Goal: Information Seeking & Learning: Learn about a topic

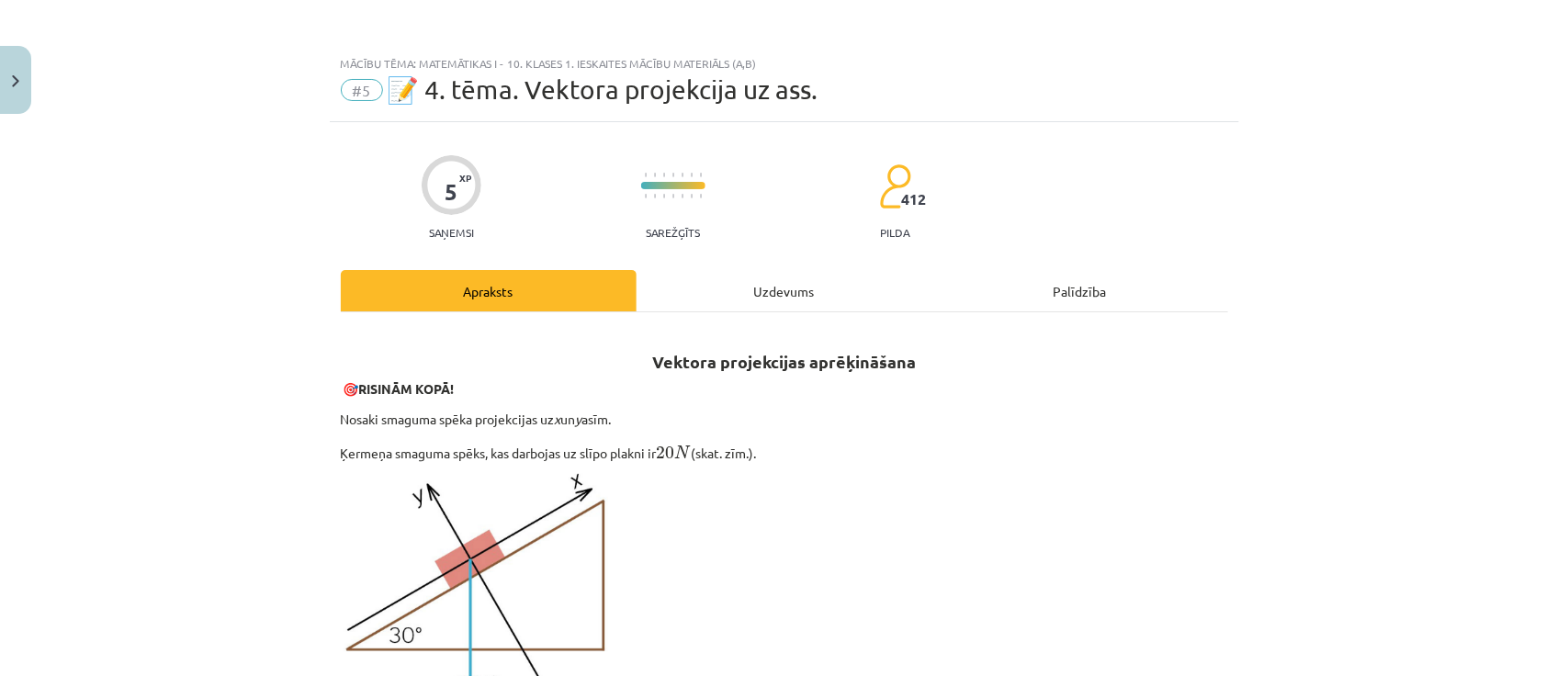
scroll to position [1641, 0]
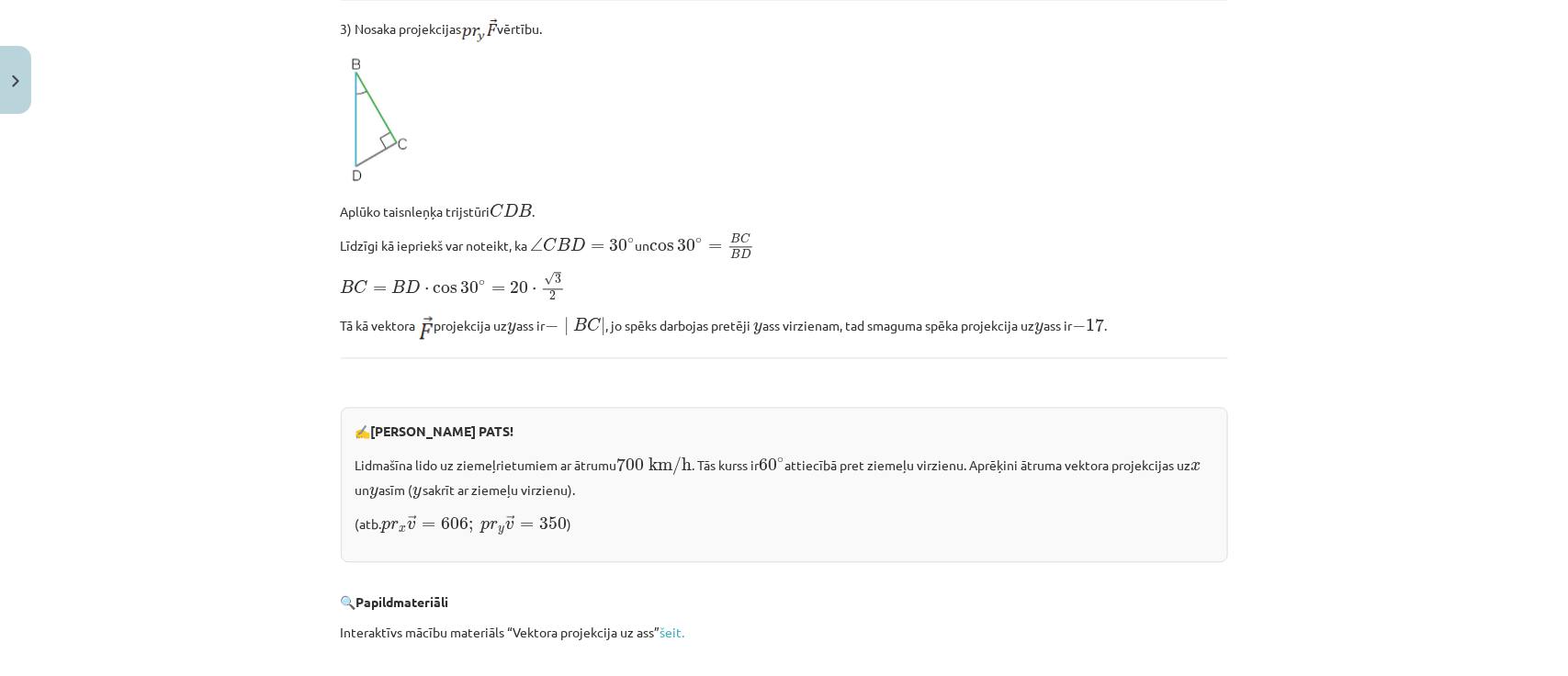
click at [1278, 205] on div "Mācību tēma: Matemātikas i - 10. klases 1. ieskaites mācību materiāls (a,b) #5 …" at bounding box center [784, 338] width 1568 height 676
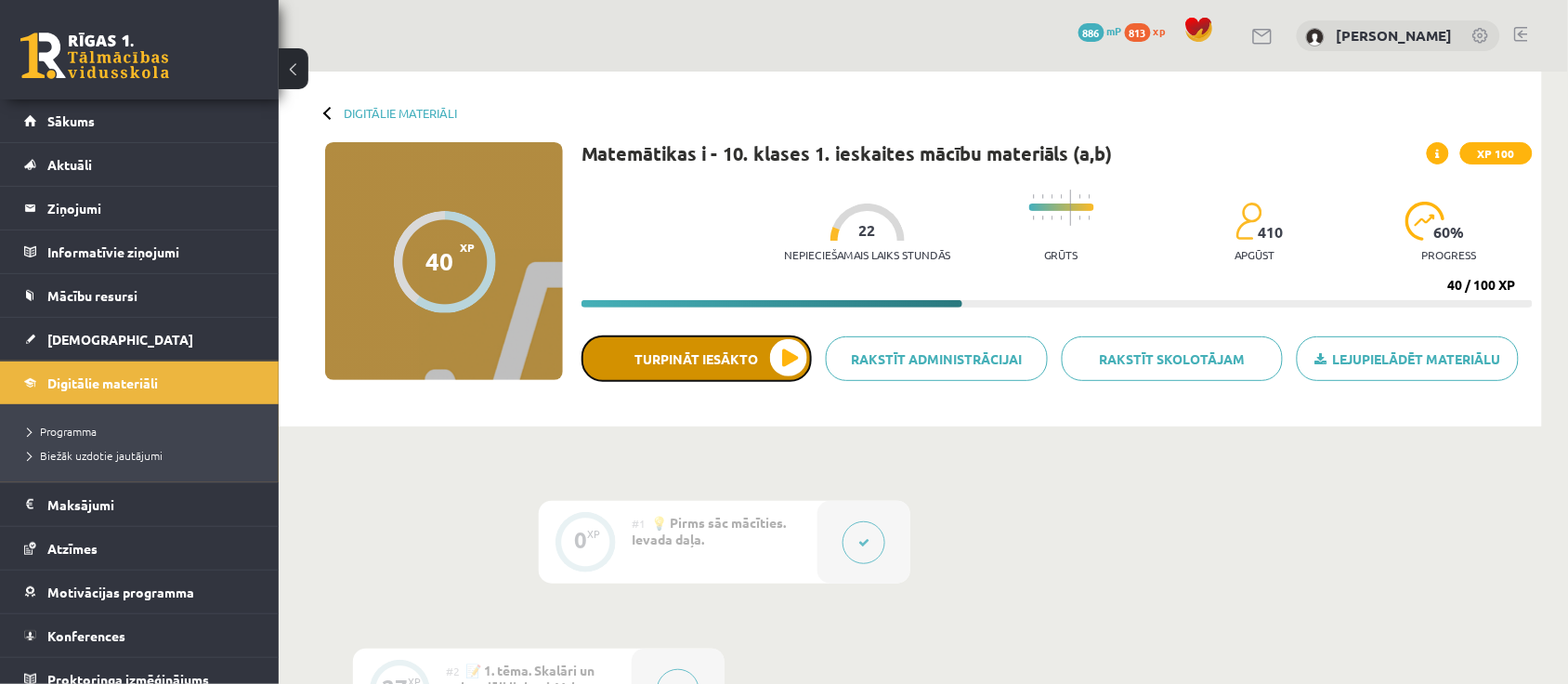
click at [736, 350] on button "Turpināt iesākto" at bounding box center [696, 358] width 230 height 46
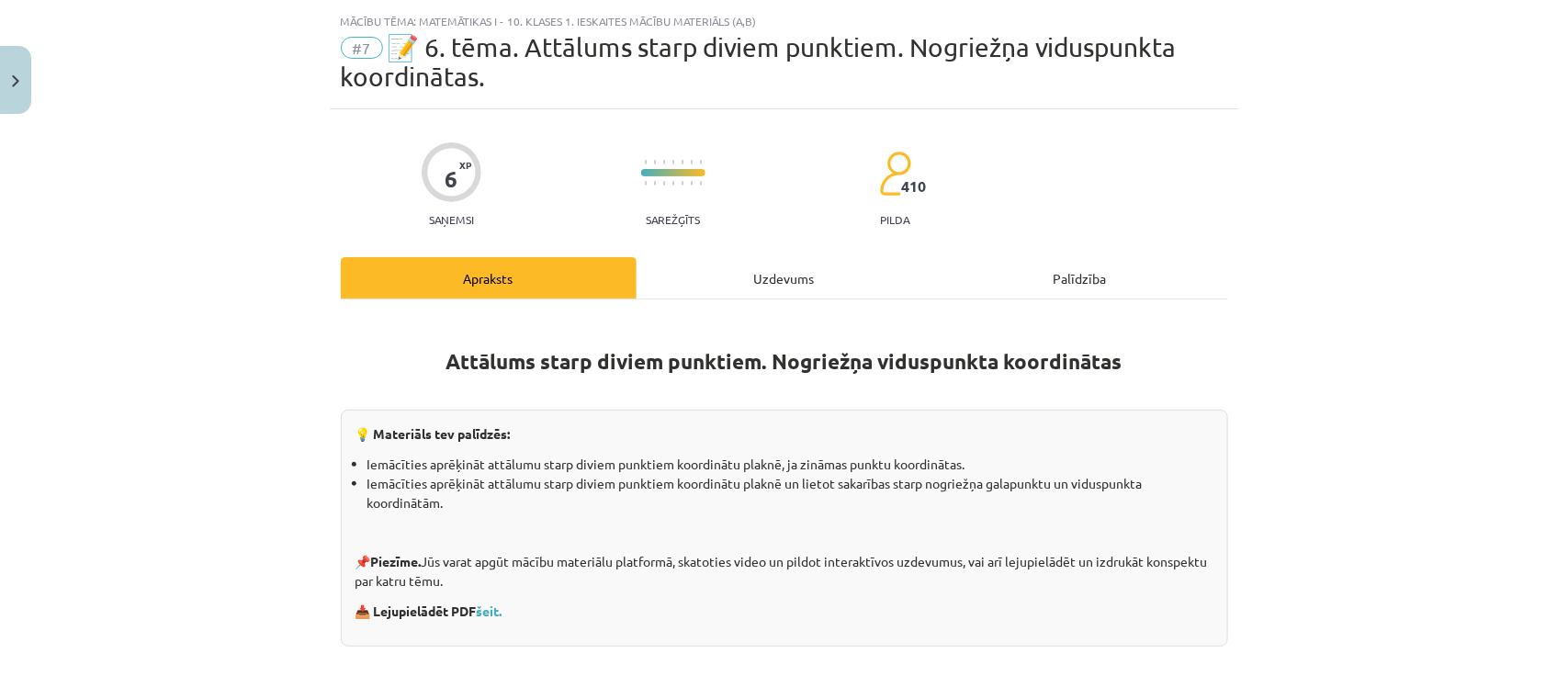
scroll to position [71, 0]
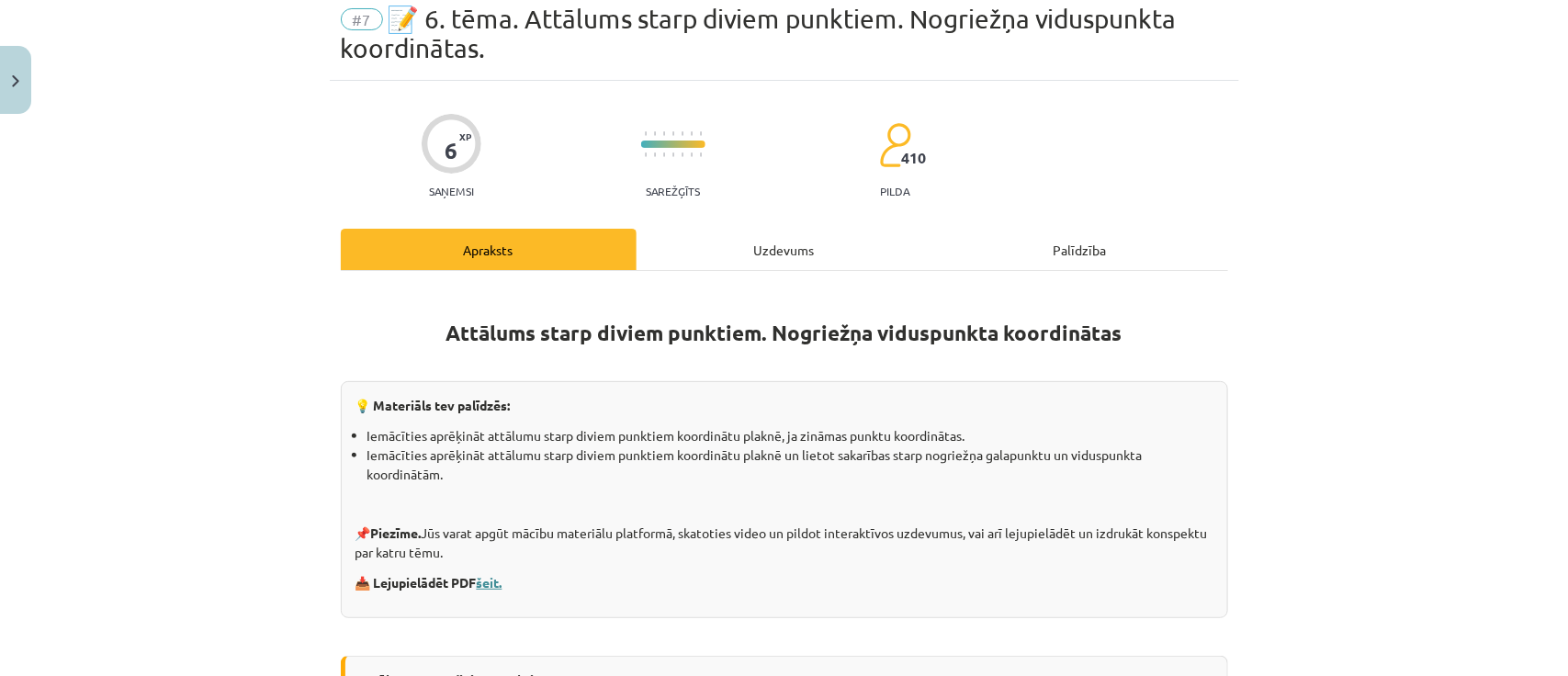
click at [487, 581] on link "šeit." at bounding box center [490, 582] width 26 height 17
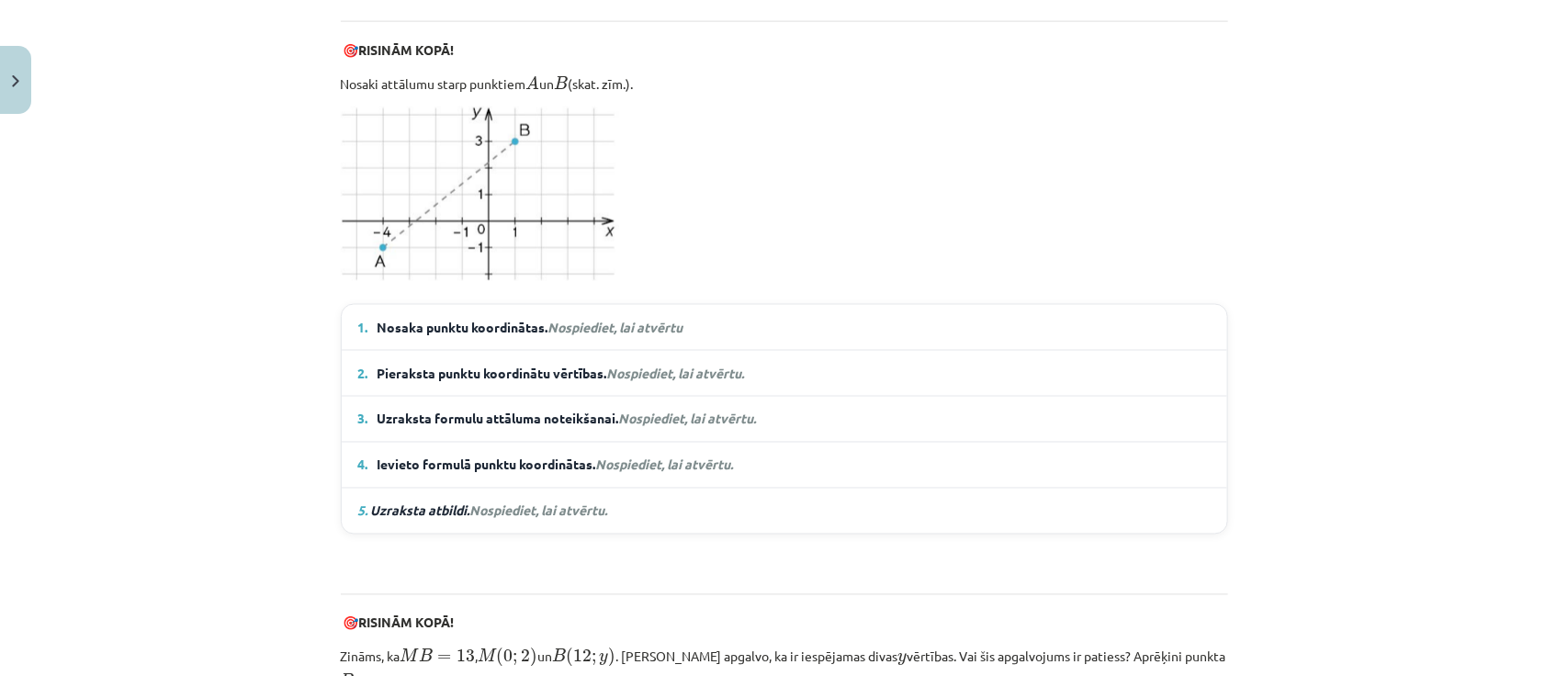
scroll to position [1195, 0]
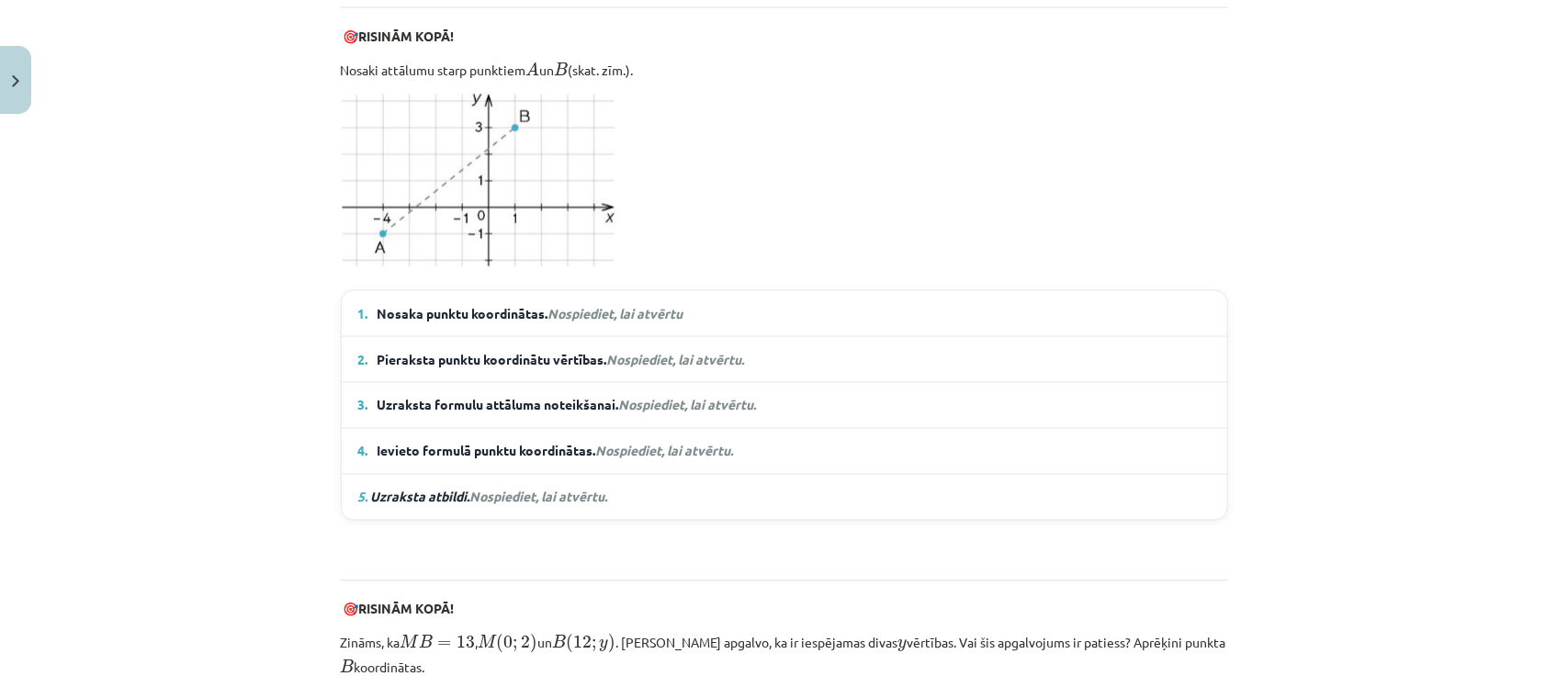
click at [716, 305] on summary "1. Nosaka punktu koordinātas. Nospiediet, lai atvērtu" at bounding box center [784, 313] width 853 height 20
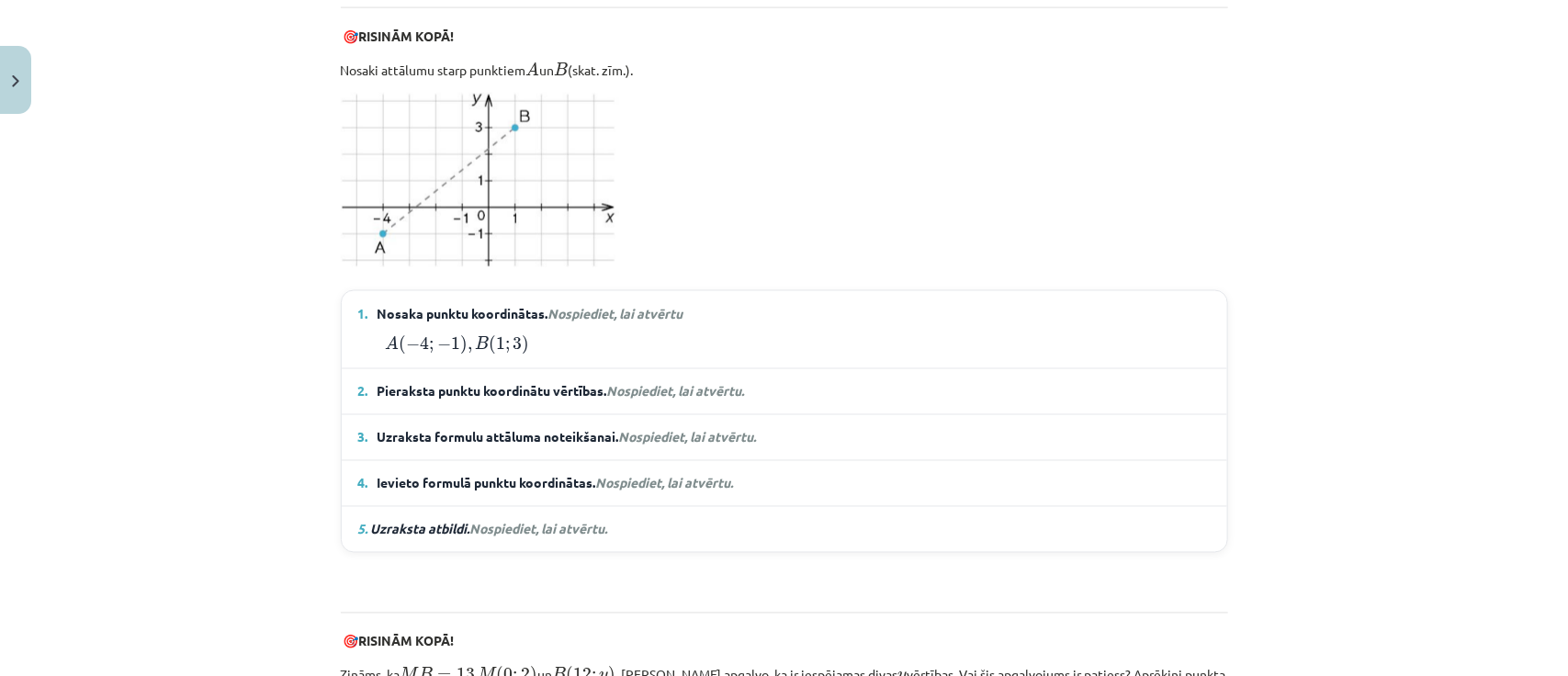
click at [776, 382] on summary "2. Pieraksta punktu koordinātu vērtības. Nospiediet, lai atvērtu." at bounding box center [784, 392] width 853 height 20
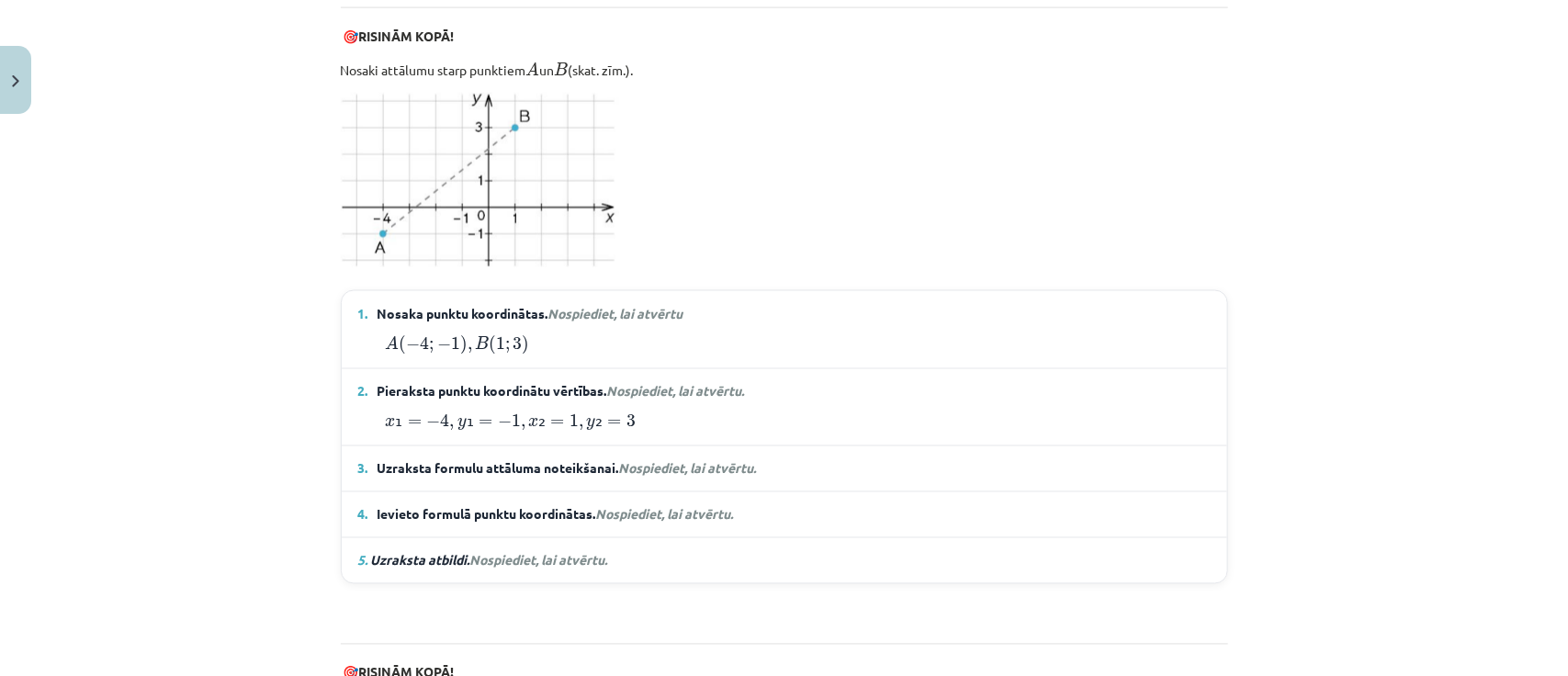
click at [772, 469] on summary "3. Uzraksta formulu attāluma noteikšanai. Nospiediet, lai atvērtu." at bounding box center [784, 468] width 853 height 20
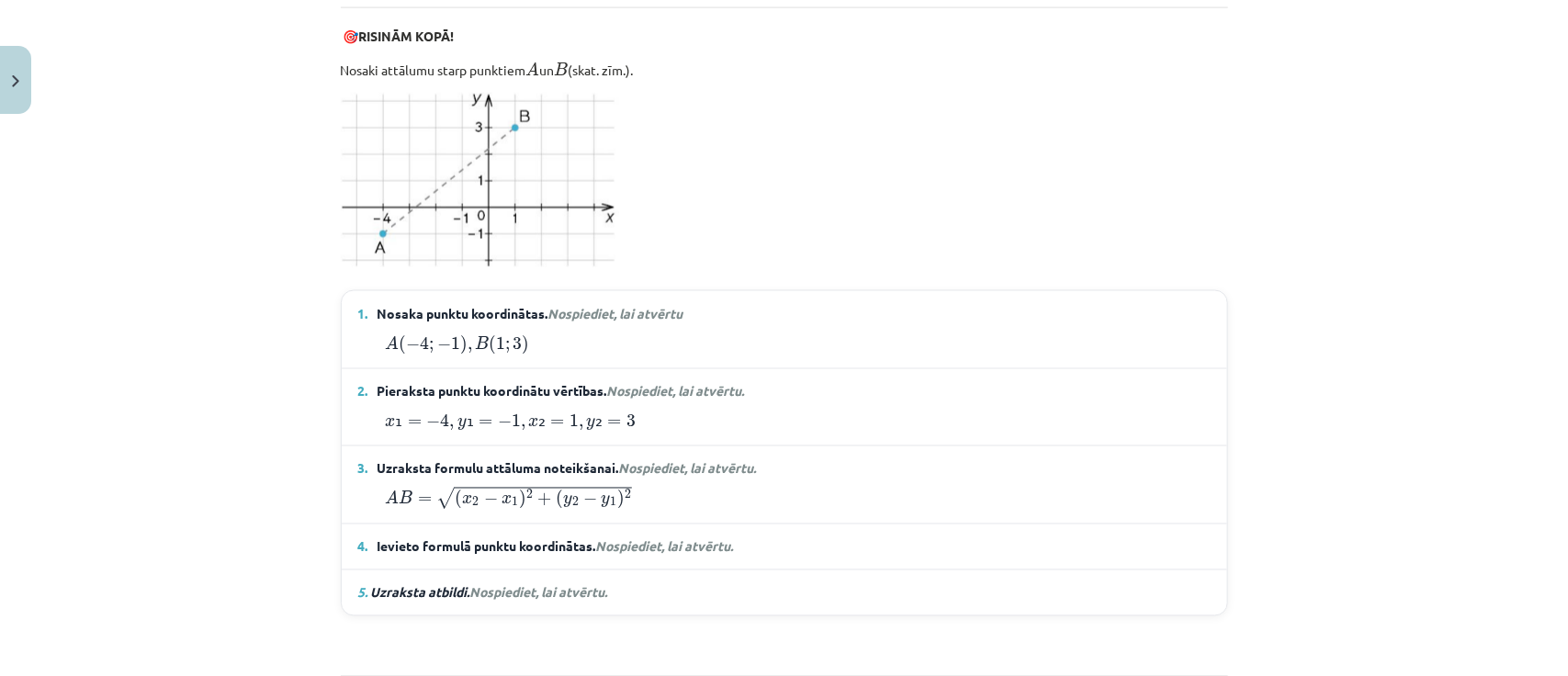
click at [768, 556] on details "4. Ievieto formulā punktu koordinātas. Nospiediet, lai atvērtu. A B = √ ( 1 − (…" at bounding box center [784, 546] width 885 height 45
click at [760, 554] on details "4. Ievieto formulā punktu koordinātas. Nospiediet, lai atvērtu. A B = √ ( 1 − (…" at bounding box center [784, 546] width 885 height 45
click at [728, 546] on span "Nospiediet, lai atvērtu." at bounding box center [665, 546] width 138 height 17
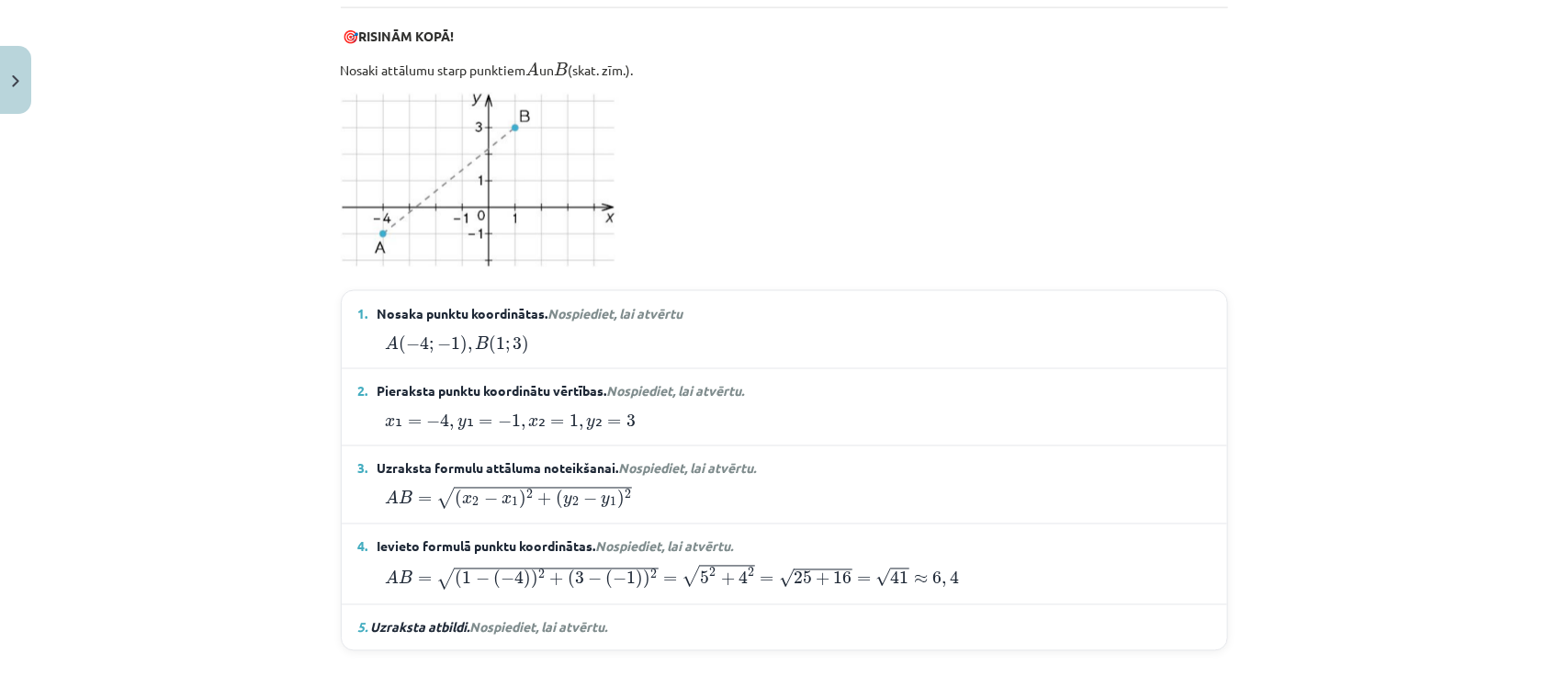
click at [750, 618] on summary "5. Uzraksta atbildi. Nospiediet, lai atvērtu." at bounding box center [784, 628] width 853 height 20
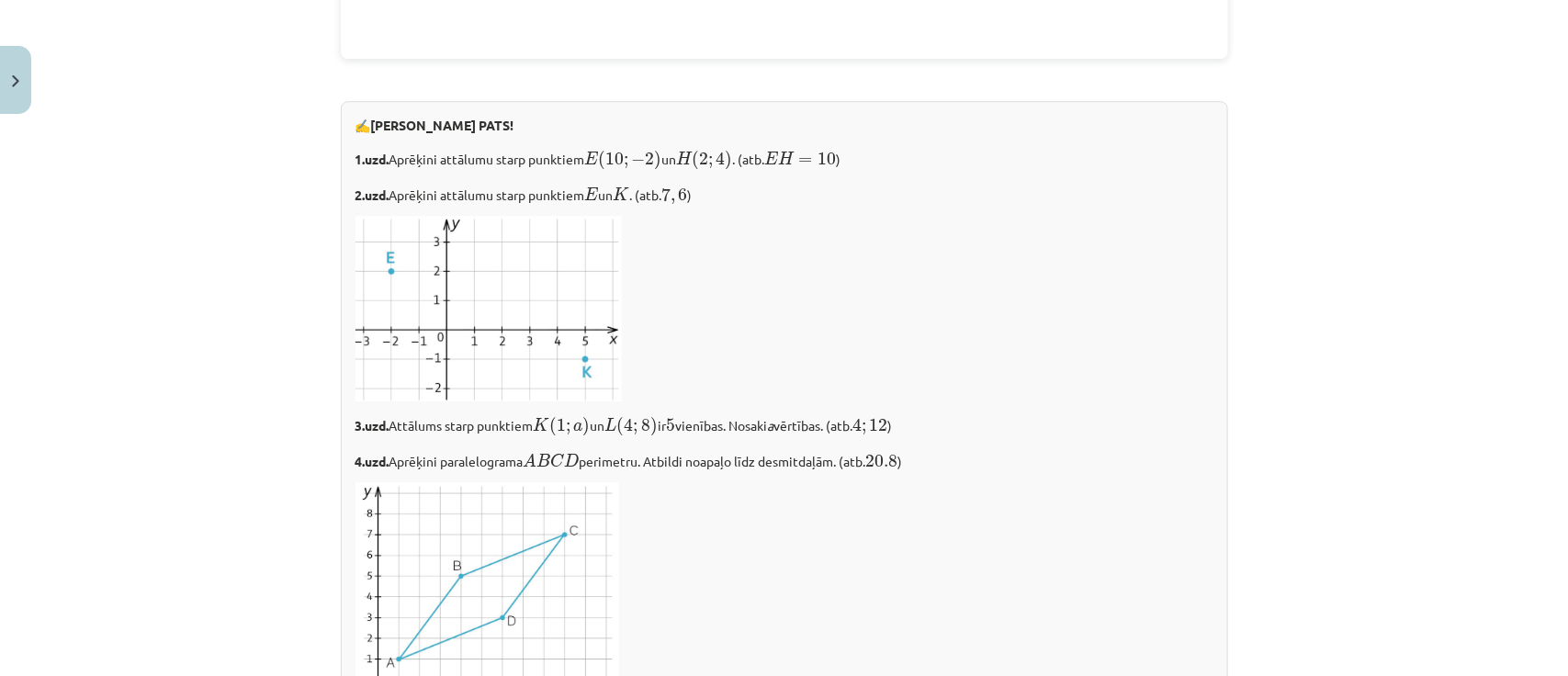
scroll to position [2502, 0]
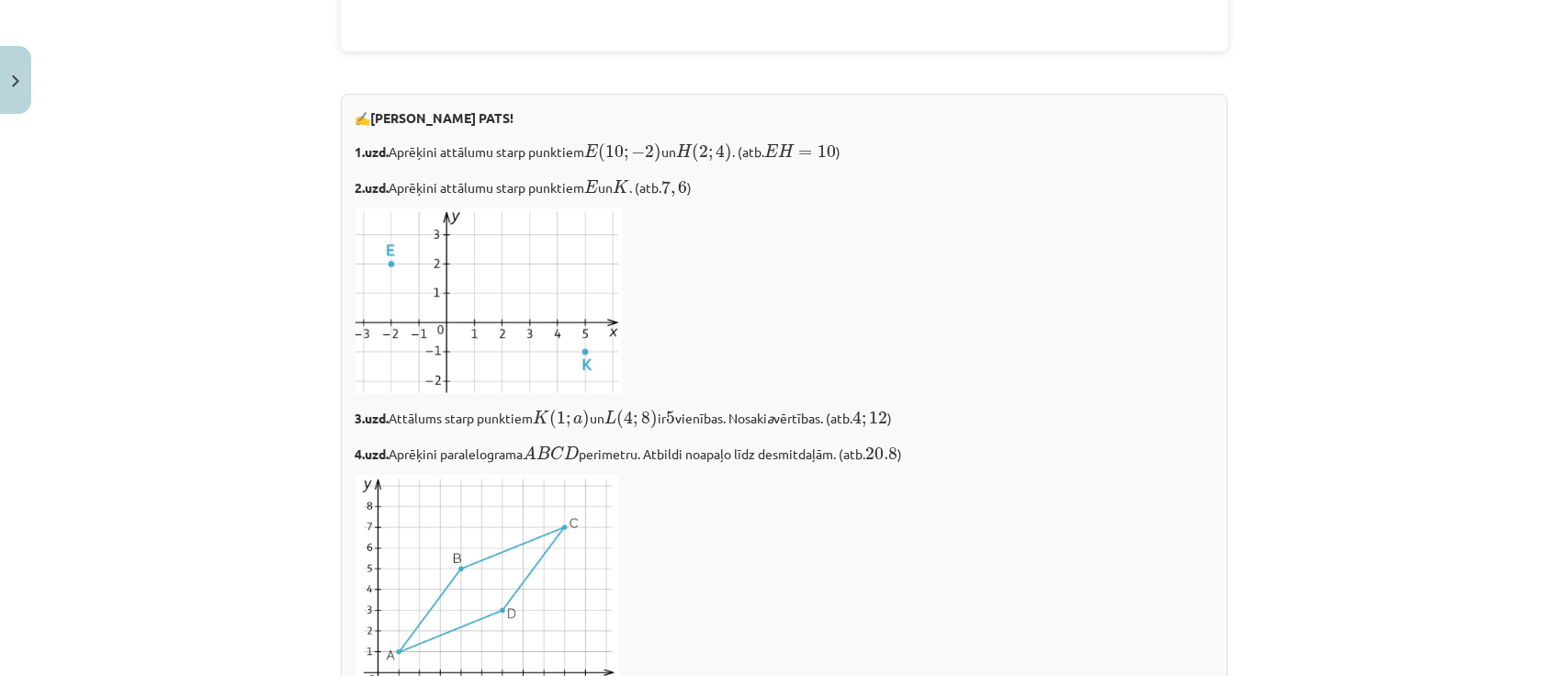
drag, startPoint x: 1549, startPoint y: 478, endPoint x: 1561, endPoint y: 533, distance: 56.3
click at [1561, 533] on div "Mācību tēma: Matemātikas i - 10. klases 1. ieskaites mācību materiāls (a,b) #7 …" at bounding box center [784, 338] width 1568 height 676
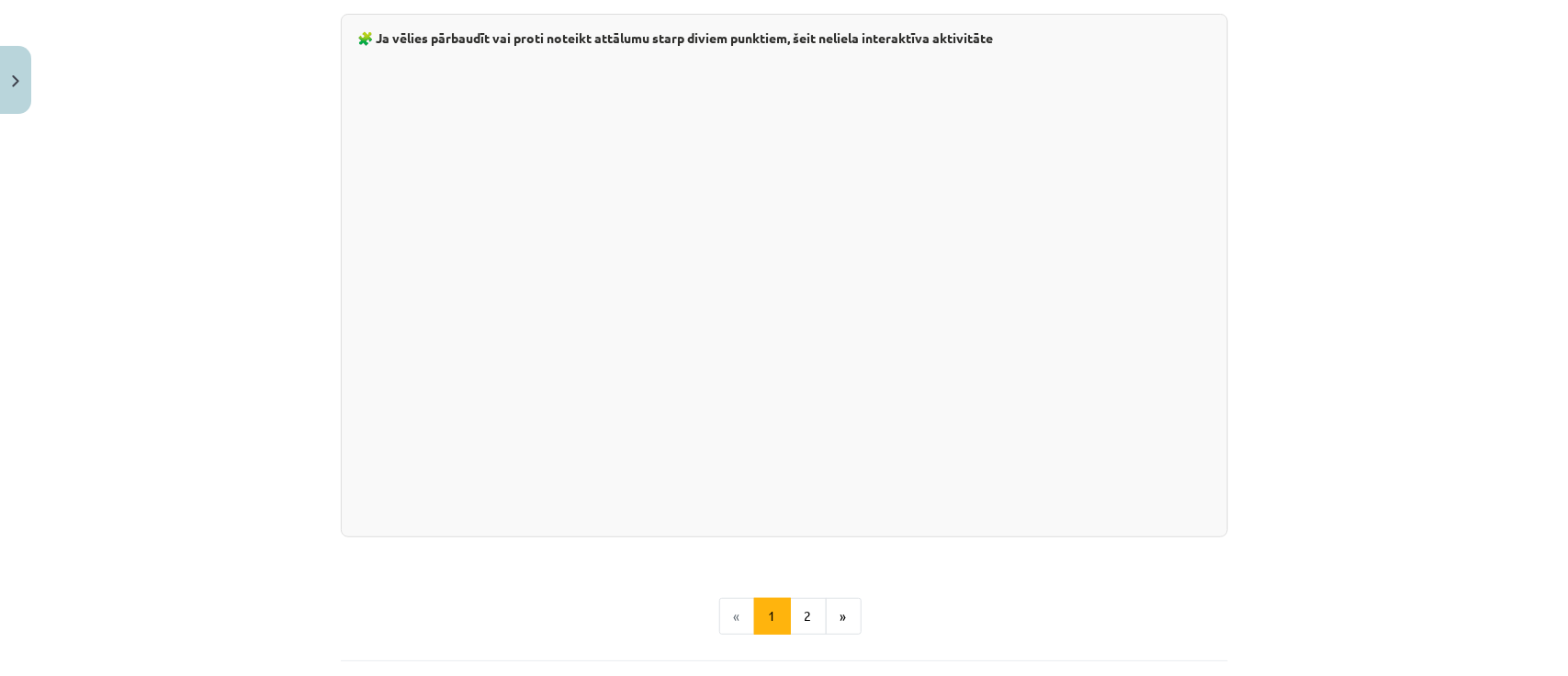
scroll to position [3268, 0]
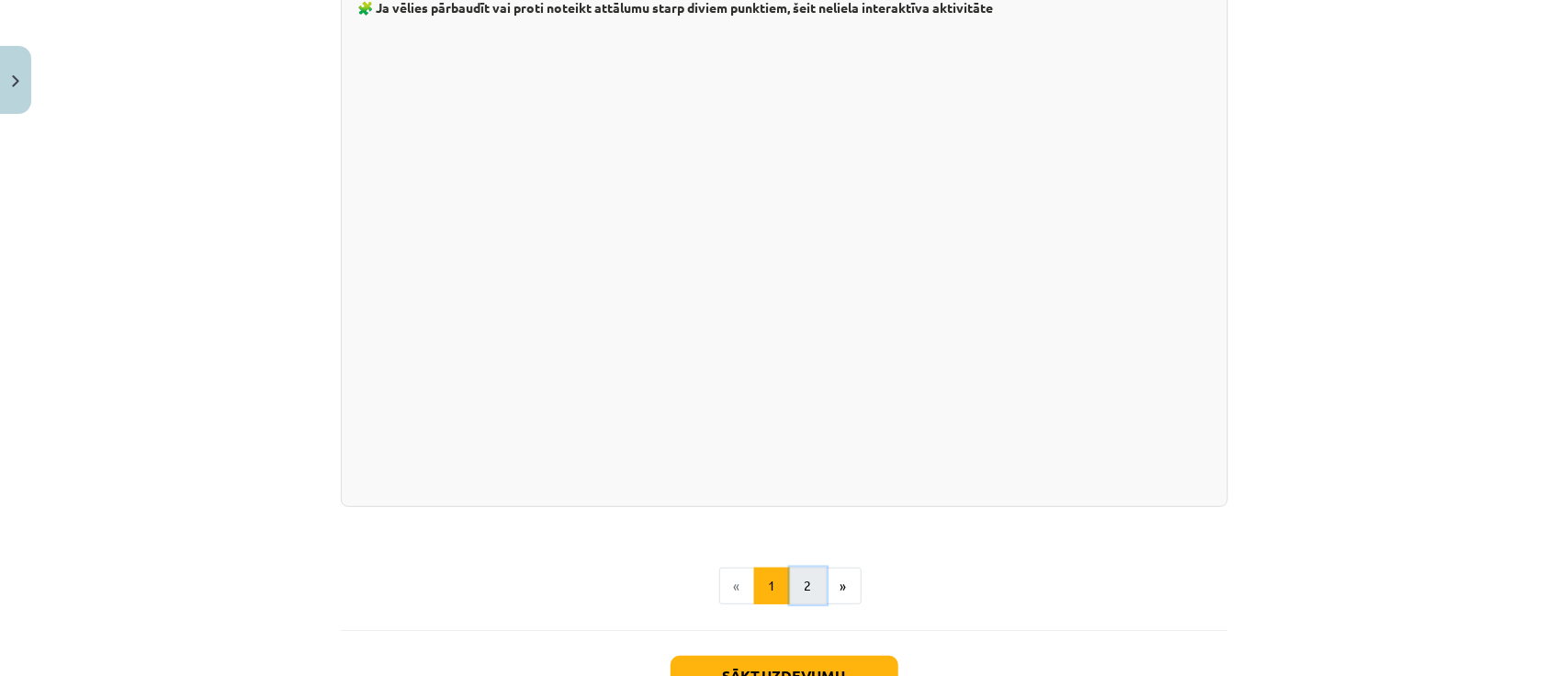
click at [799, 572] on button "2" at bounding box center [808, 585] width 36 height 36
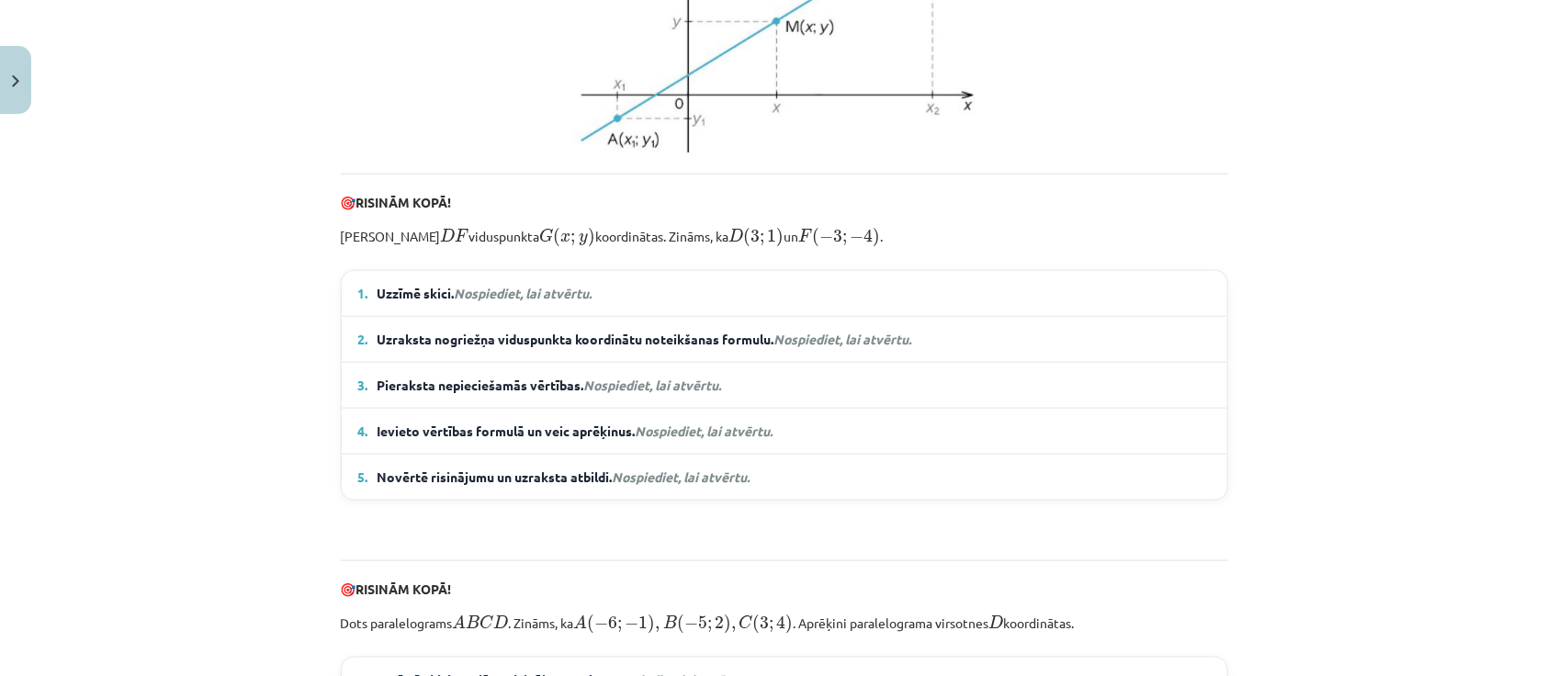
scroll to position [721, 0]
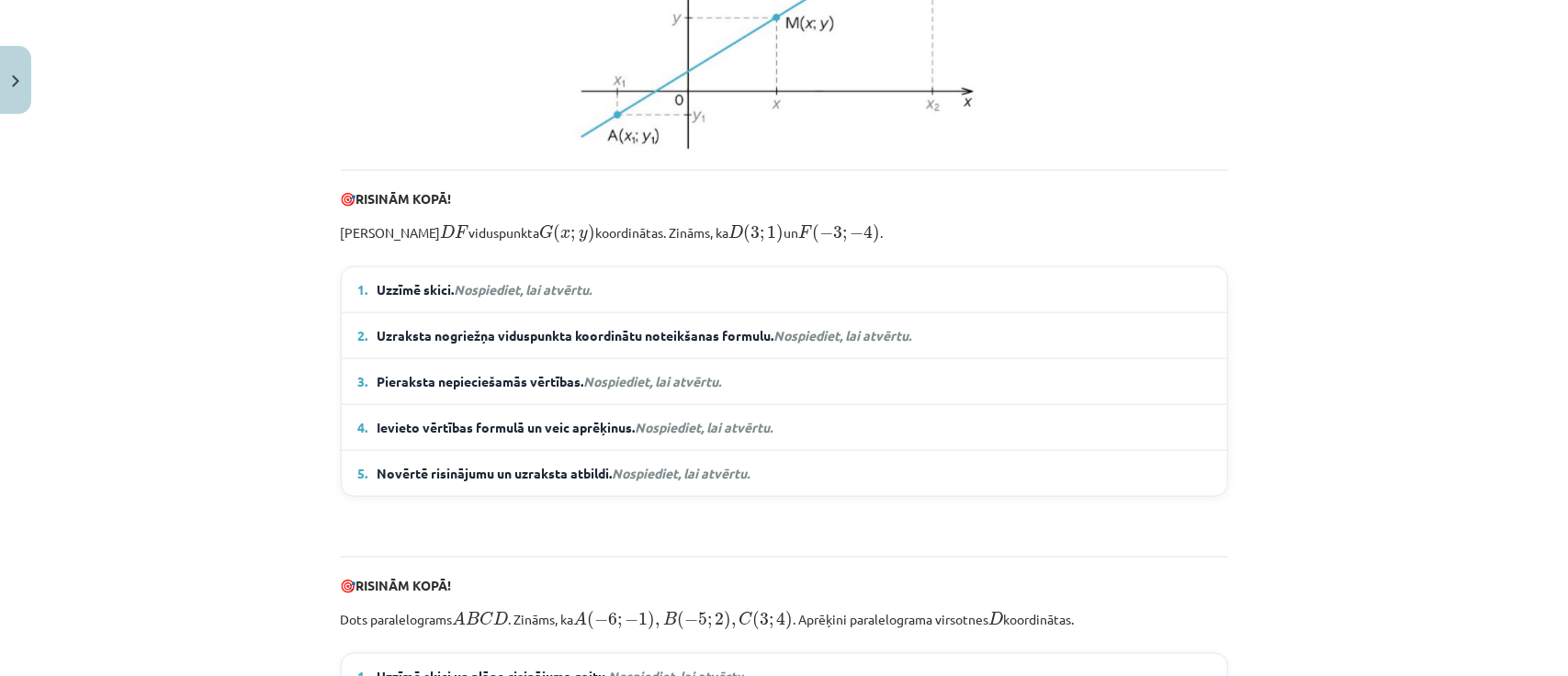
click at [1101, 299] on summary "1. Uzzīmē skici. Nospiediet, lai atvērtu." at bounding box center [784, 289] width 853 height 20
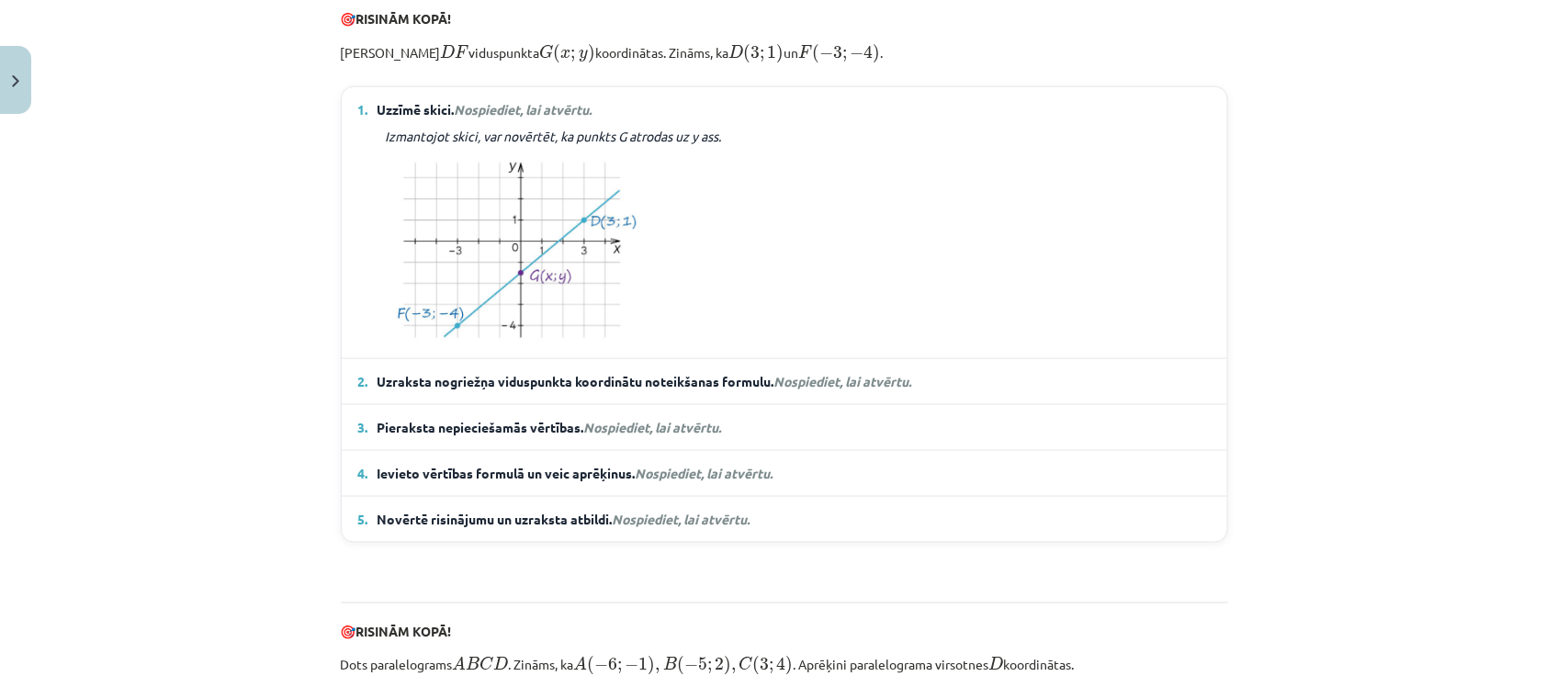
scroll to position [931, 0]
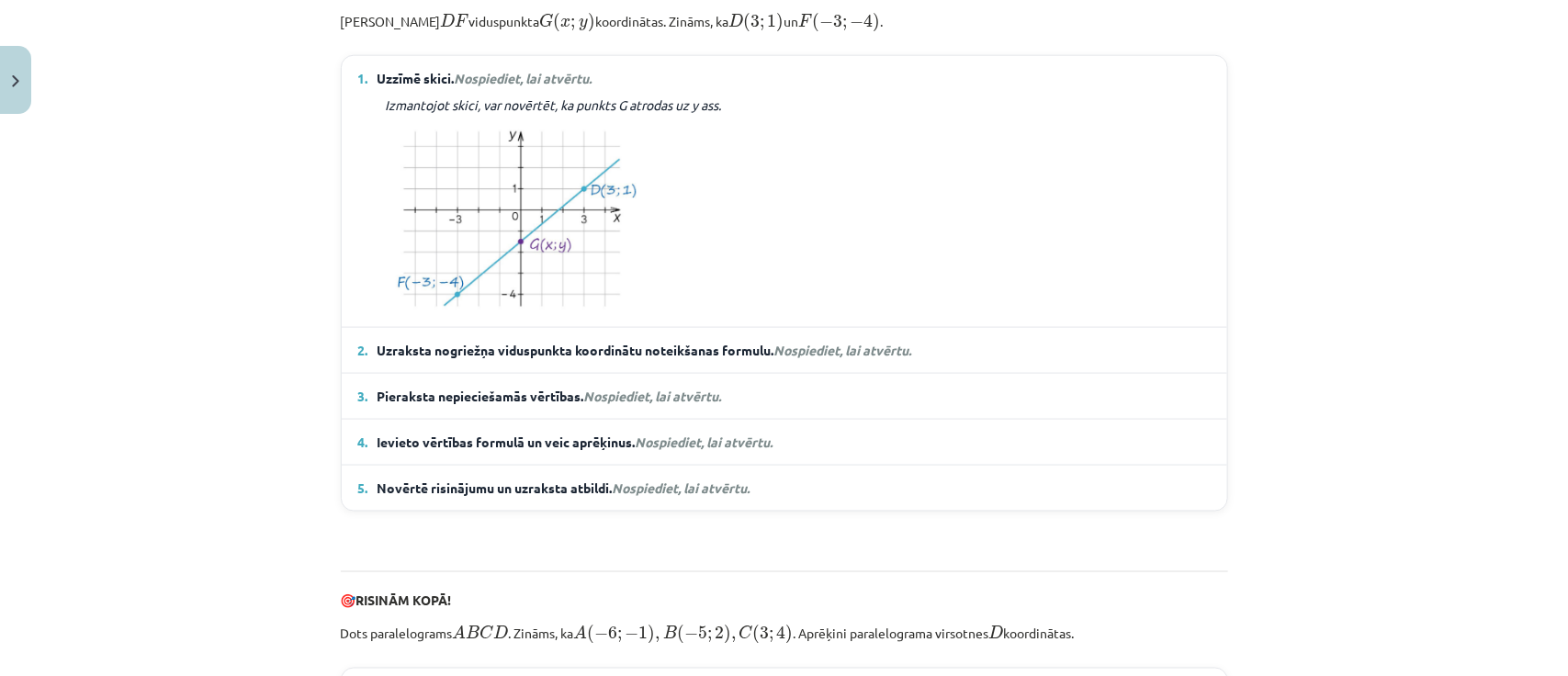
click at [1103, 373] on details "2. Uzraksta nogriežņa viduspunkta koordinātu noteikšanas formulu. Nospiediet, l…" at bounding box center [784, 351] width 885 height 45
click at [1051, 360] on summary "2. Uzraksta nogriežņa viduspunkta koordinātu noteikšanas formulu. Nospiediet, l…" at bounding box center [784, 350] width 853 height 20
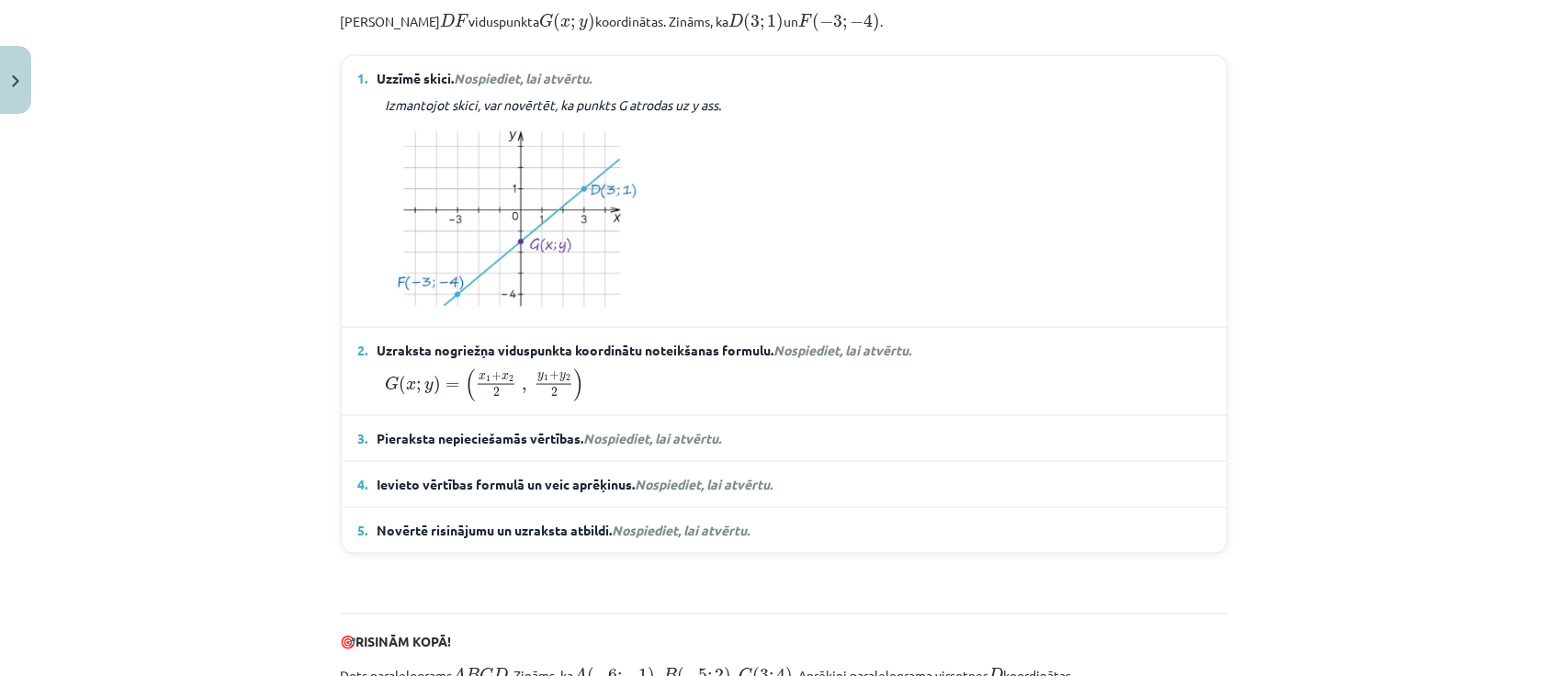
click at [988, 448] on summary "3. Pieraksta nepieciešamās vērtības. Nospiediet, lai atvērtu." at bounding box center [784, 438] width 853 height 20
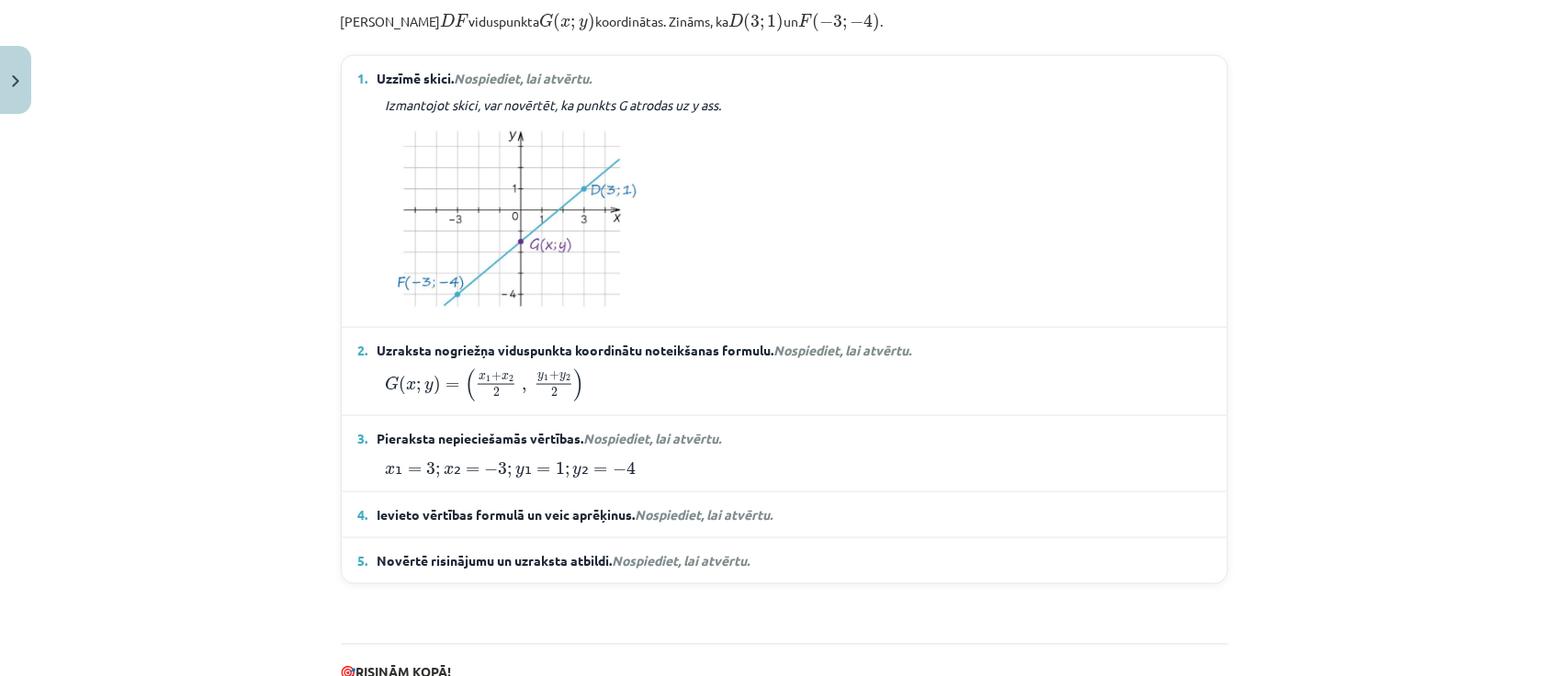
click at [953, 524] on summary "4. Ievieto vērtības formulā un veic aprēķinus. Nospiediet, lai atvērtu." at bounding box center [784, 515] width 853 height 20
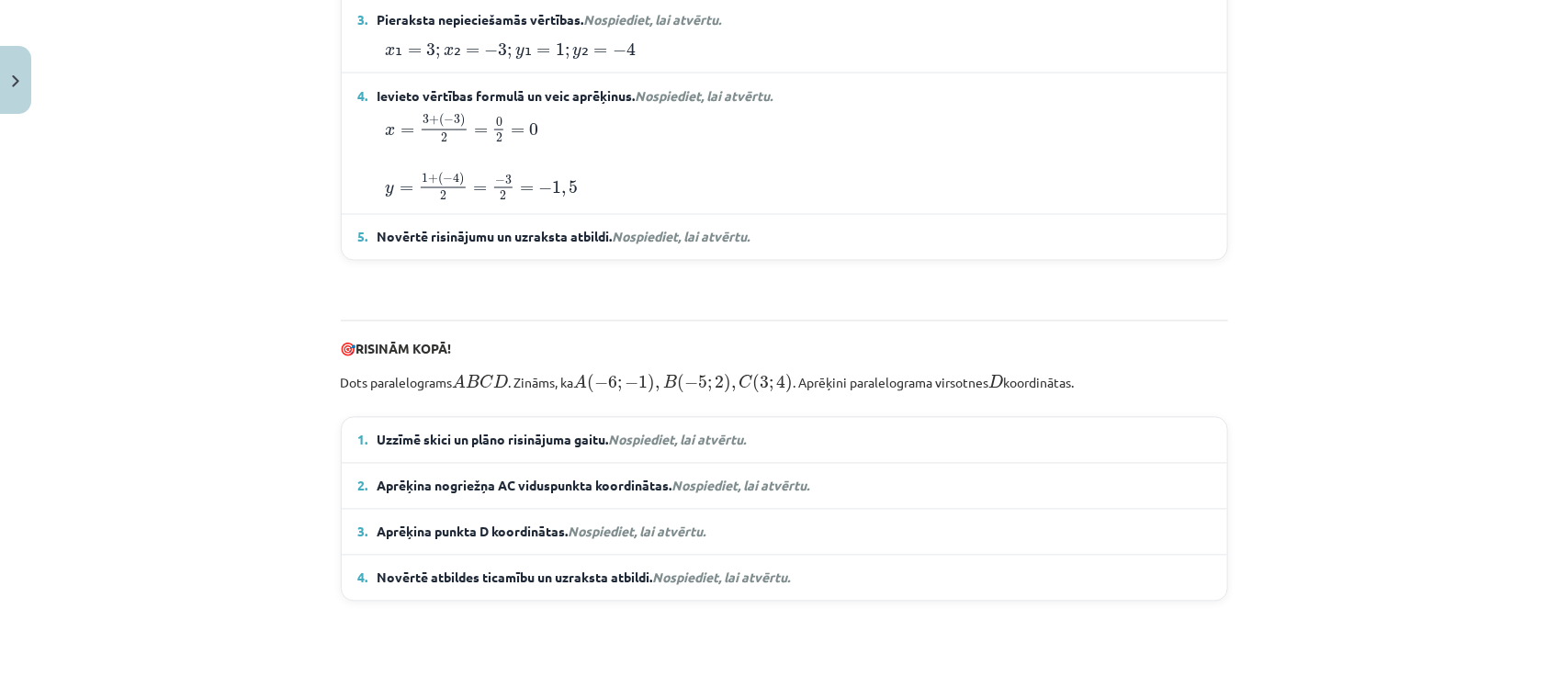
scroll to position [1322, 0]
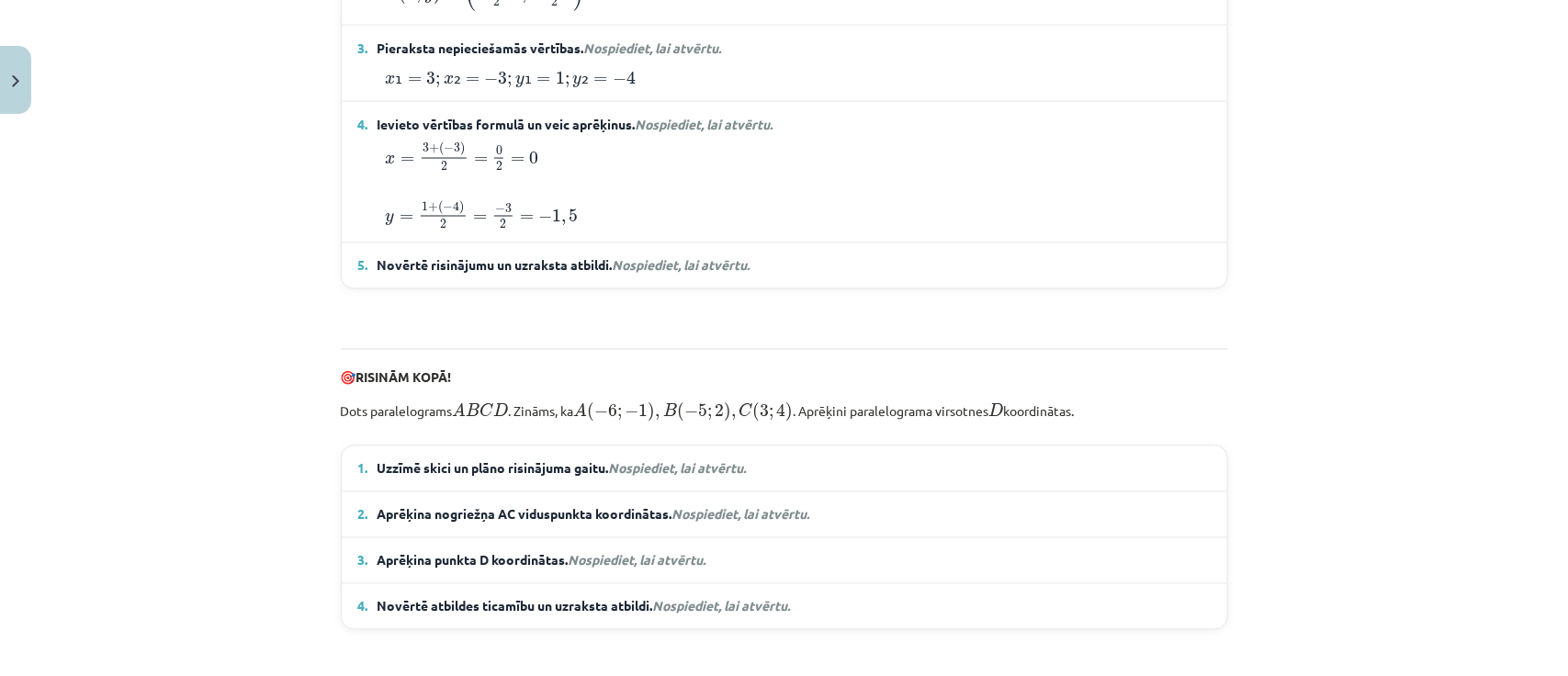
click at [881, 275] on summary "5. Novērtē risinājumu un uzraksta atbildi. Nospiediet, lai atvērtu." at bounding box center [784, 266] width 853 height 20
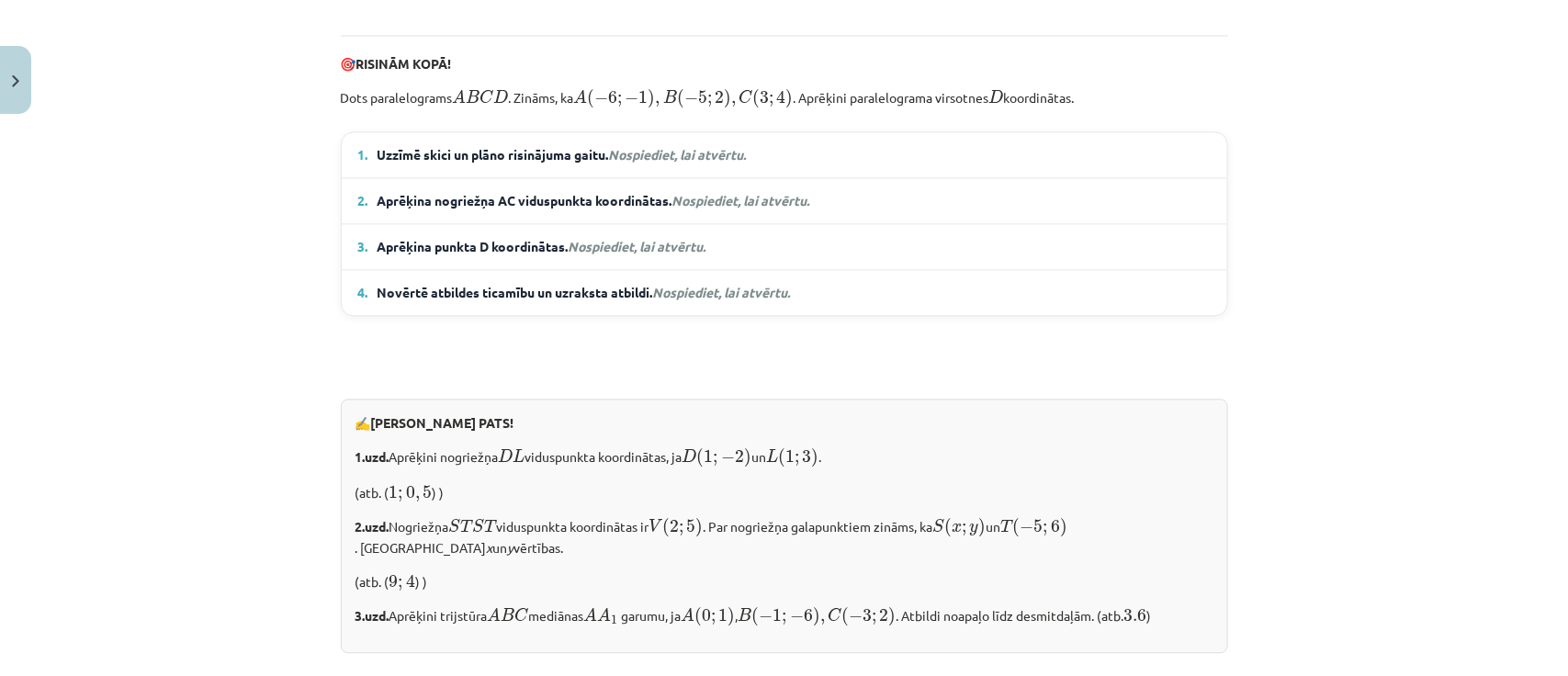
scroll to position [1710, 0]
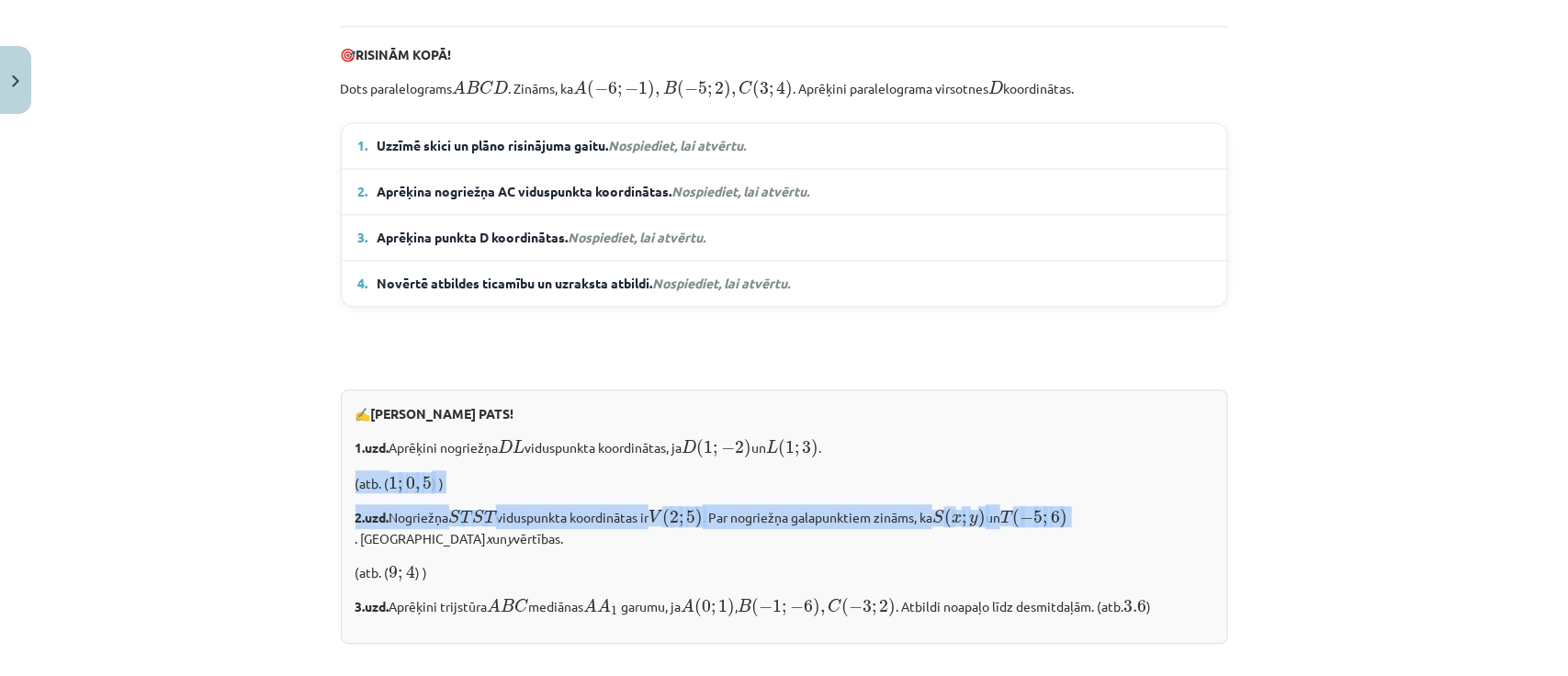
drag, startPoint x: 1544, startPoint y: 457, endPoint x: 1540, endPoint y: 519, distance: 62.1
click at [1540, 519] on div "Mācību tēma: Matemātikas i - 10. klases 1. ieskaites mācību materiāls (a,b) #7 …" at bounding box center [784, 338] width 1568 height 676
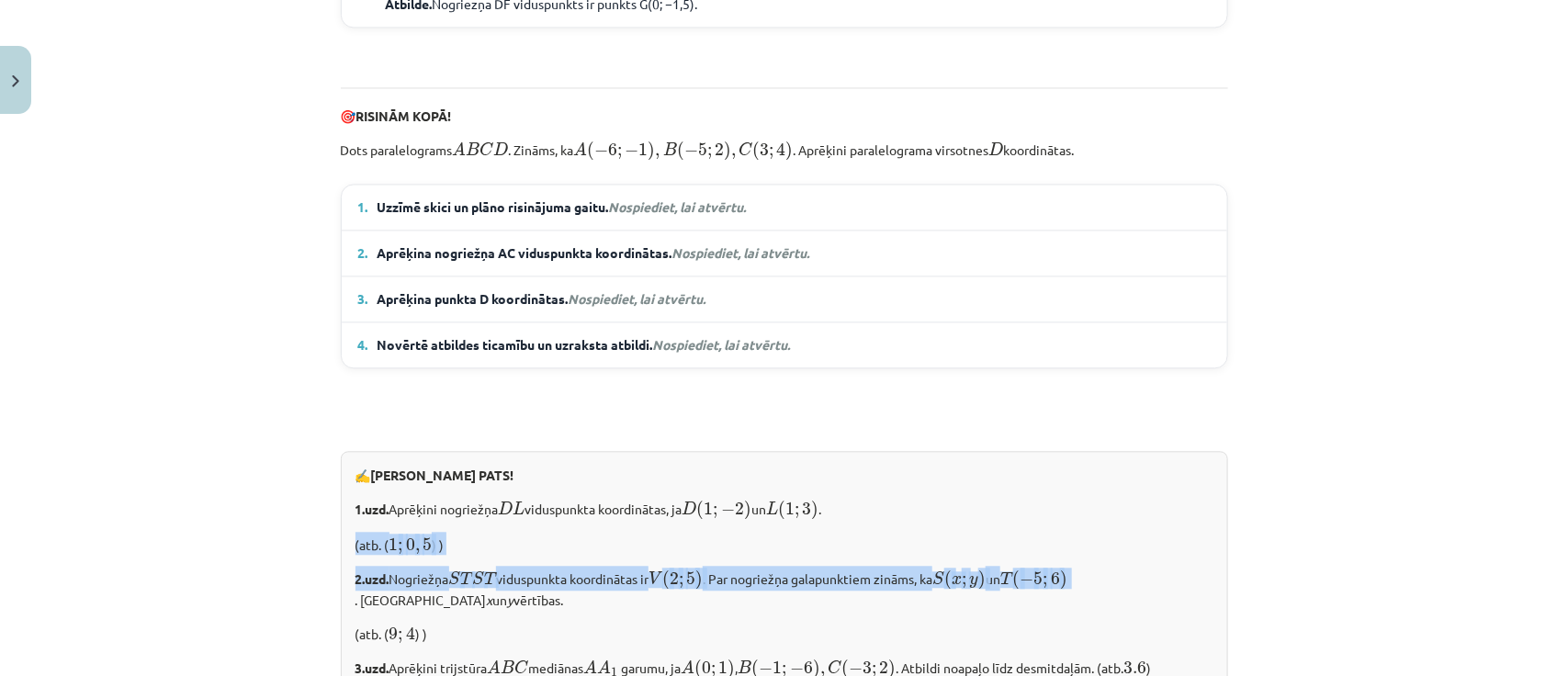
scroll to position [1630, 0]
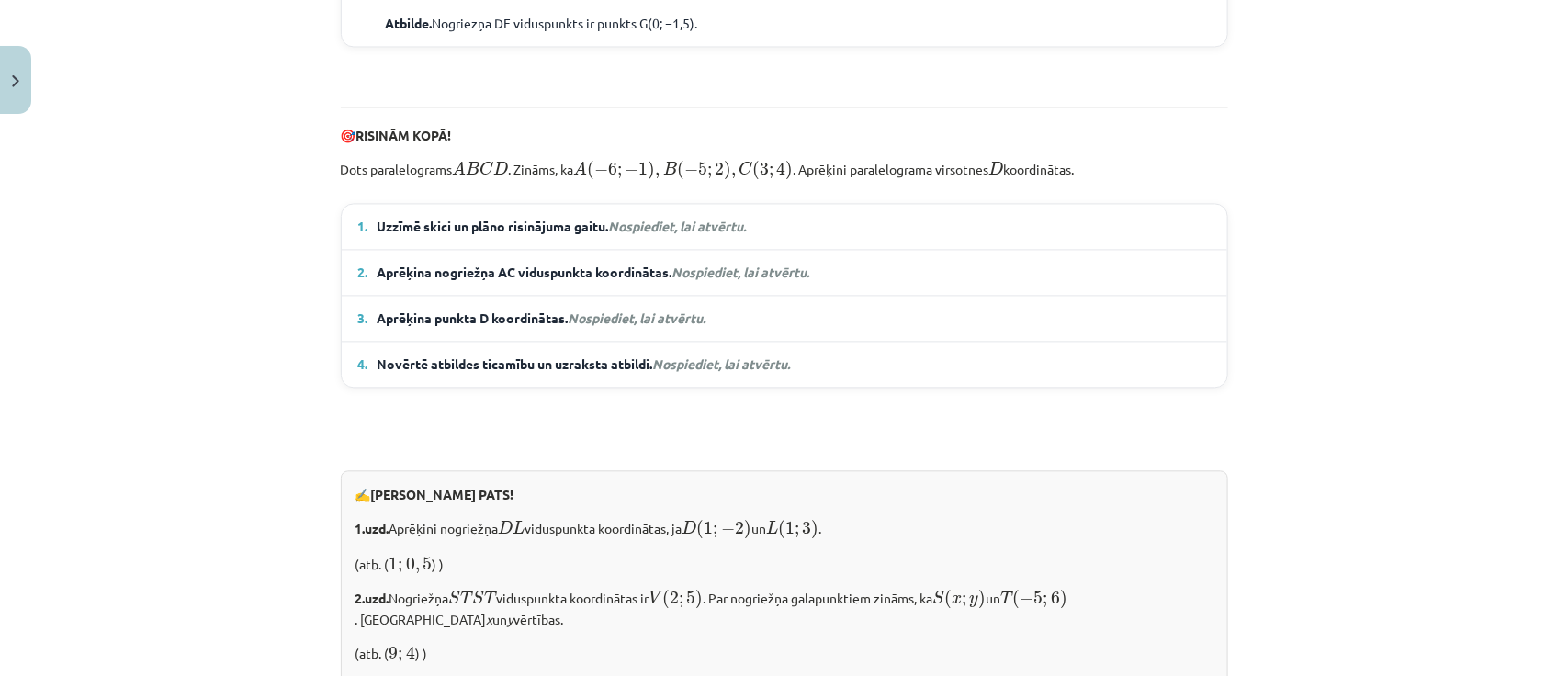
click at [1086, 236] on summary "1. Uzzīmē skici un plāno risinājuma gaitu. Nospiediet, lai atvērtu." at bounding box center [784, 226] width 853 height 20
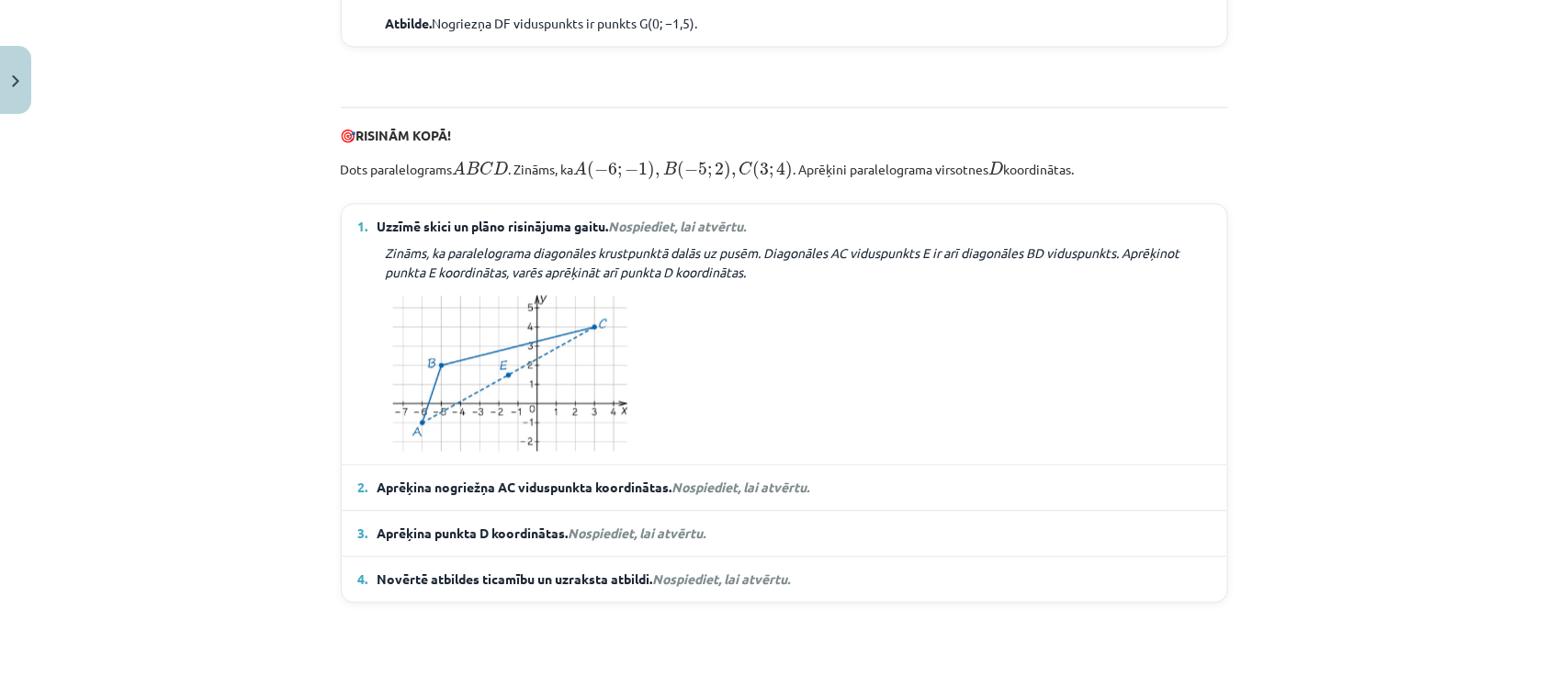
click at [1087, 497] on summary "2. Aprēķina nogriežņa AC viduspunkta koordinātas. Nospiediet, lai atvērtu." at bounding box center [784, 487] width 853 height 20
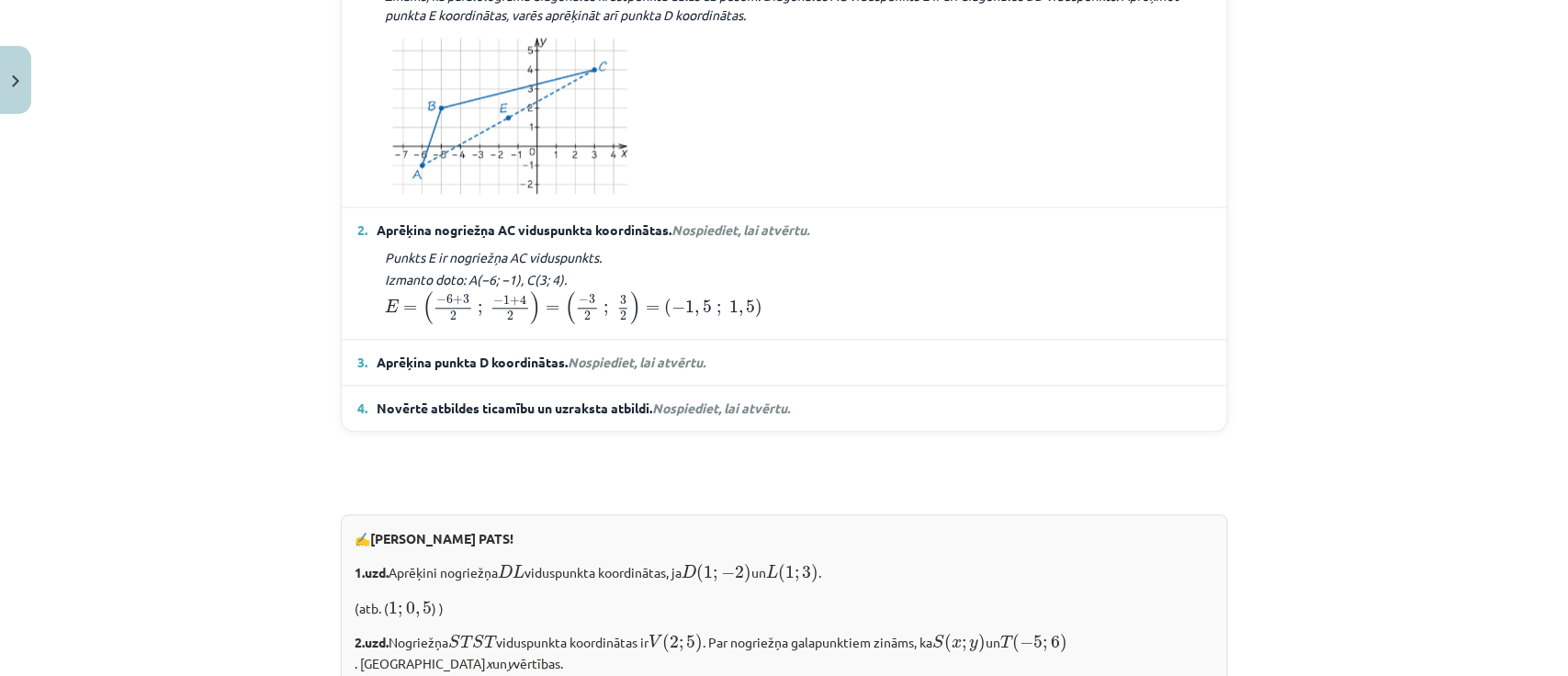
scroll to position [1897, 0]
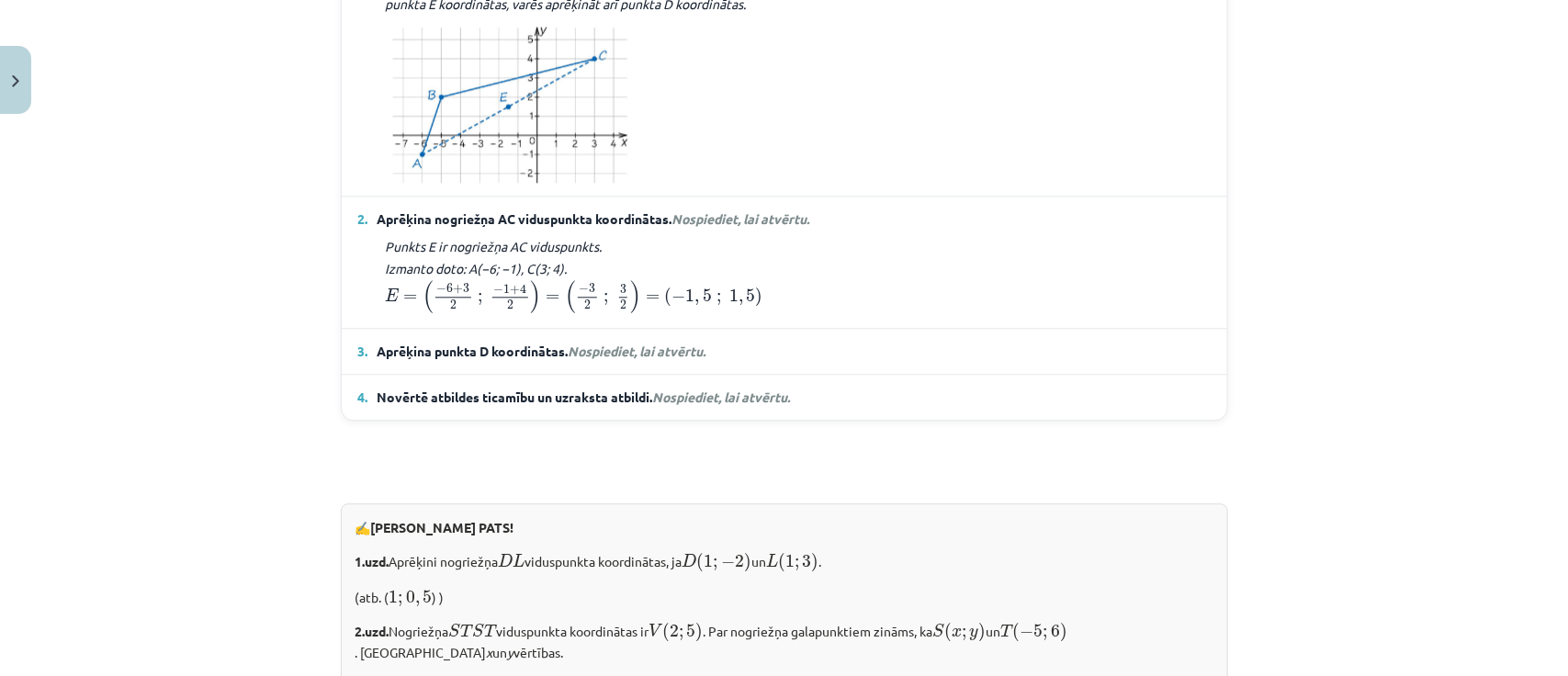
click at [903, 361] on summary "3. Aprēķina punkta D koordinātas. Nospiediet, lai atvērtu." at bounding box center [784, 351] width 853 height 20
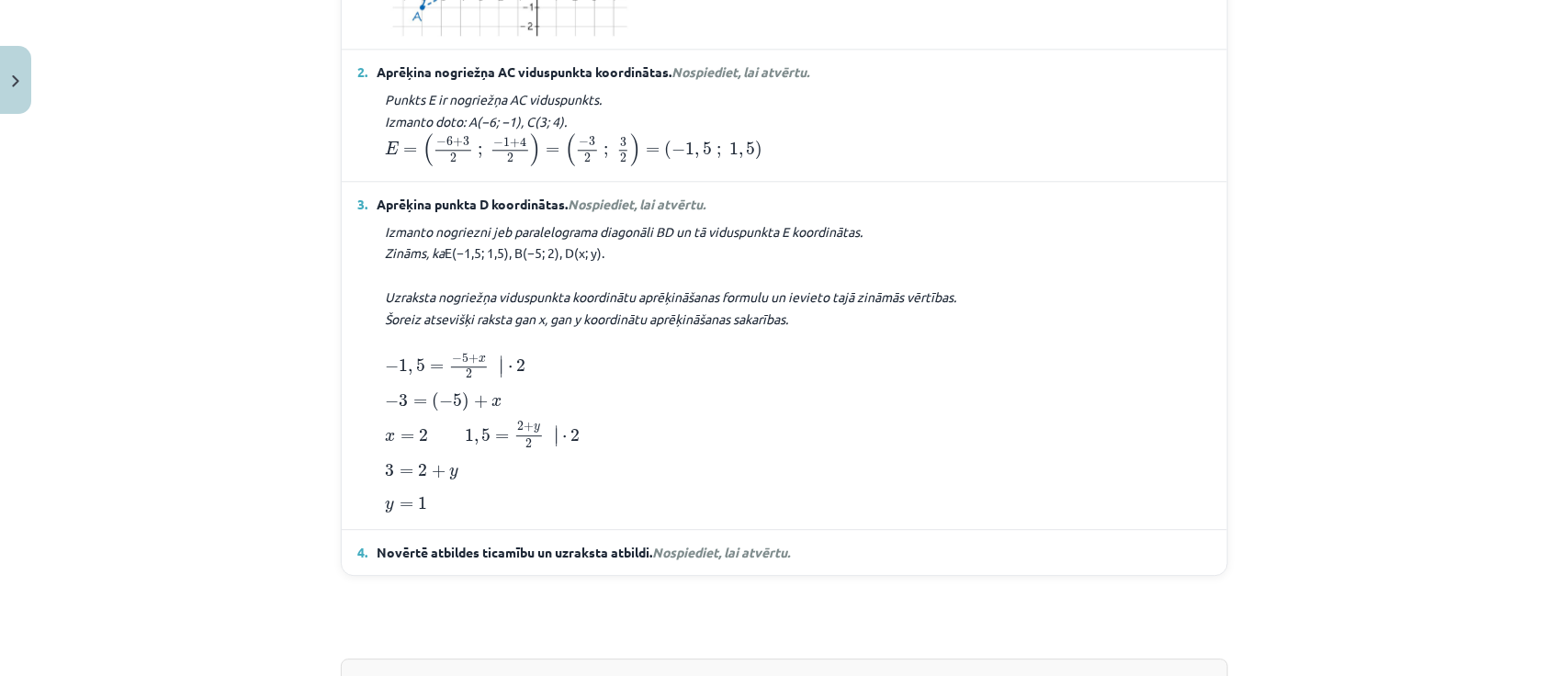
scroll to position [2068, 0]
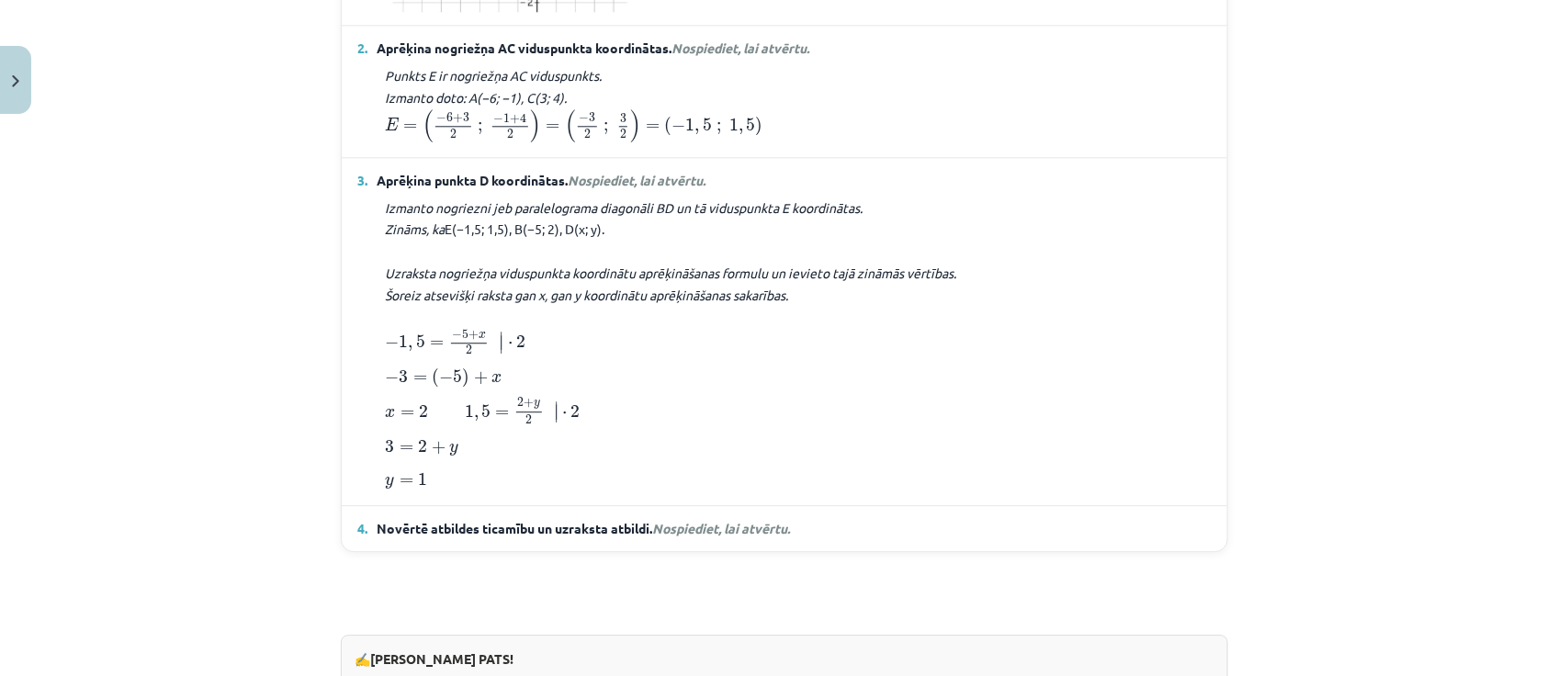
click at [786, 551] on details "4. Novērtē atbildes ticamību un uzraksta atbildi. Nospiediet, lai atvērtu. Novē…" at bounding box center [784, 529] width 885 height 45
click at [750, 536] on span "Nospiediet, lai atvērtu." at bounding box center [722, 528] width 138 height 17
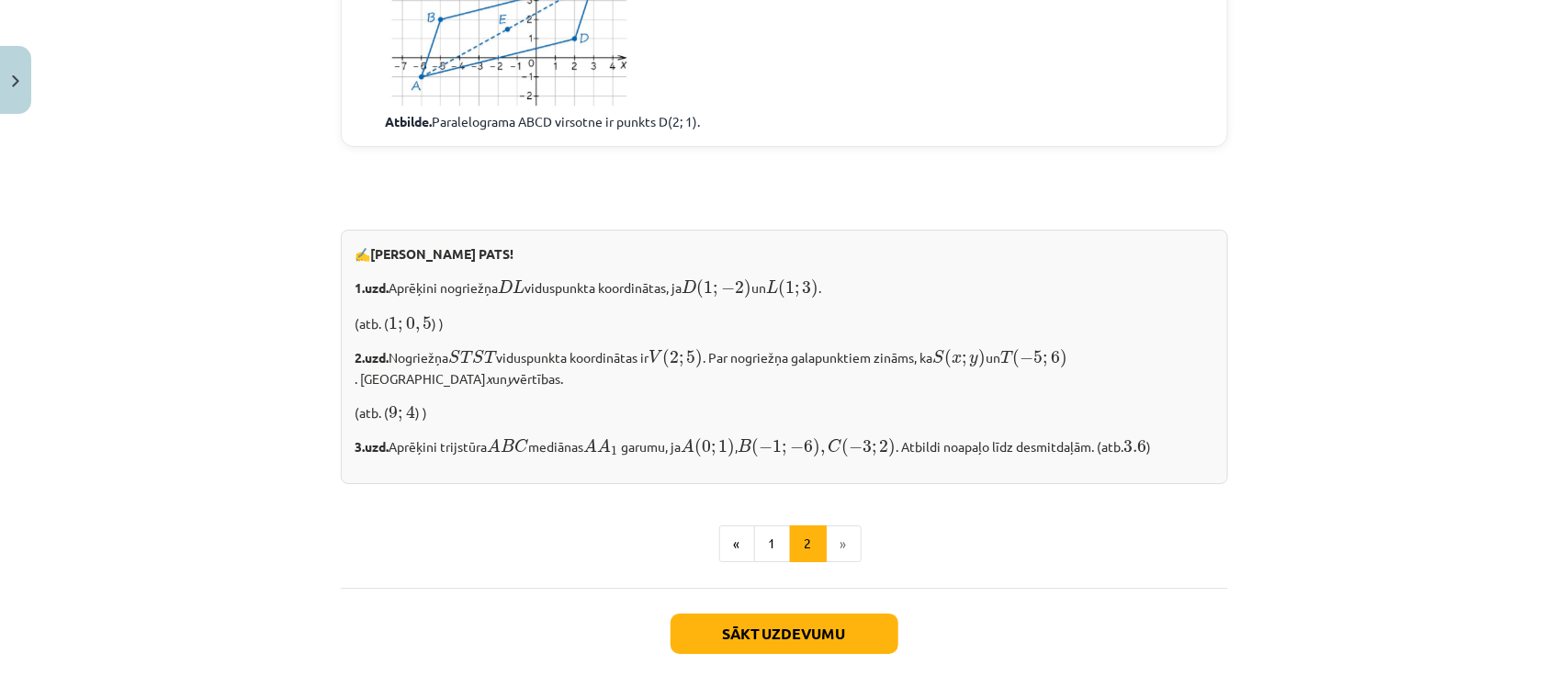
scroll to position [2697, 0]
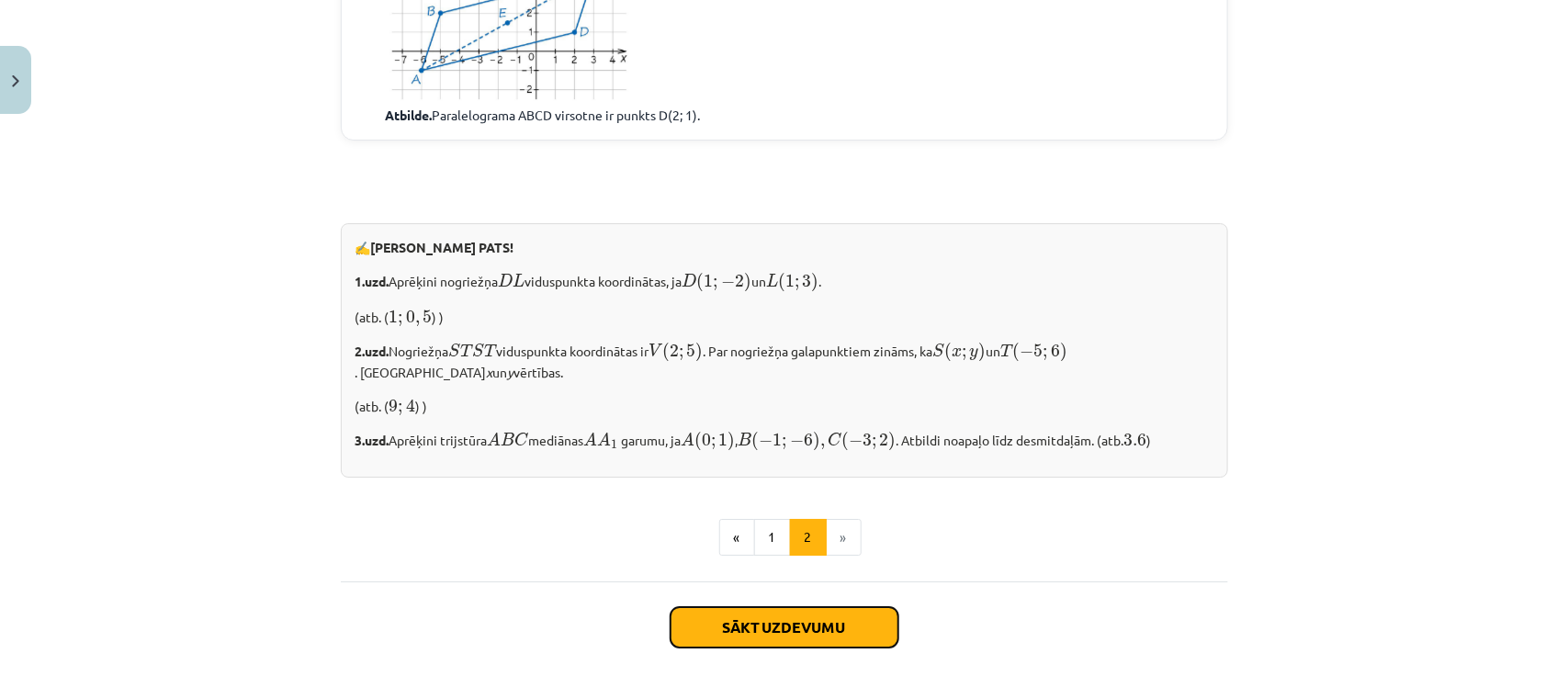
click at [837, 645] on button "Sākt uzdevumu" at bounding box center [784, 627] width 228 height 40
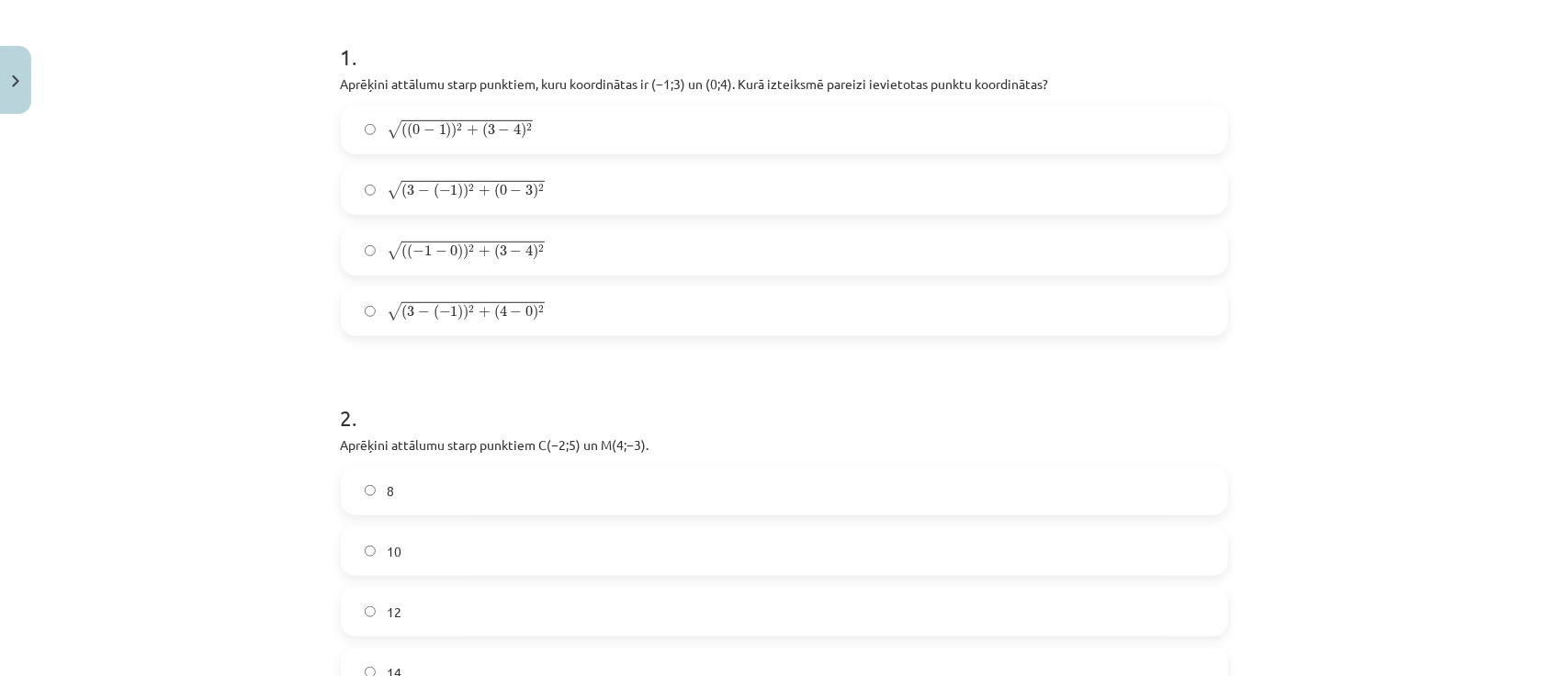
scroll to position [416, 0]
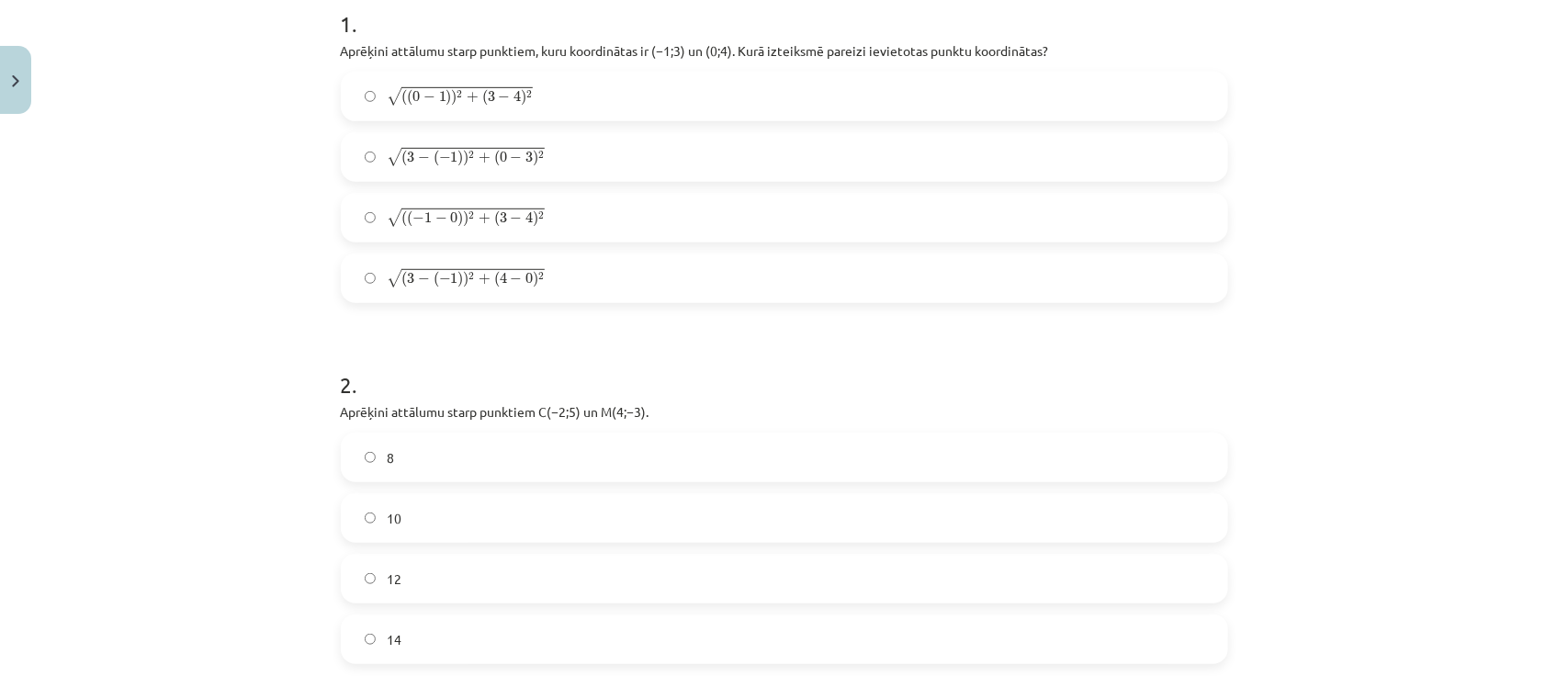
click at [826, 145] on label "√ ( 3 − ( − 1 ) ) 2 + ( 0 − 3 ) 2 ( 3 − ( − 1 ) ) 2 + ( 0 − 3 ) 2" at bounding box center [784, 157] width 883 height 46
click at [771, 272] on label "√ ( 3 − ( − 1 ) ) 2 + ( 4 − 0 ) 2 ( 3 − ( − 1 ) ) 2 + ( 4 − 0 ) 2" at bounding box center [784, 278] width 883 height 46
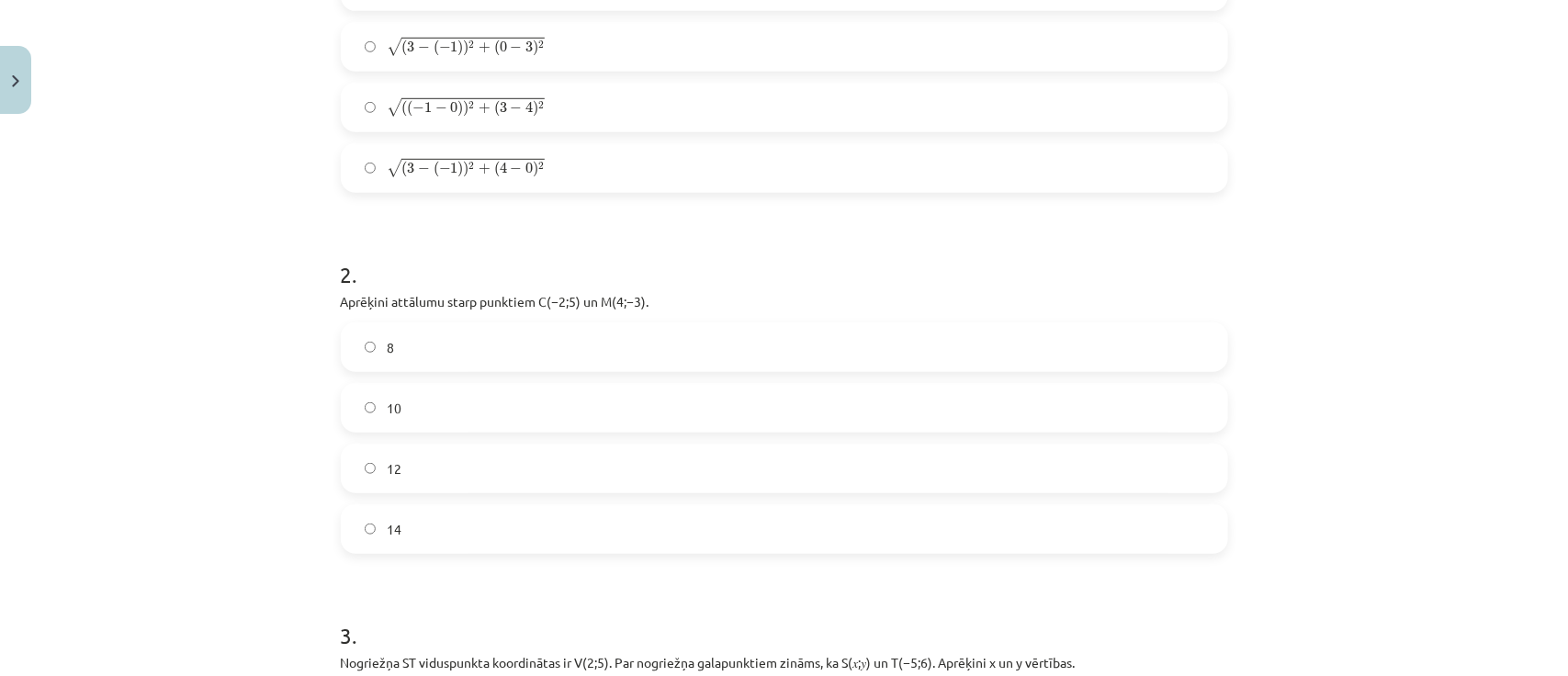
scroll to position [554, 0]
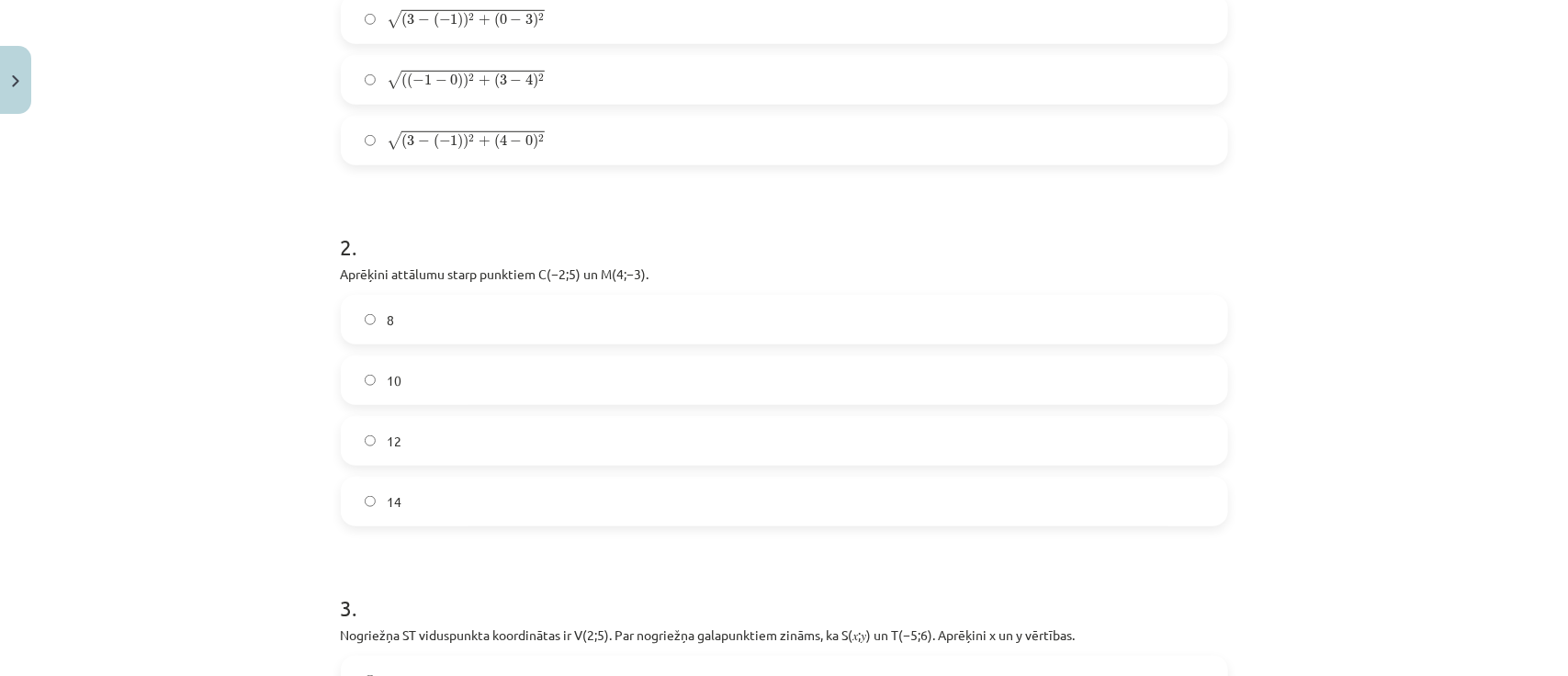
click at [1201, 367] on label "10" at bounding box center [784, 379] width 883 height 46
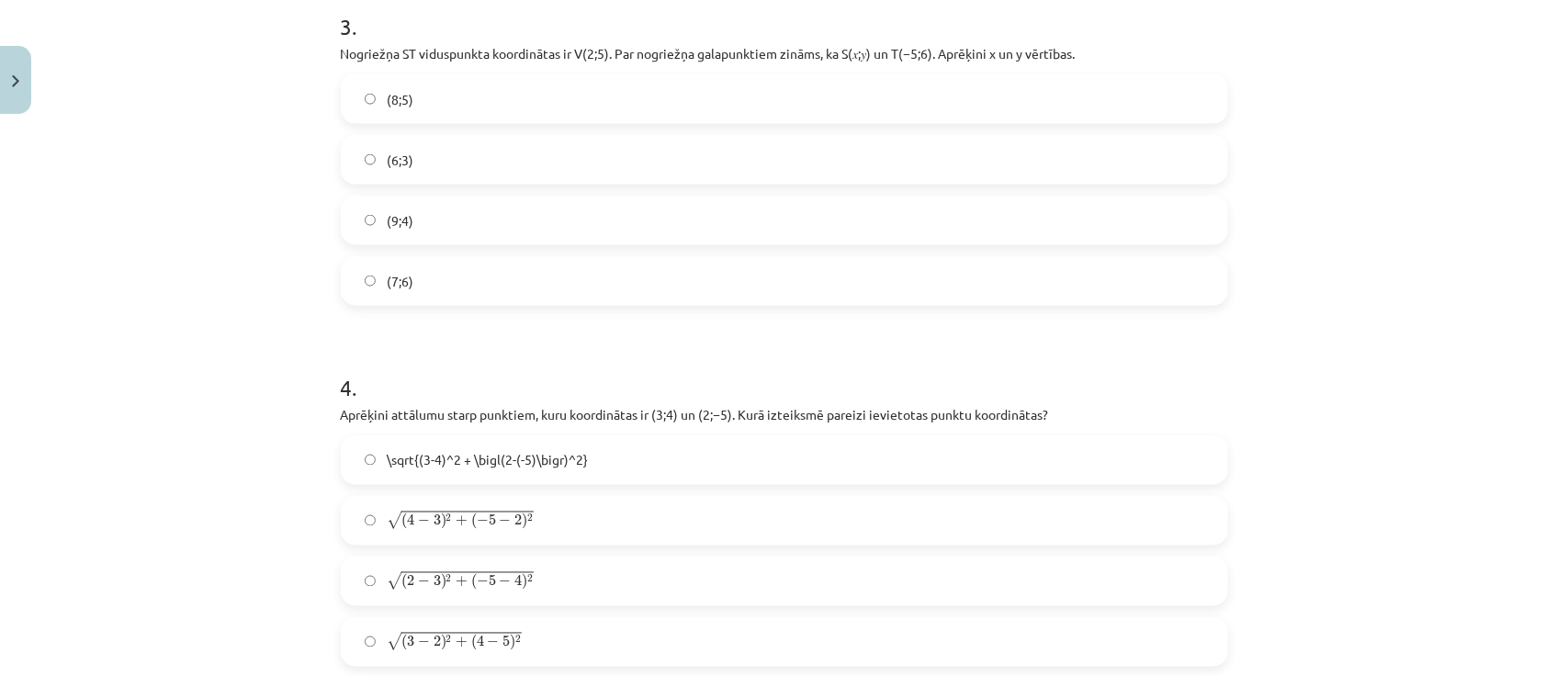
scroll to position [1146, 0]
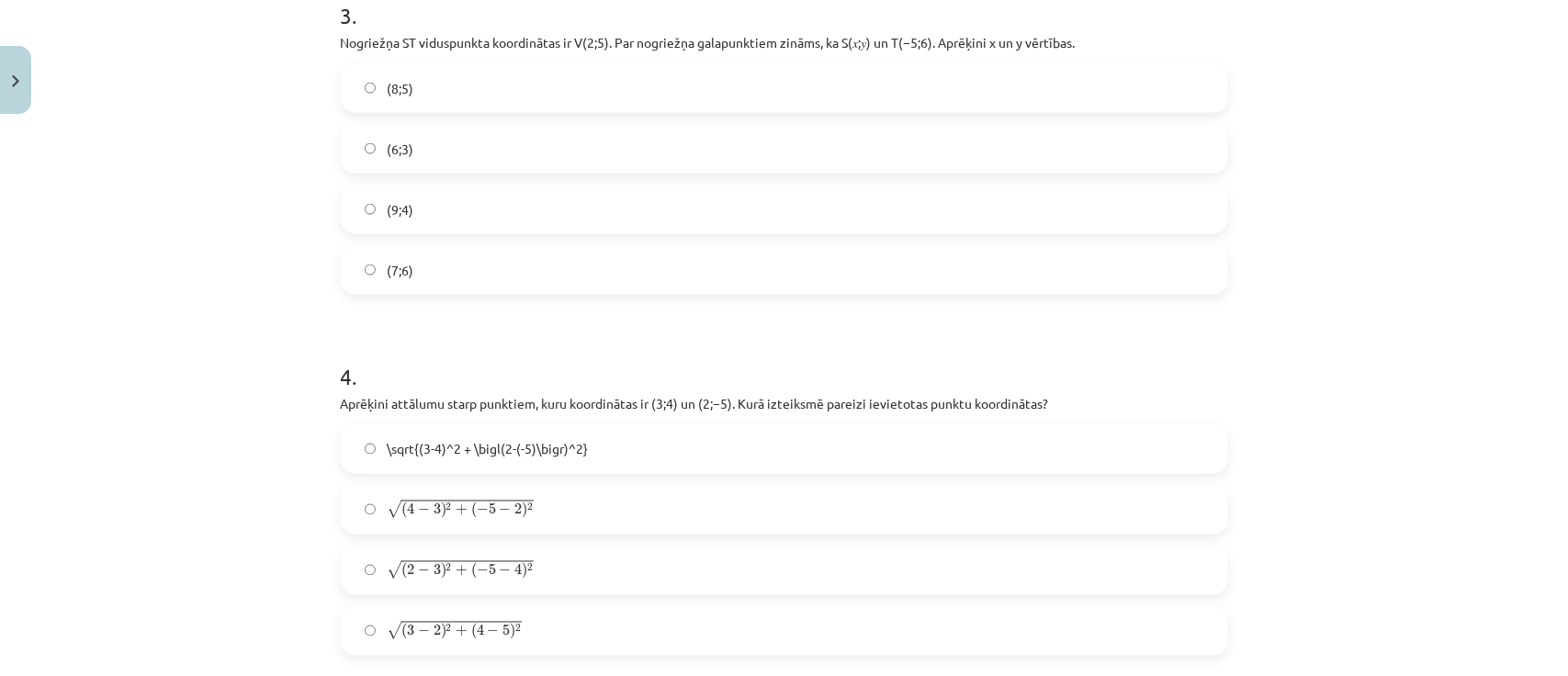
click at [1032, 214] on label "(9;4)" at bounding box center [784, 209] width 883 height 46
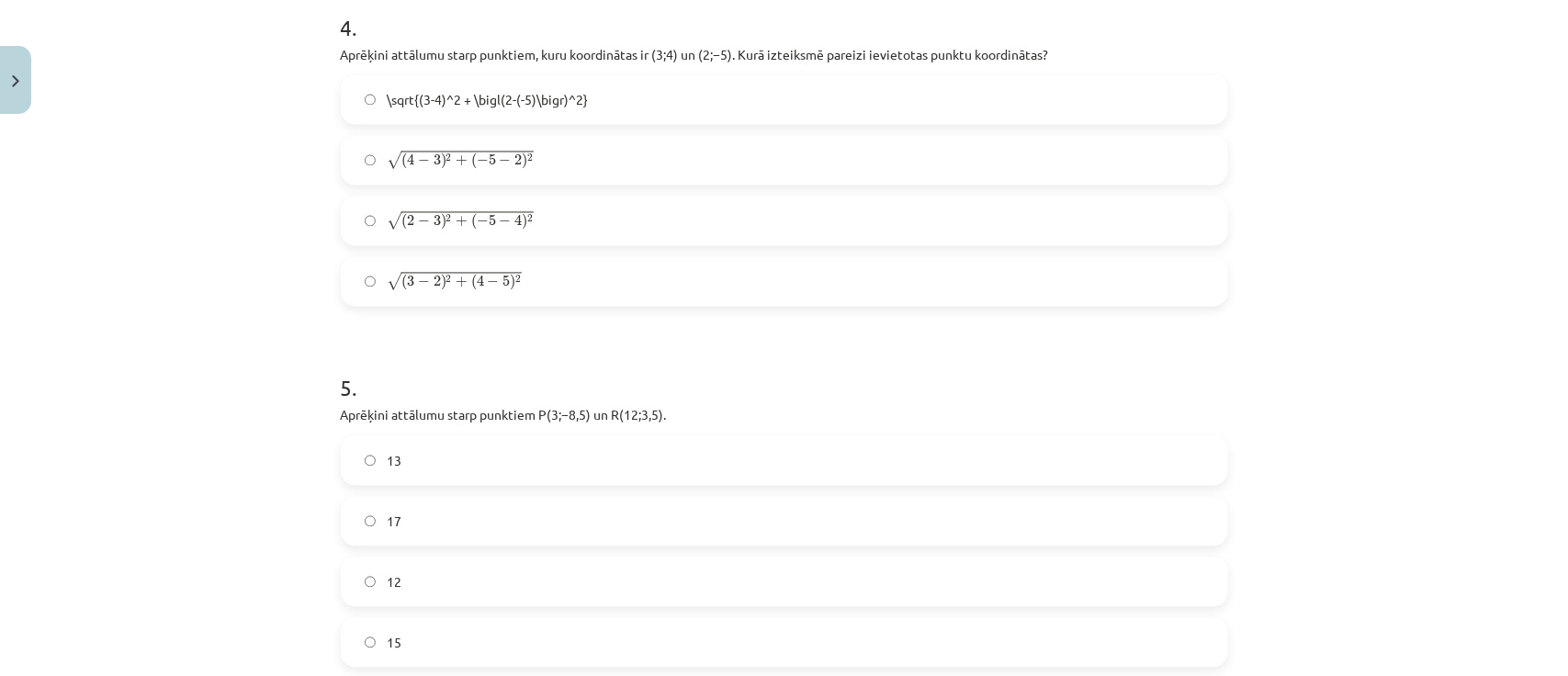
scroll to position [1499, 0]
click at [728, 284] on label "√ ( 3 − 2 ) 2 + ( 4 − 5 ) 2 ( 3 − 2 ) 2 + ( 4 − 5 ) 2" at bounding box center [784, 277] width 883 height 46
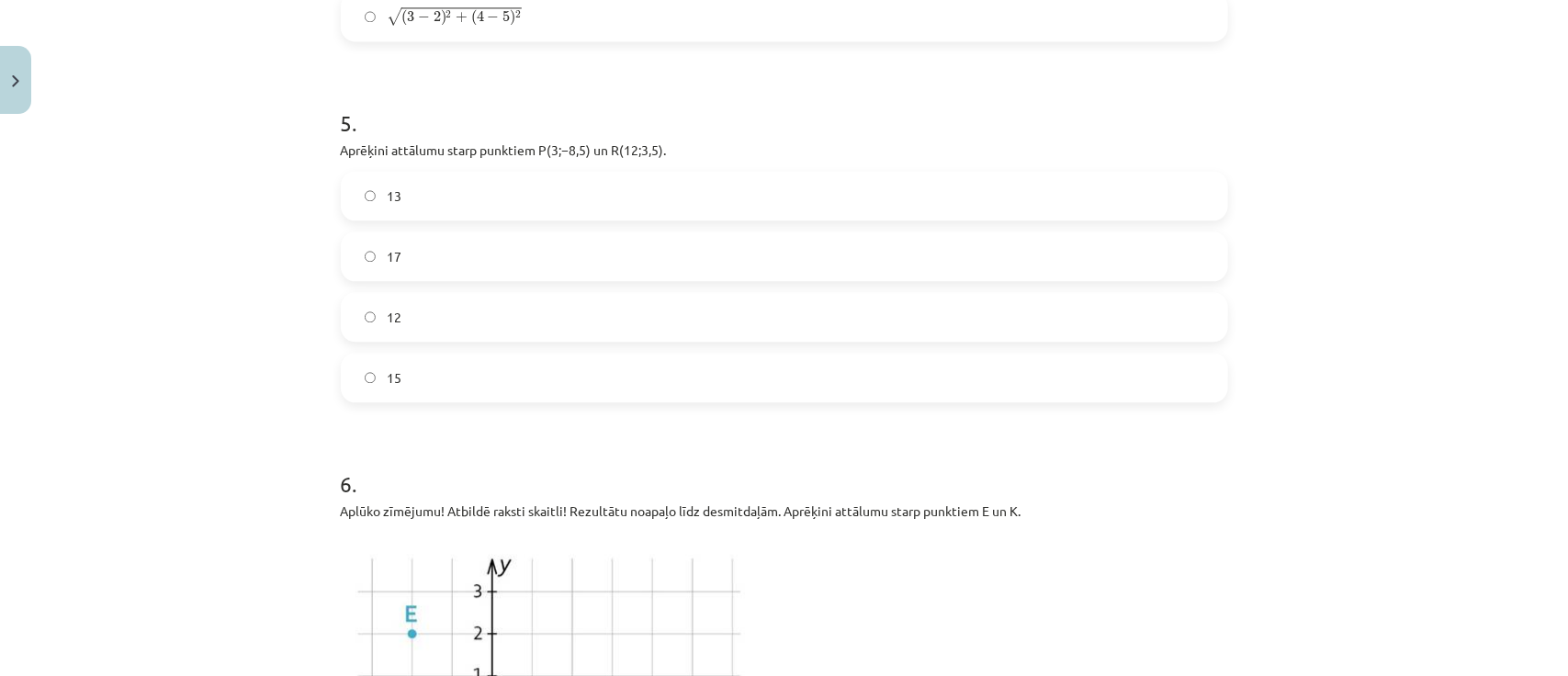
scroll to position [1755, 0]
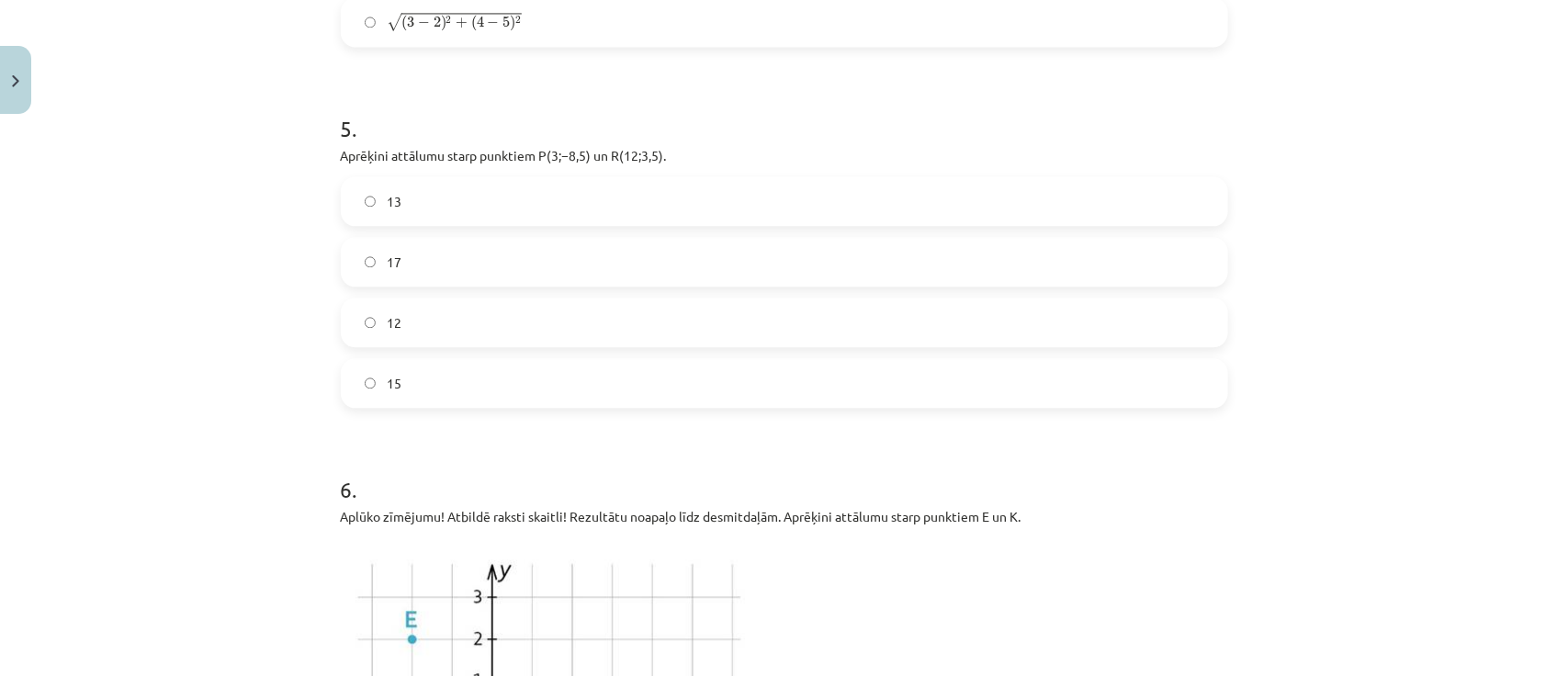
click at [1146, 379] on label "15" at bounding box center [784, 382] width 883 height 46
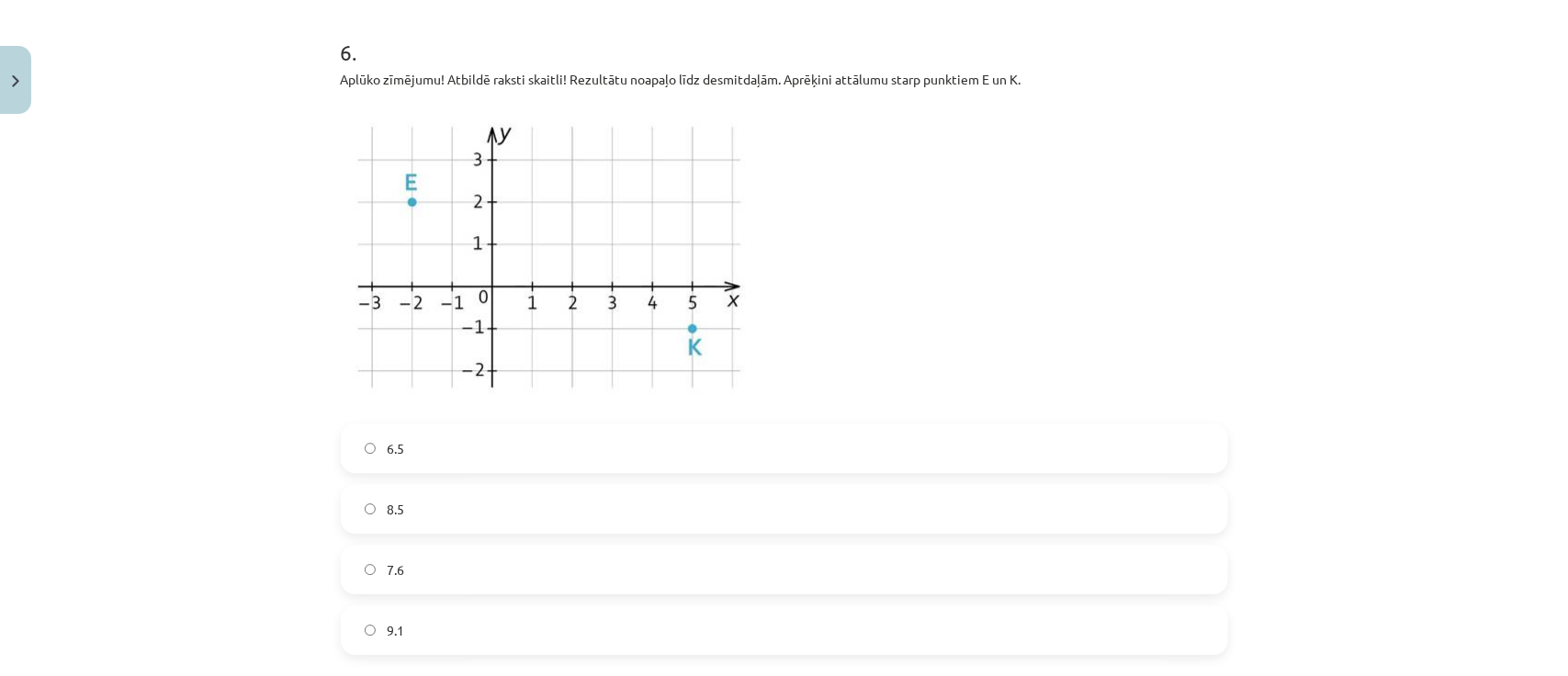
scroll to position [2197, 0]
click at [687, 551] on label "7.6" at bounding box center [784, 563] width 883 height 46
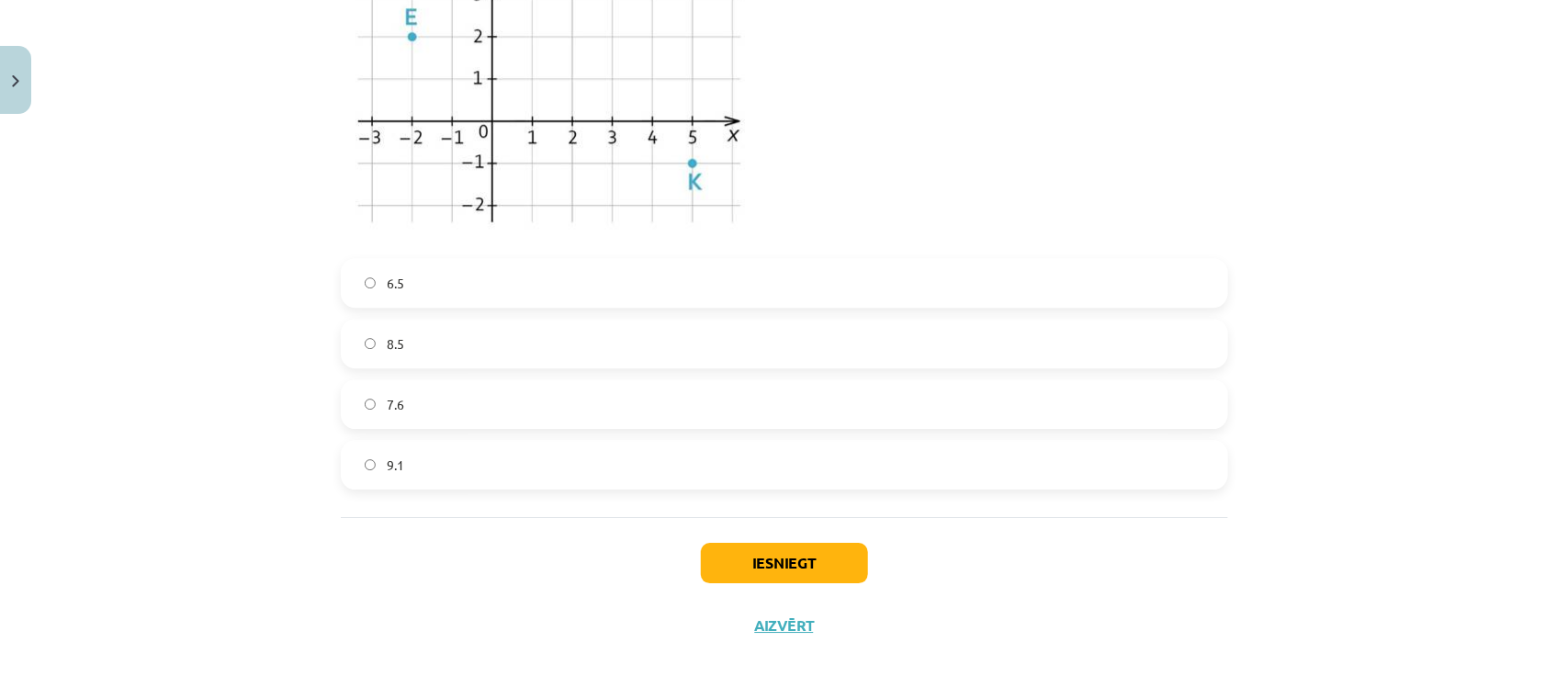
scroll to position [2383, 0]
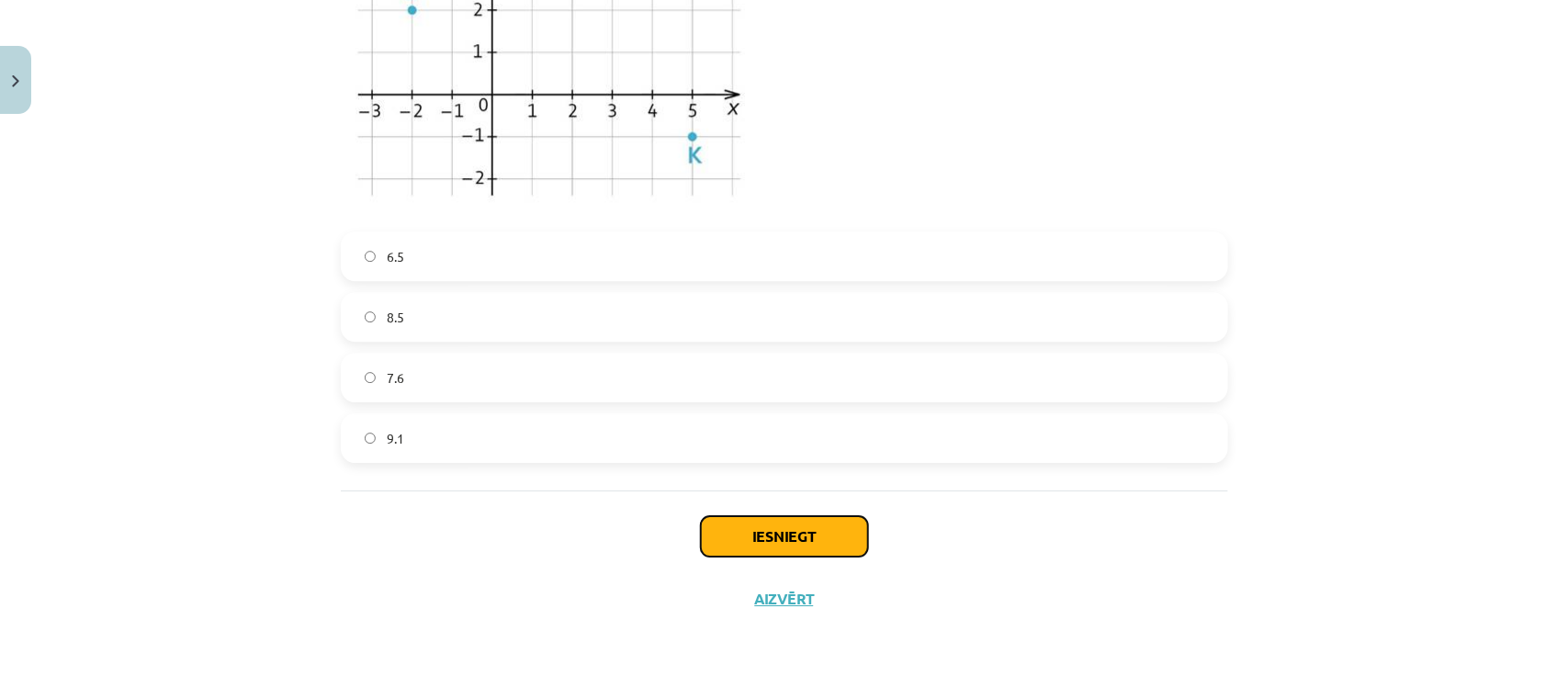
click at [812, 519] on button "Iesniegt" at bounding box center [784, 535] width 167 height 40
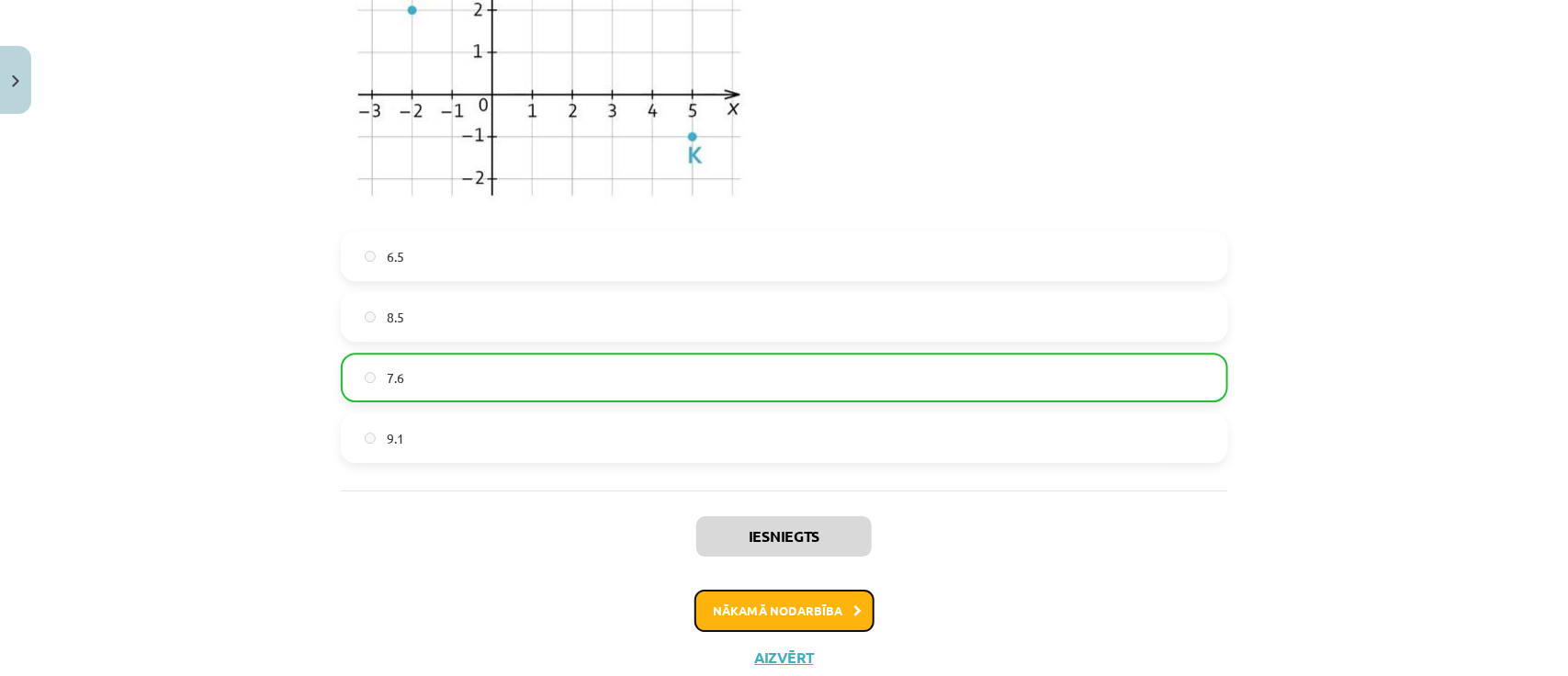
click at [840, 617] on button "Nākamā nodarbība" at bounding box center [784, 610] width 180 height 42
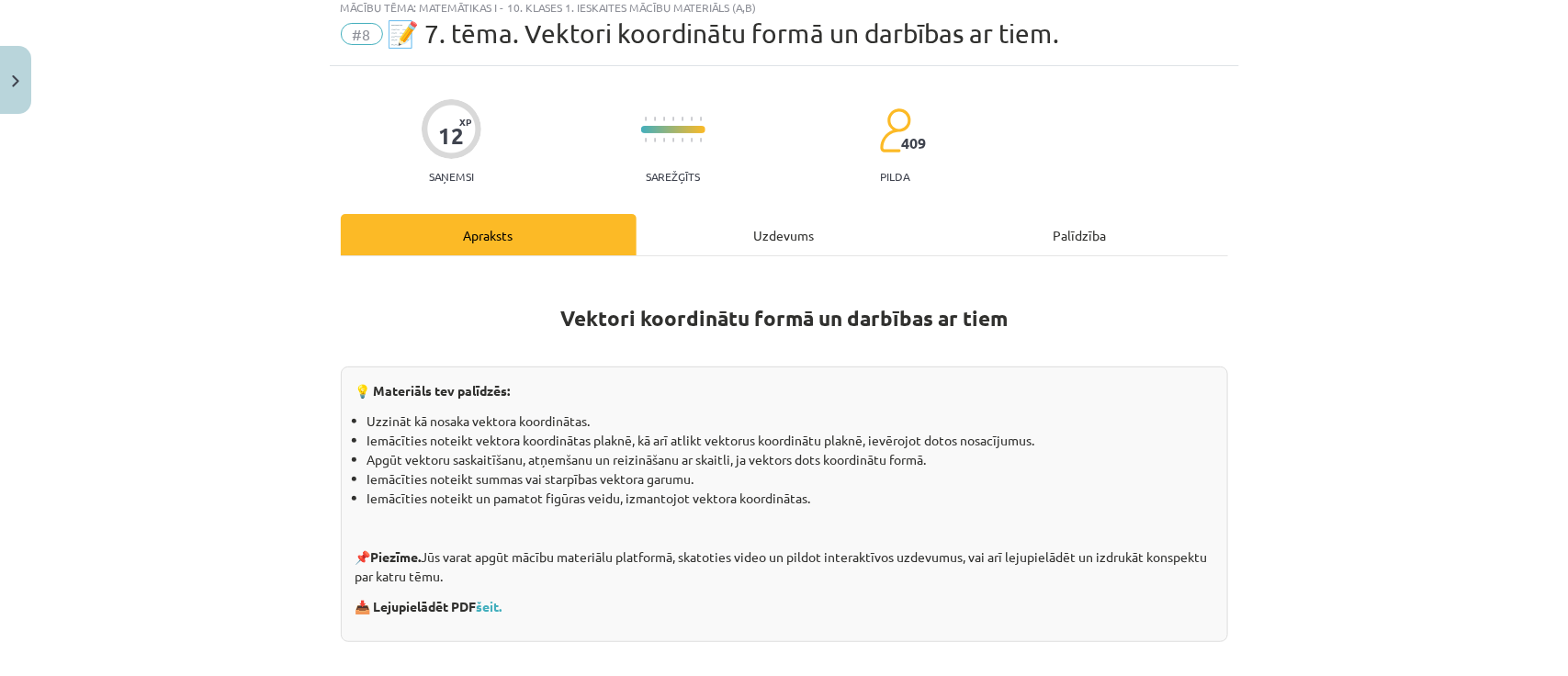
scroll to position [46, 0]
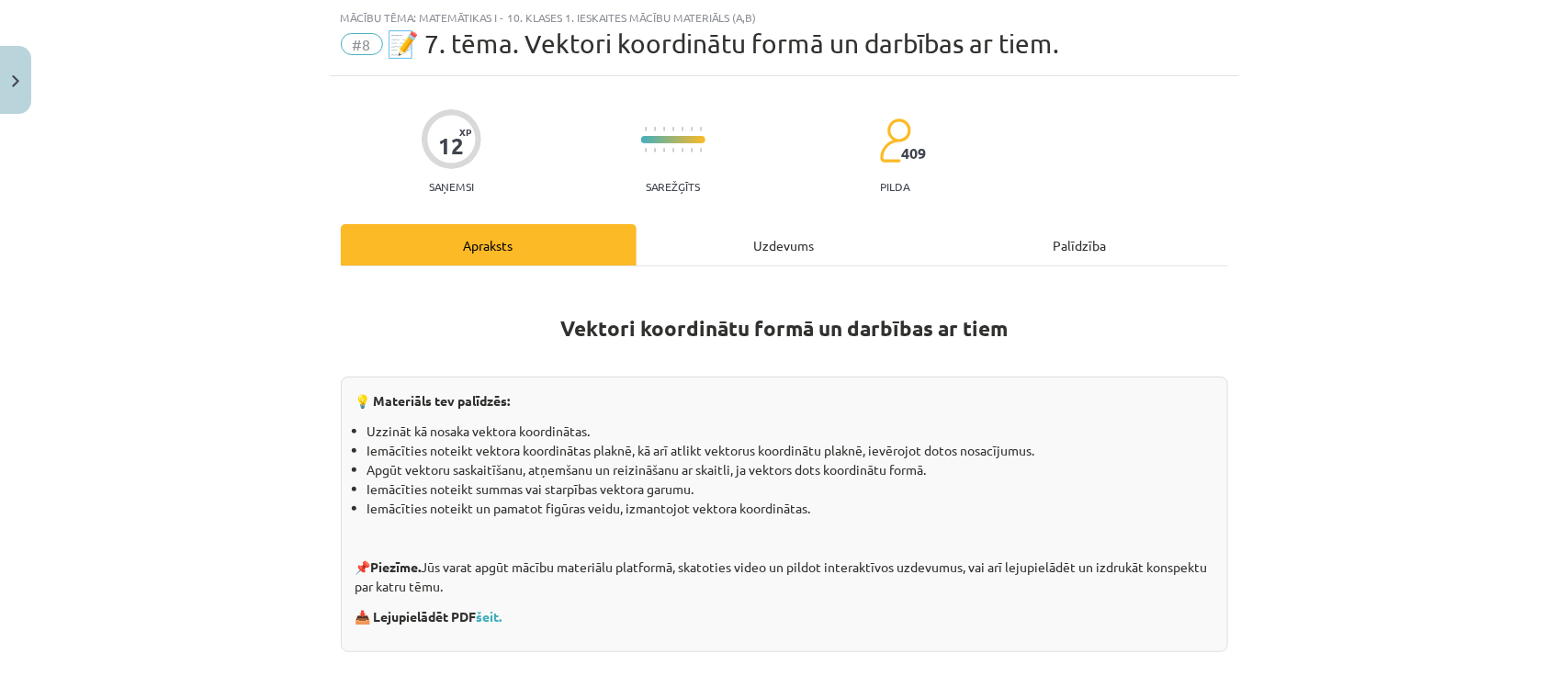
click at [1543, 102] on div "Mācību tēma: Matemātikas i - 10. klases 1. ieskaites mācību materiāls (a,b) #8 …" at bounding box center [784, 338] width 1568 height 676
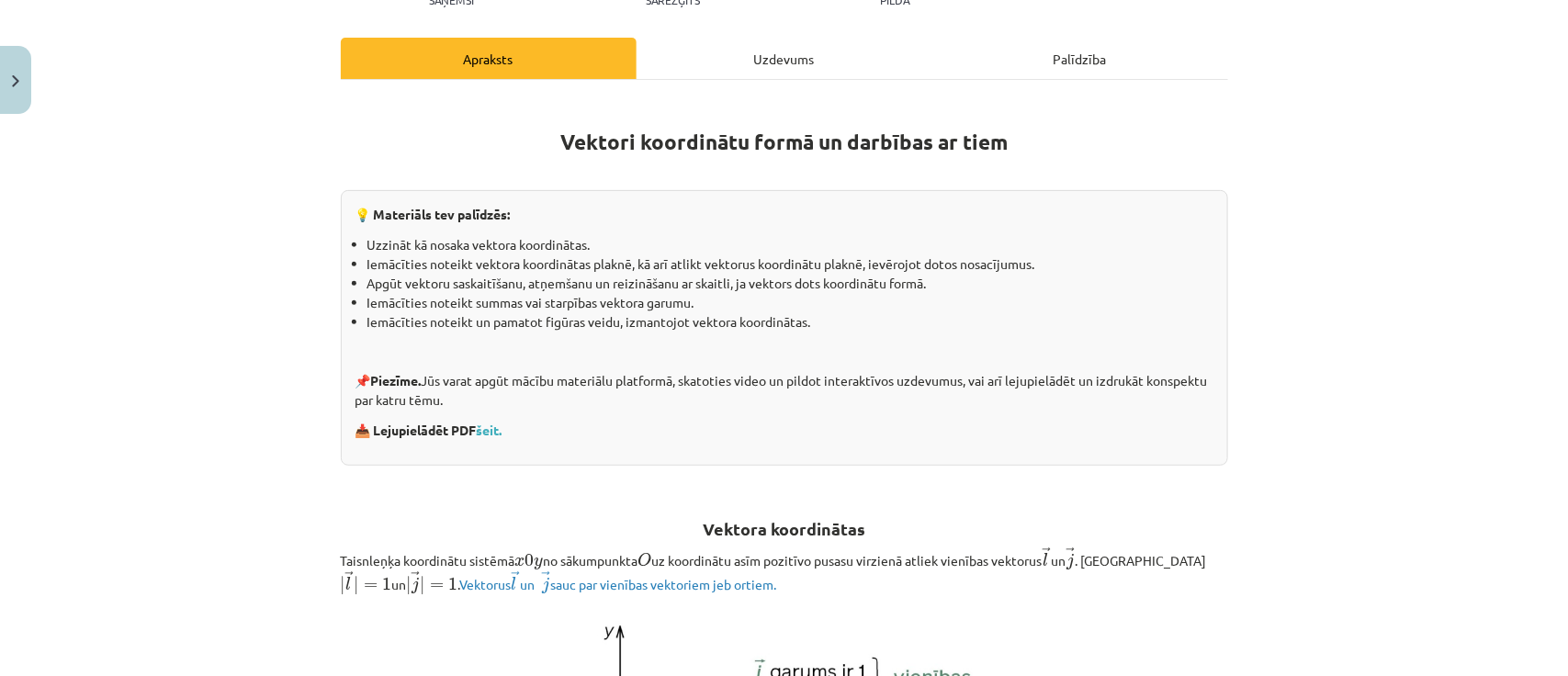
scroll to position [186, 0]
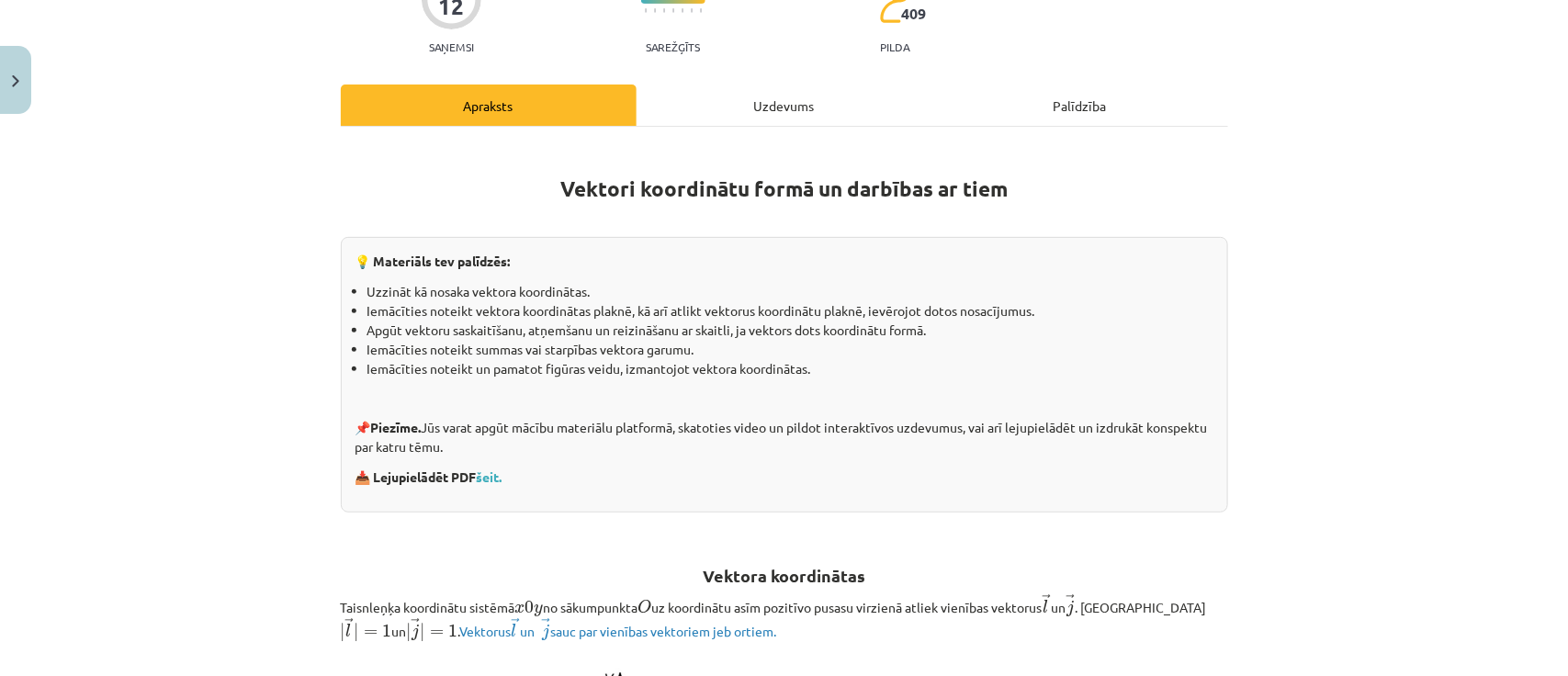
click at [1520, 117] on div "Mācību tēma: Matemātikas i - 10. klases 1. ieskaites mācību materiāls (a,b) #8 …" at bounding box center [784, 338] width 1568 height 676
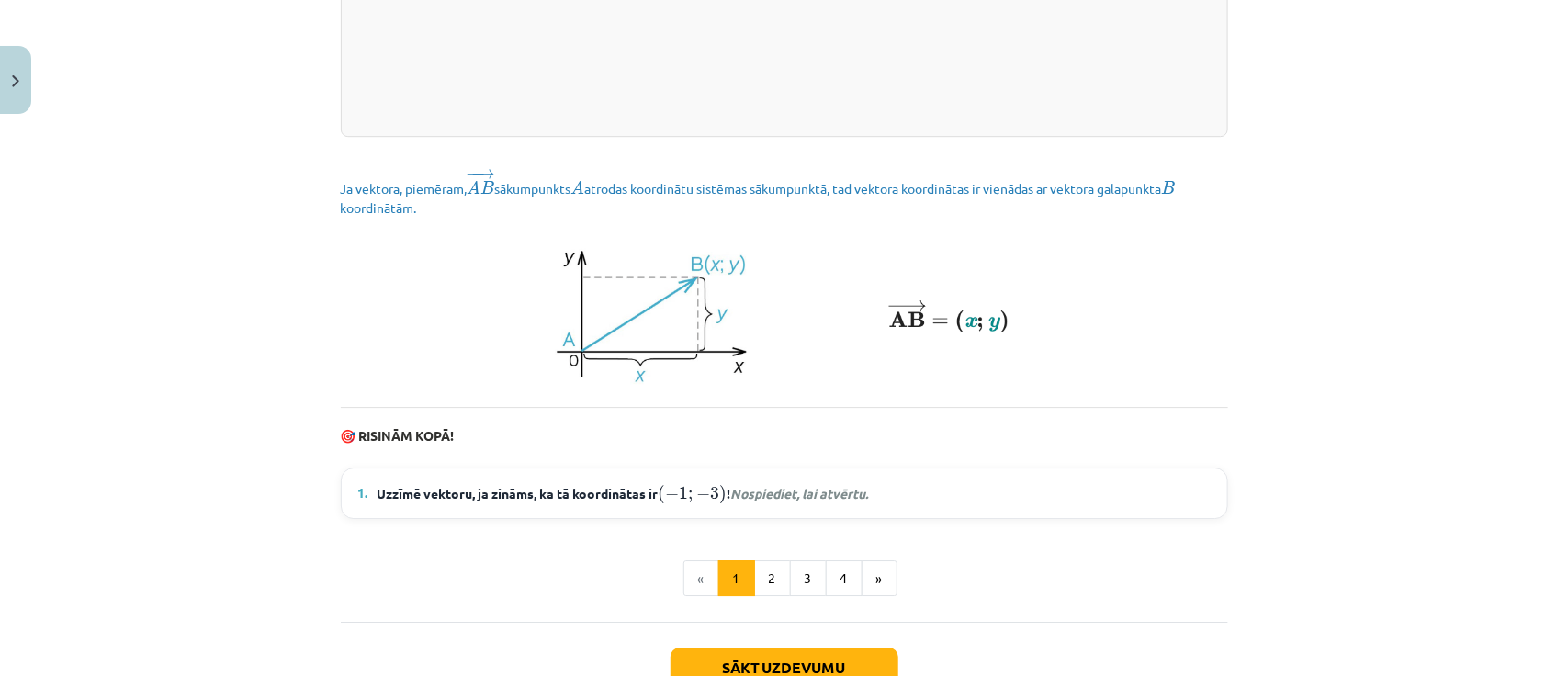
scroll to position [2429, 0]
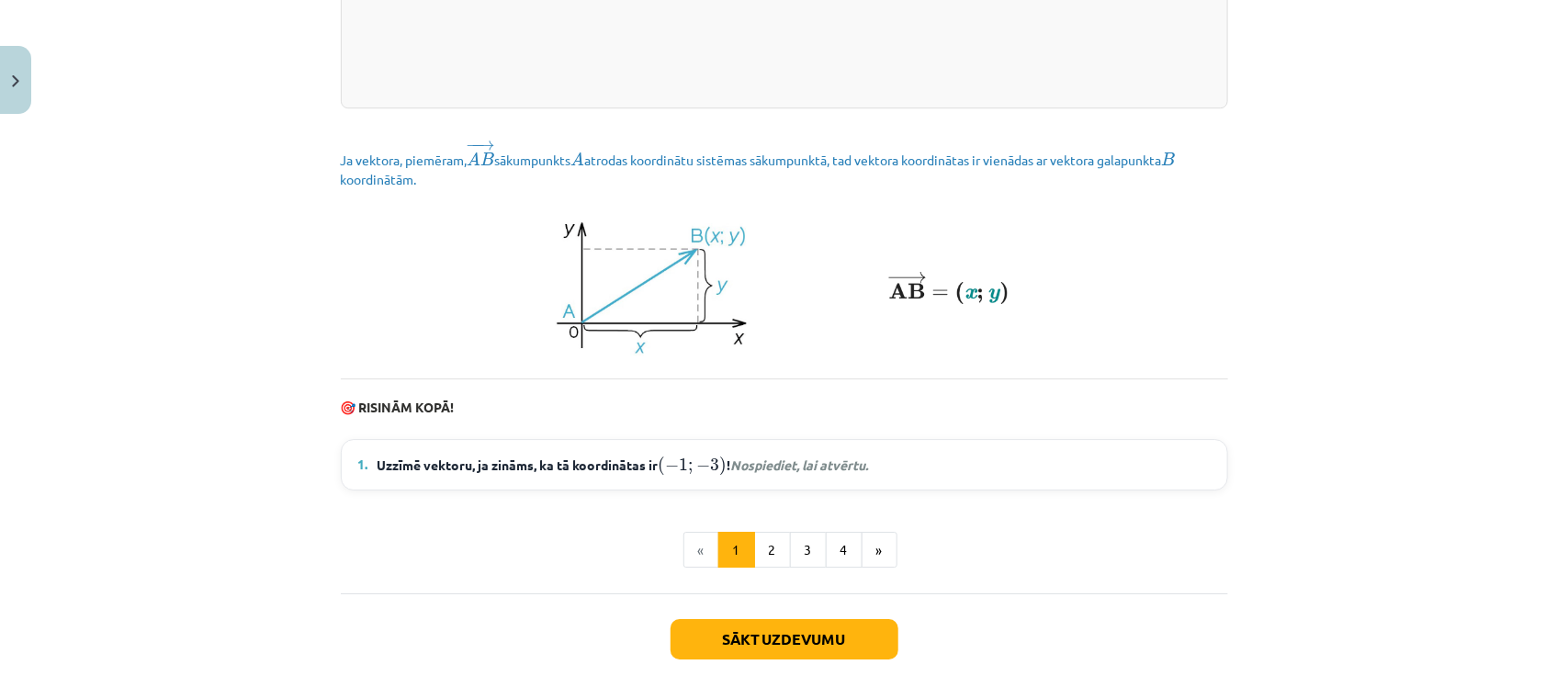
click at [1141, 476] on summary "1. Uzzīmē vektoru, ja zināms, ka tā koordinātas ir ( − 1 ; − 3 ) ( − 1 ; − 3 ) …" at bounding box center [784, 464] width 853 height 24
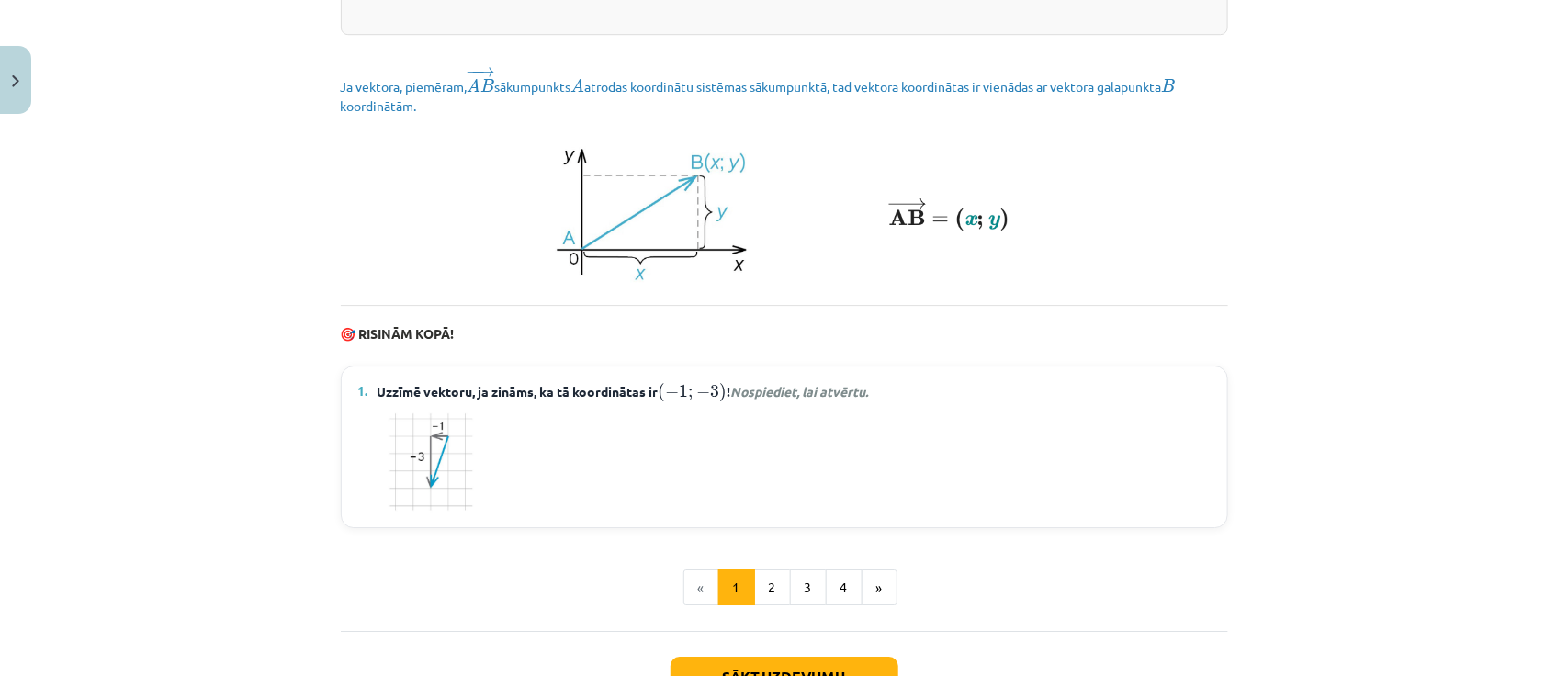
scroll to position [2514, 0]
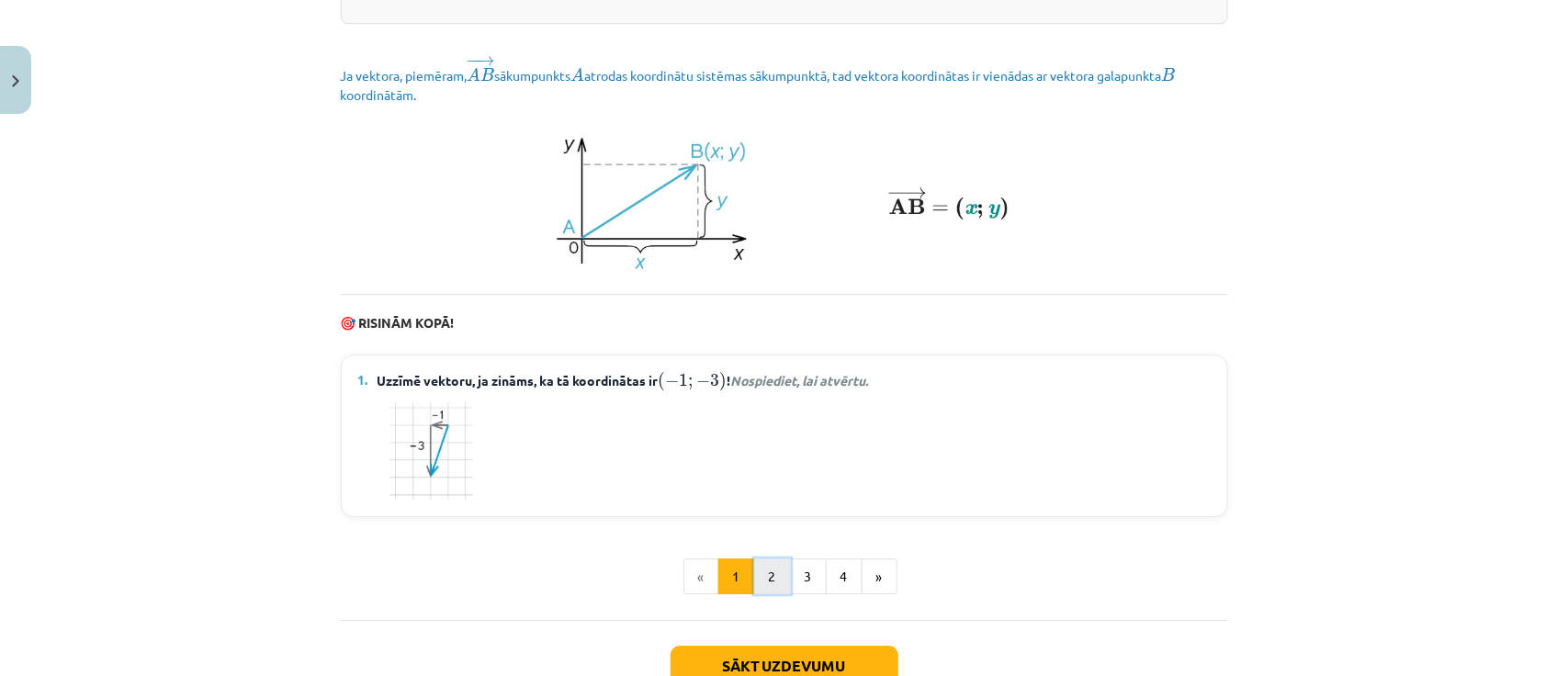
click at [754, 595] on button "2" at bounding box center [771, 576] width 36 height 36
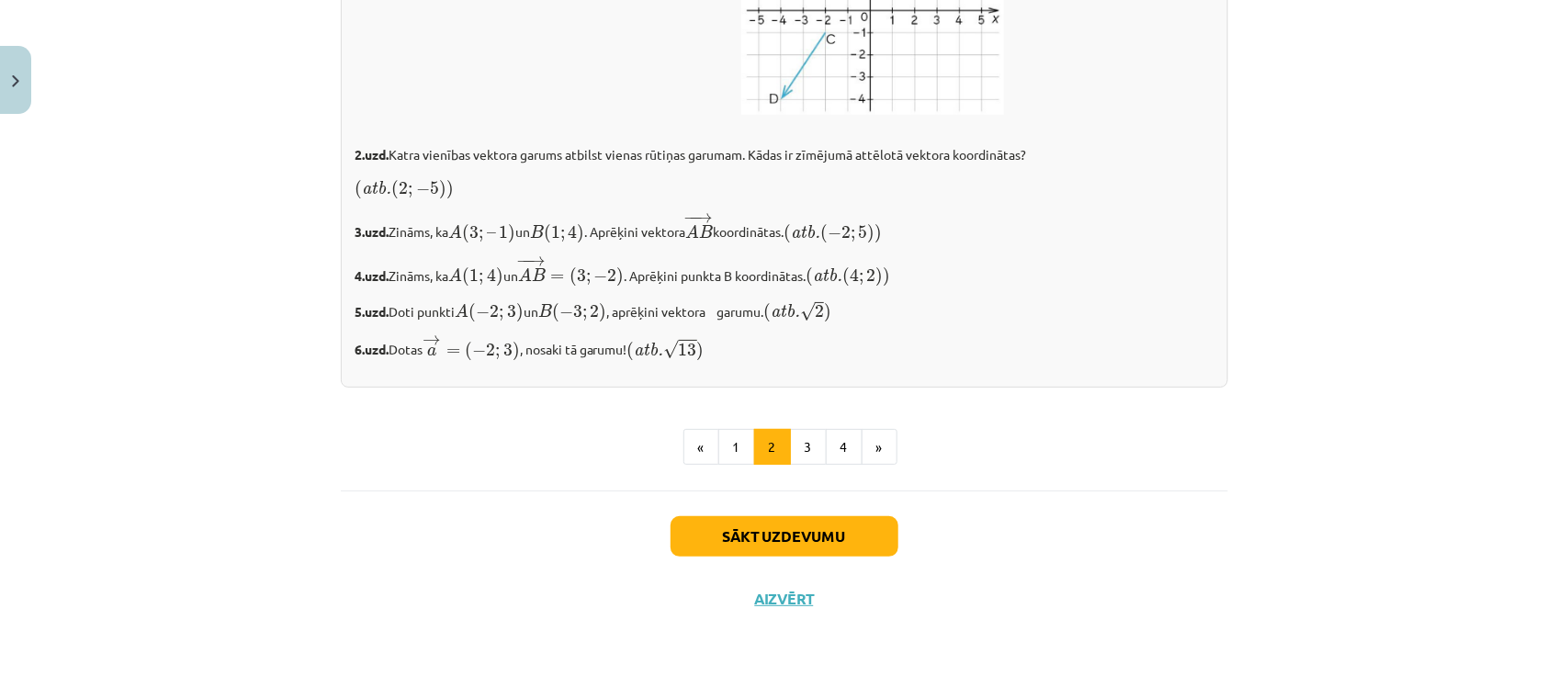
scroll to position [3170, 0]
click at [791, 448] on button "3" at bounding box center [808, 447] width 36 height 36
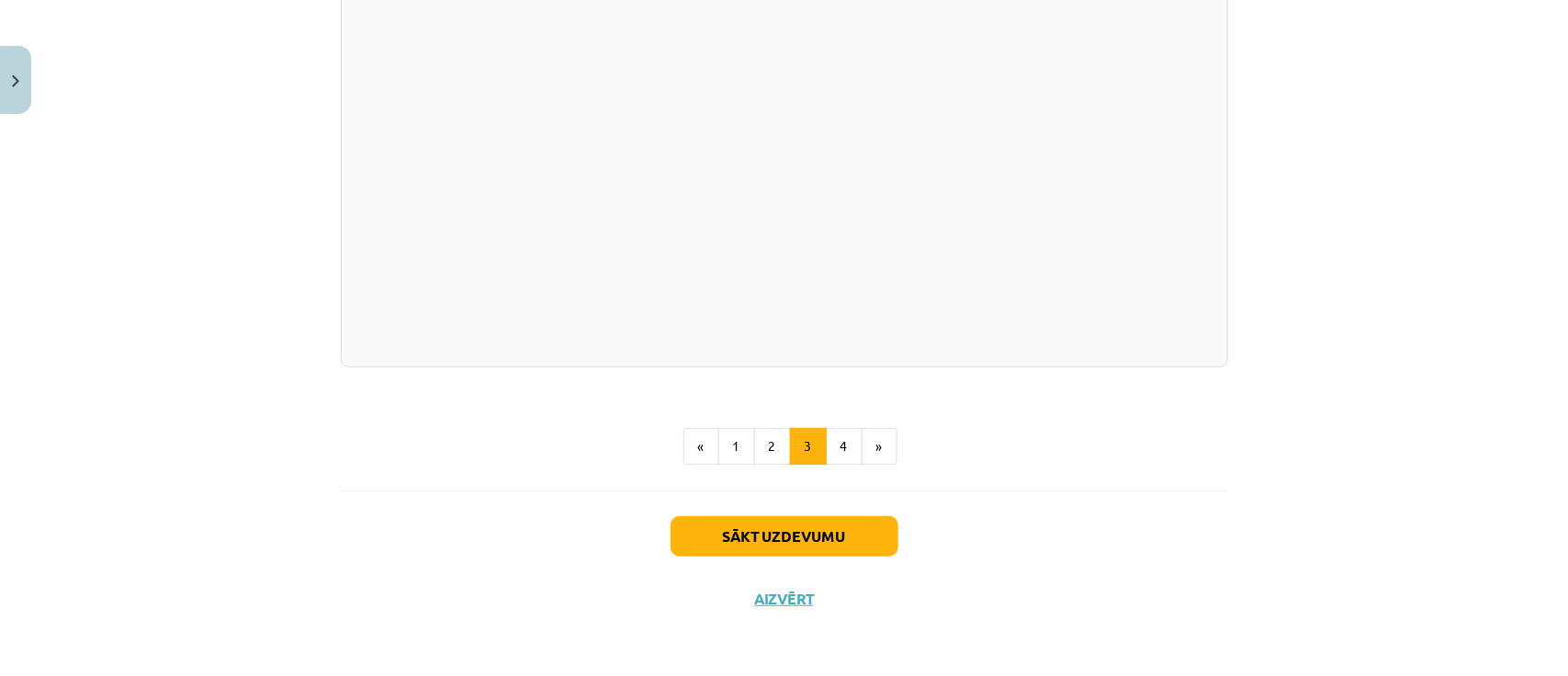
scroll to position [3620, 0]
click at [843, 464] on button "4" at bounding box center [843, 446] width 36 height 36
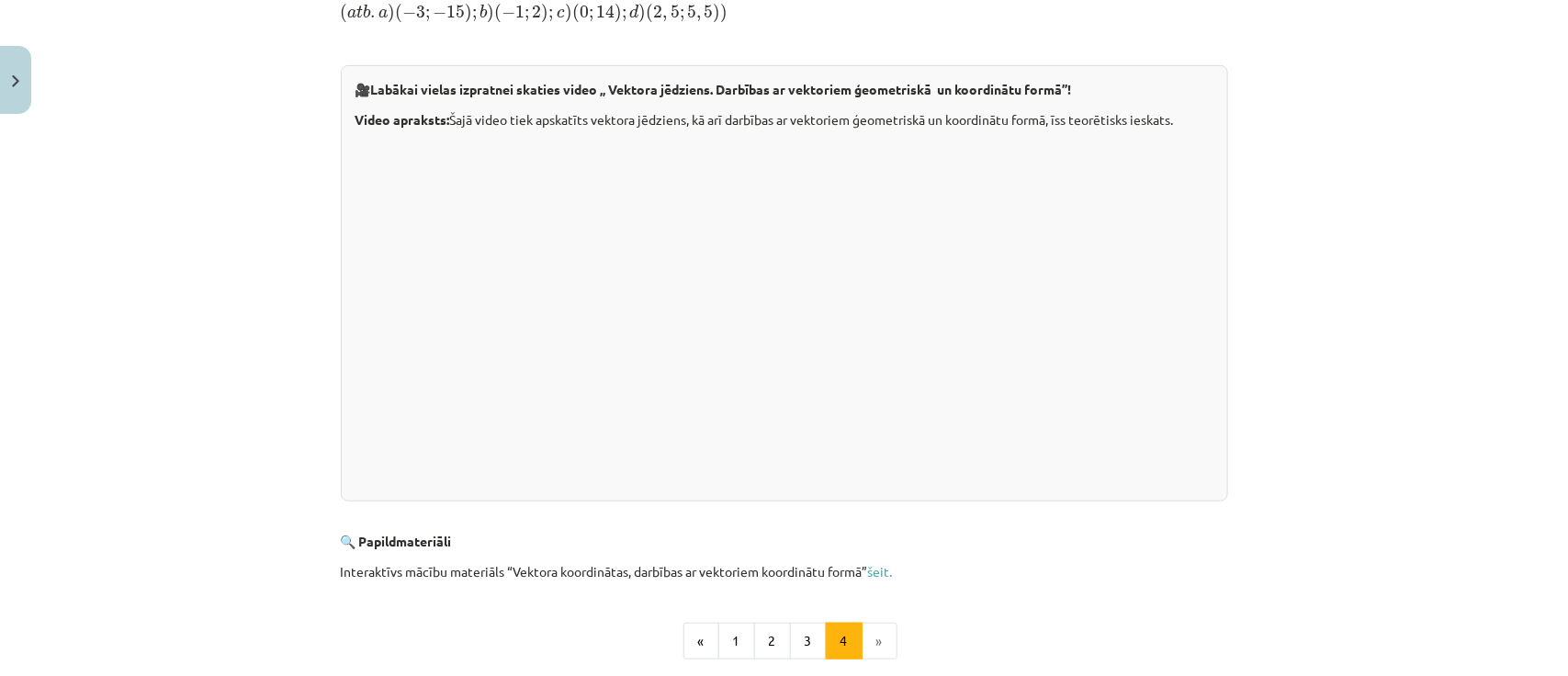
scroll to position [402, 0]
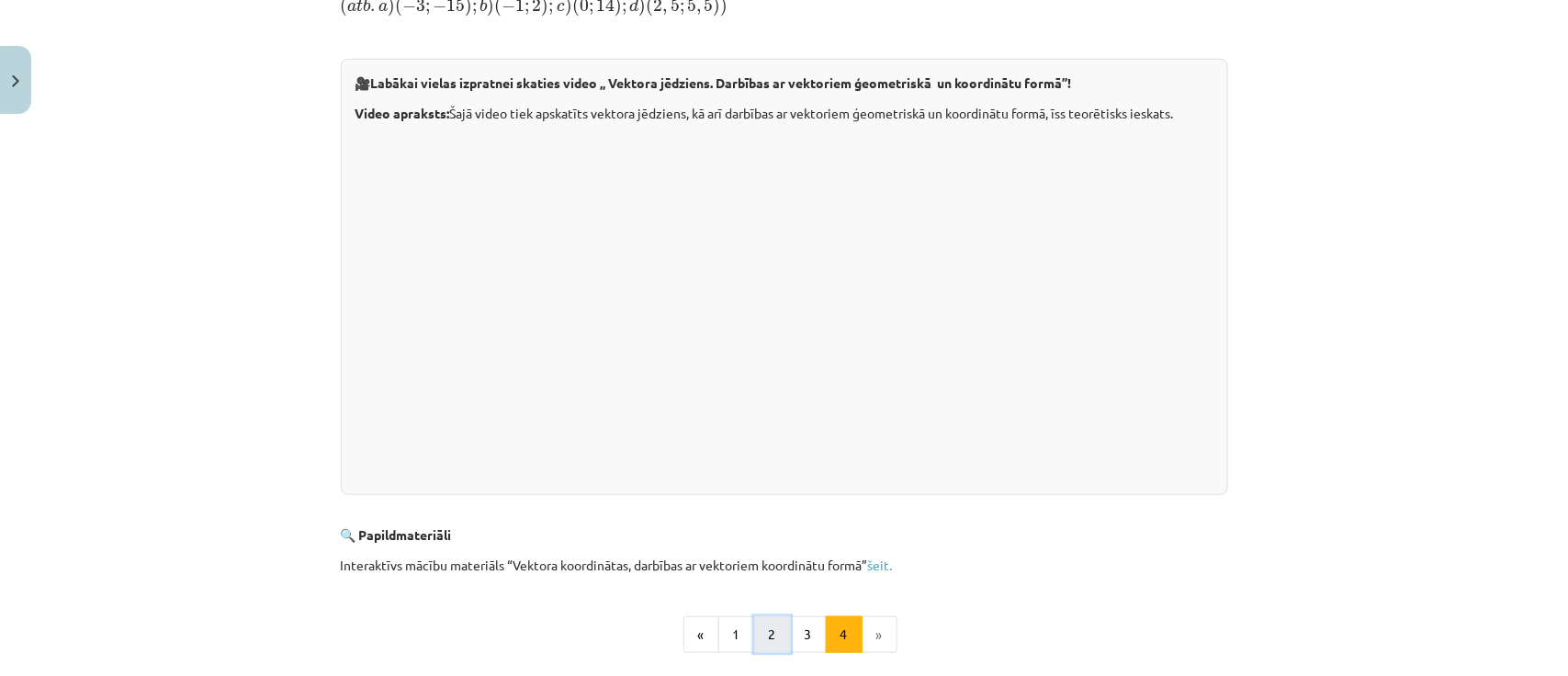
click at [755, 629] on button "2" at bounding box center [771, 634] width 36 height 36
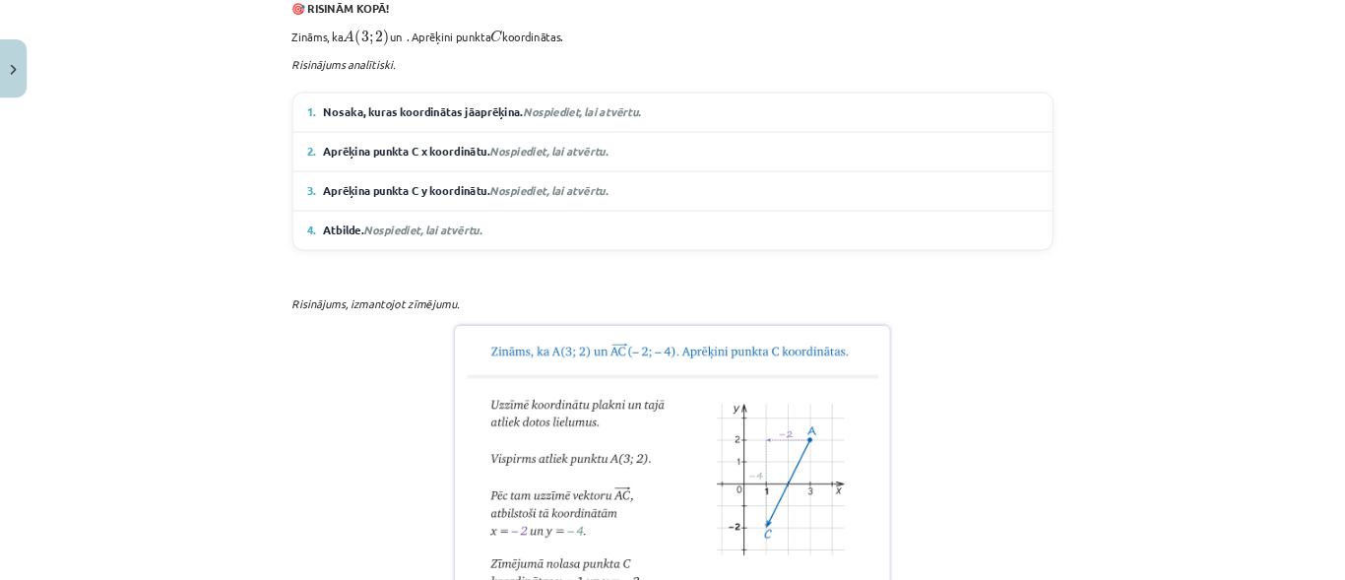
scroll to position [1277, 0]
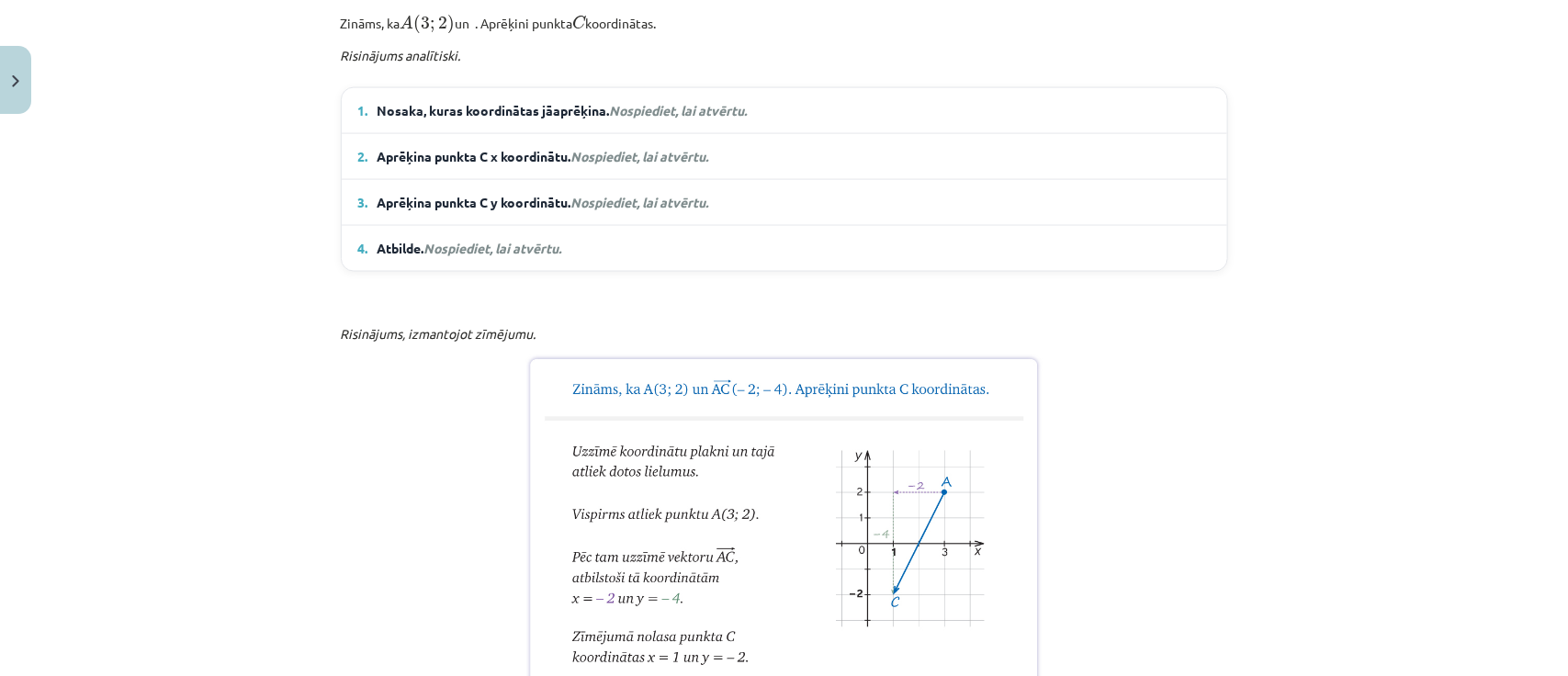
click at [1035, 120] on summary "1. Nosaka, kuras koordinātas jāaprēķina. Nospiediet, lai atvērtu." at bounding box center [784, 110] width 853 height 20
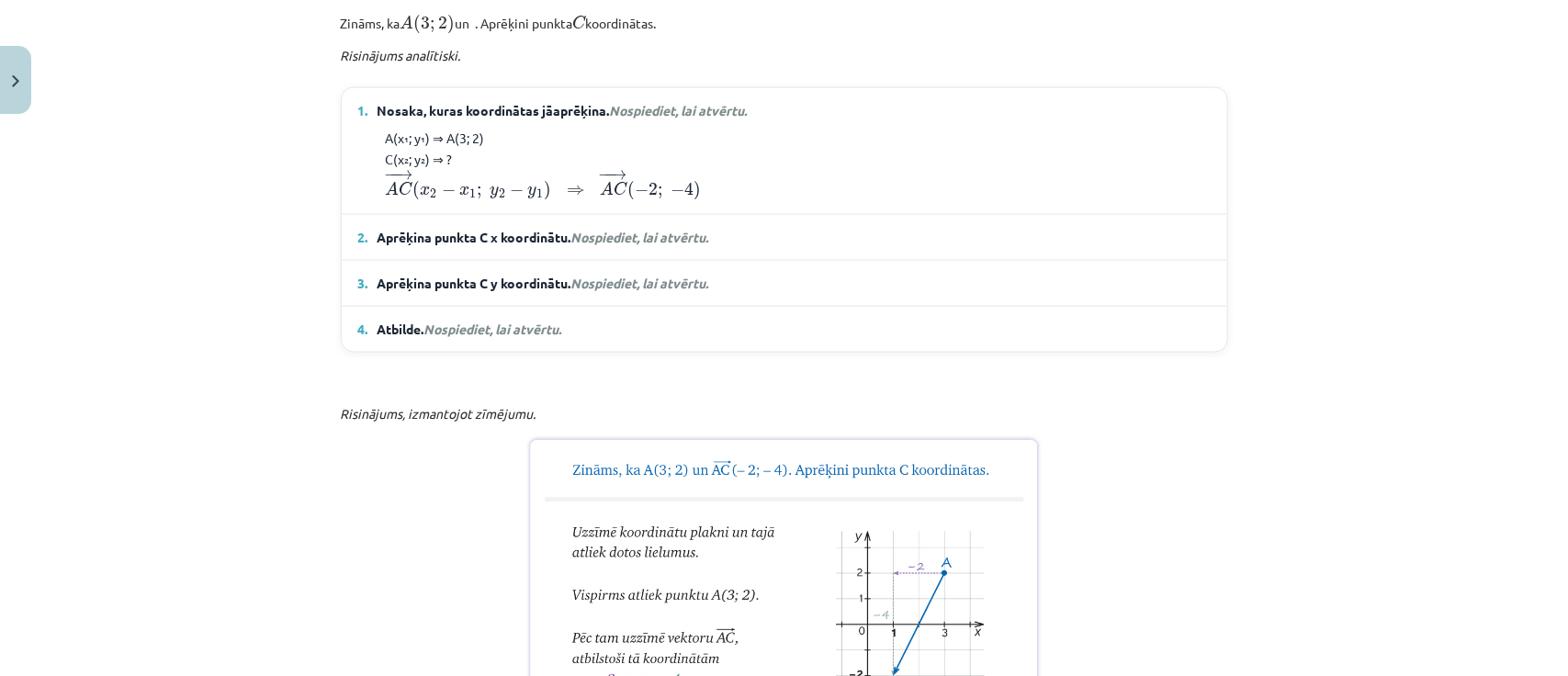
click at [1044, 247] on summary "2. Aprēķina punkta C x koordinātu. Nospiediet, lai atvērtu." at bounding box center [784, 237] width 853 height 20
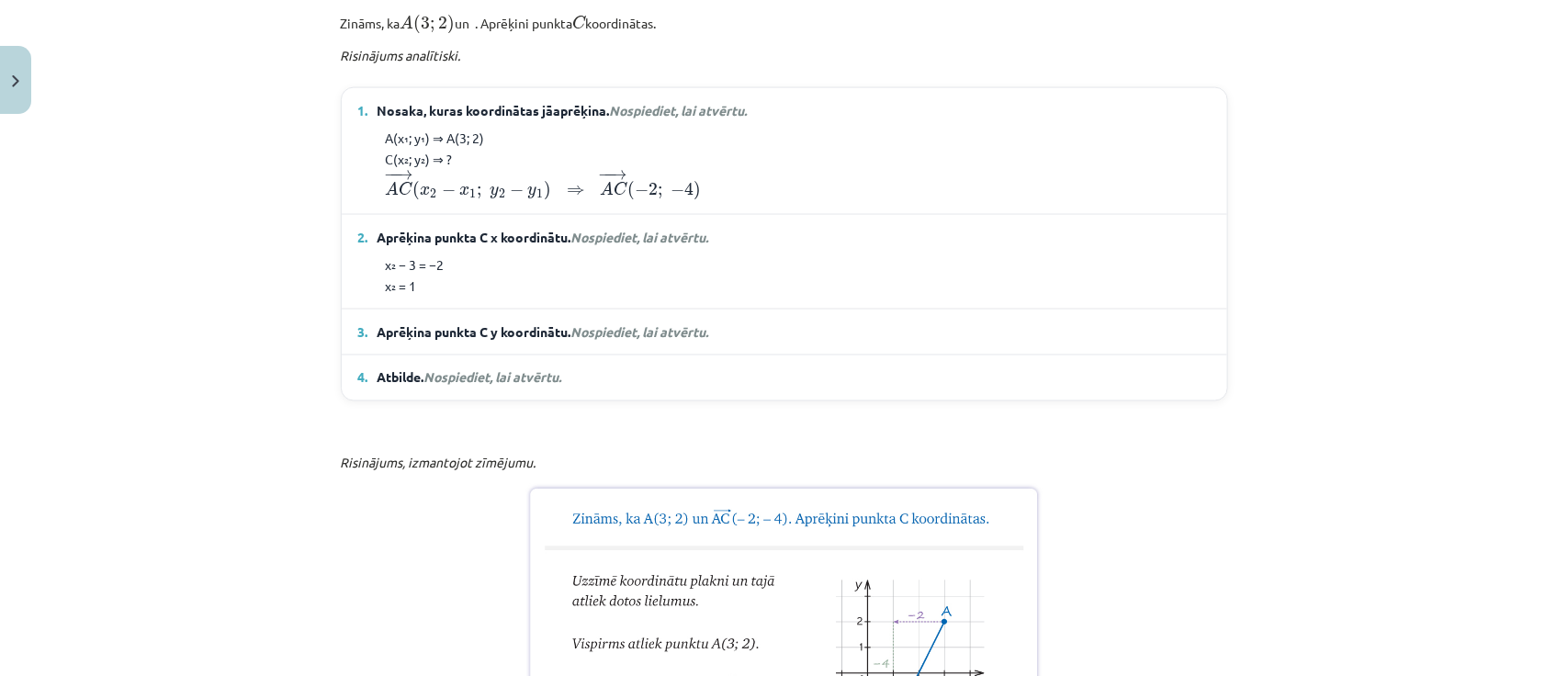
click at [1025, 341] on summary "3. Aprēķina punkta C y koordinātu. Nospiediet, lai atvērtu." at bounding box center [784, 332] width 853 height 20
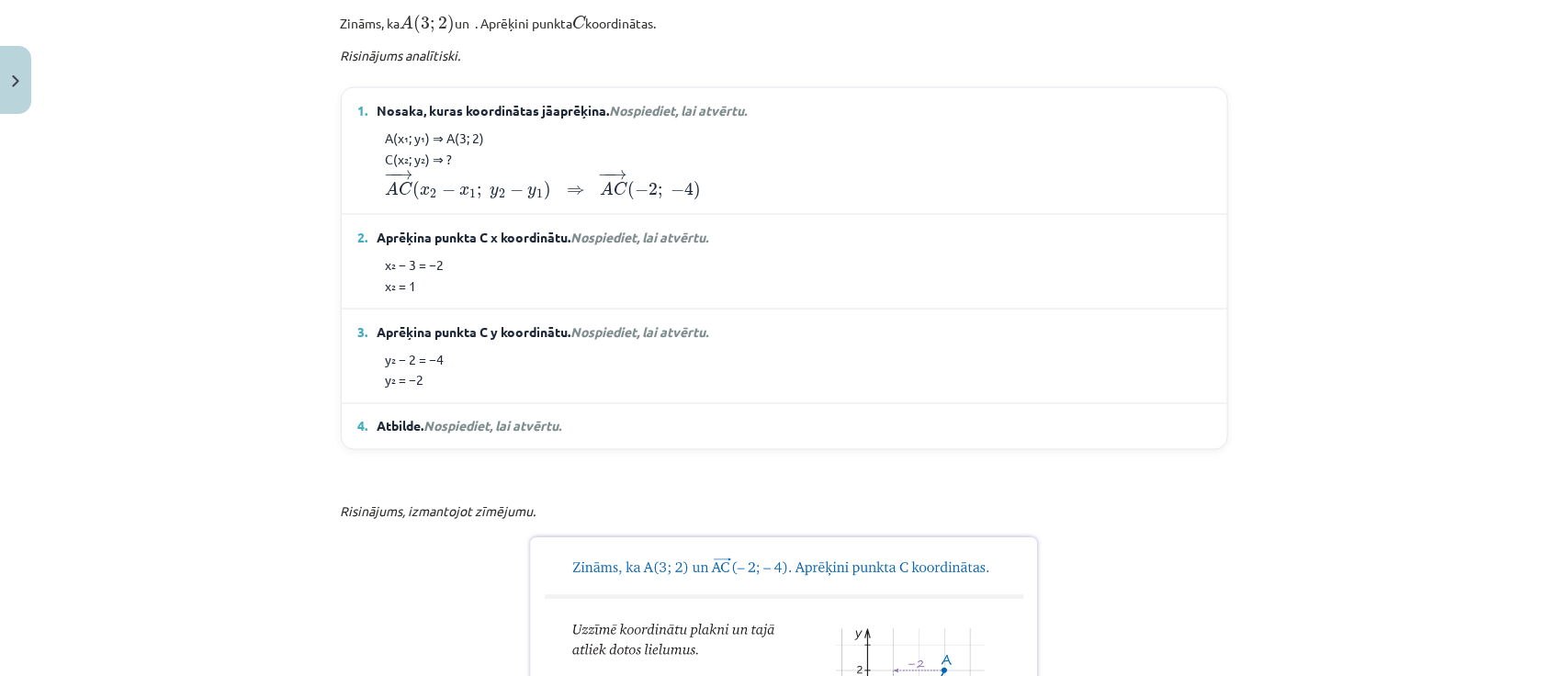
click at [1004, 436] on summary "4. Atbilde. Nospiediet, lai atvērtu." at bounding box center [784, 426] width 853 height 20
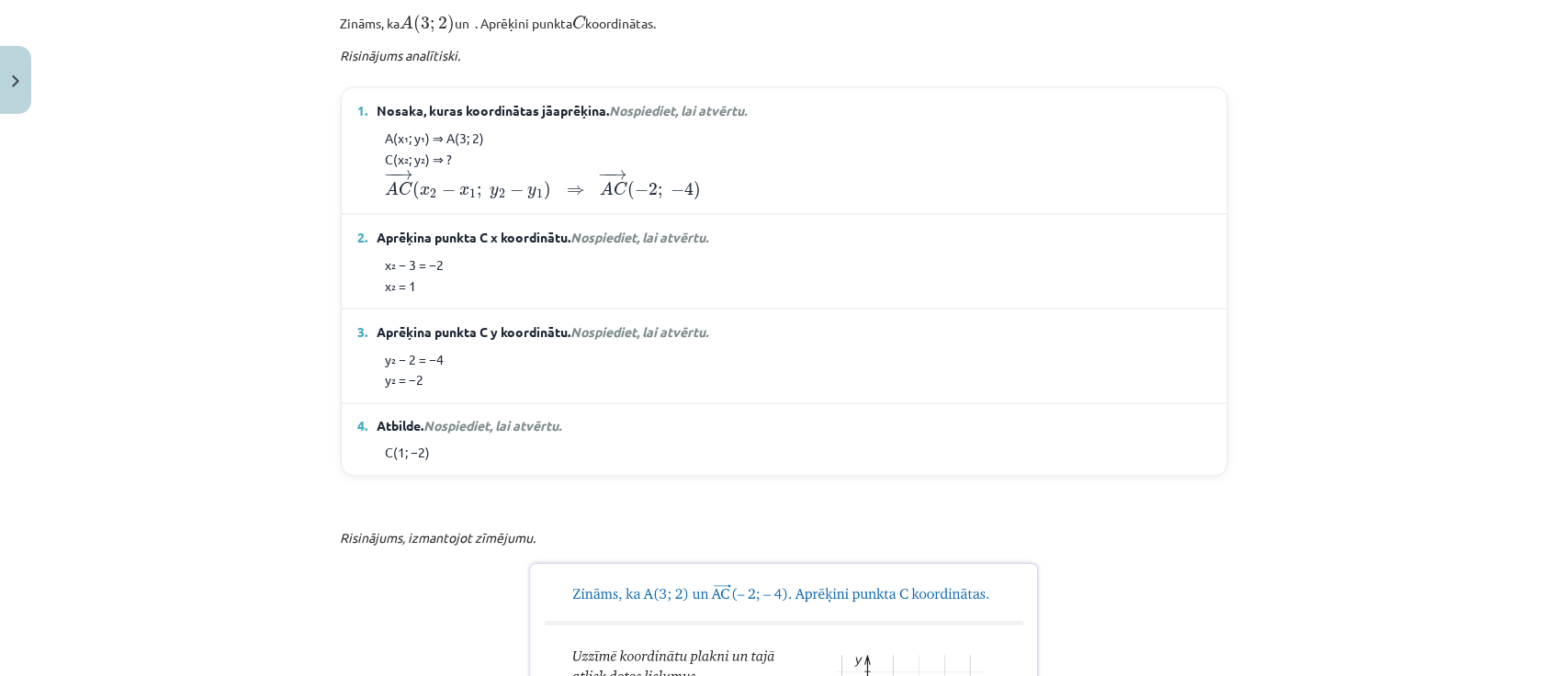
click at [1316, 476] on div "Mācību tēma: Matemātikas i - 10. klases 1. ieskaites mācību materiāls (a,b) #8 …" at bounding box center [784, 338] width 1568 height 676
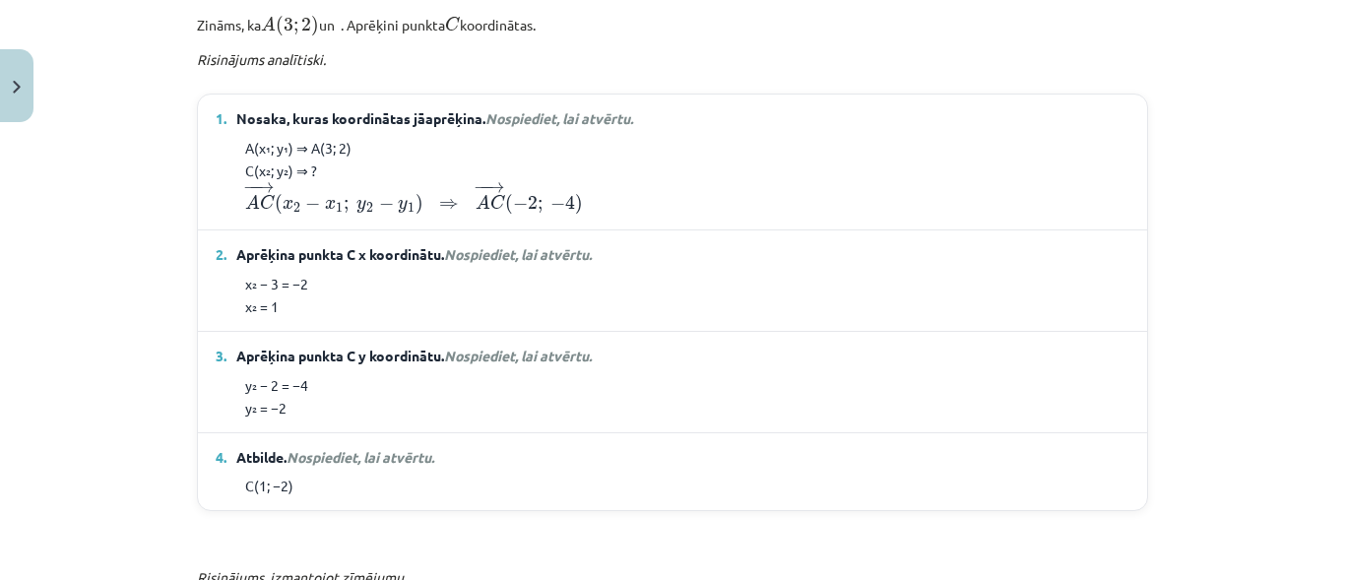
scroll to position [1278, 0]
drag, startPoint x: 1617, startPoint y: 0, endPoint x: 867, endPoint y: 327, distance: 817.5
click at [867, 264] on summary "2. Aprēķina punkta C x koordinātu. Nospiediet, lai atvērtu." at bounding box center [673, 253] width 914 height 21
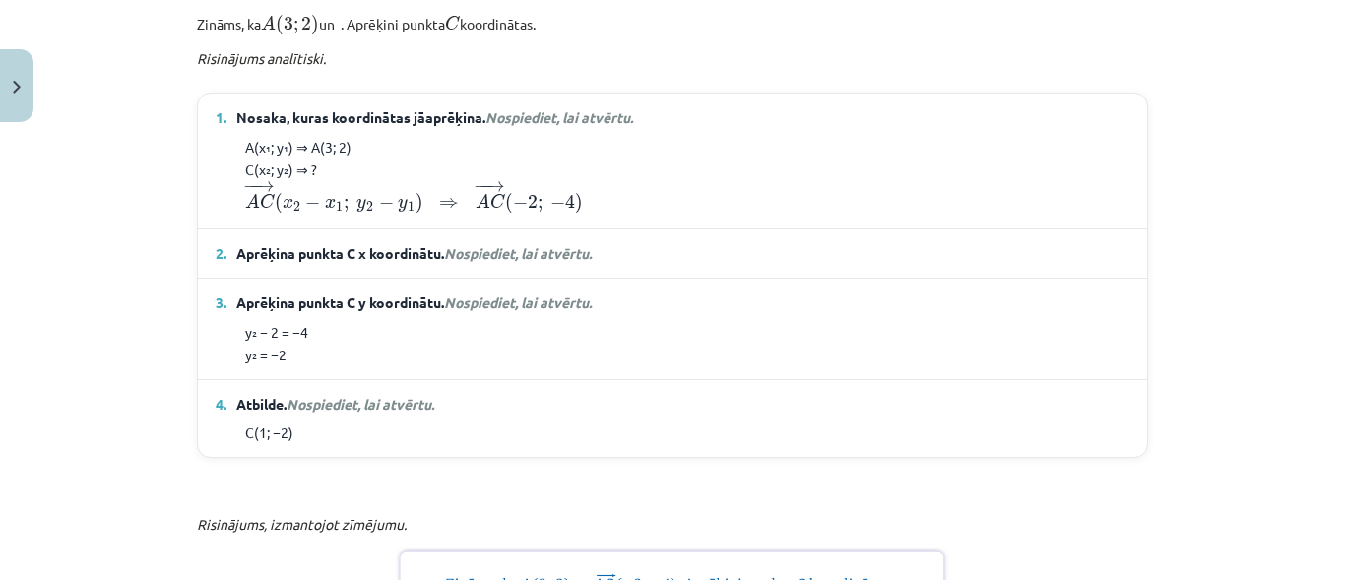
click at [1026, 264] on summary "2. Aprēķina punkta C x koordinātu. Nospiediet, lai atvērtu." at bounding box center [673, 253] width 914 height 21
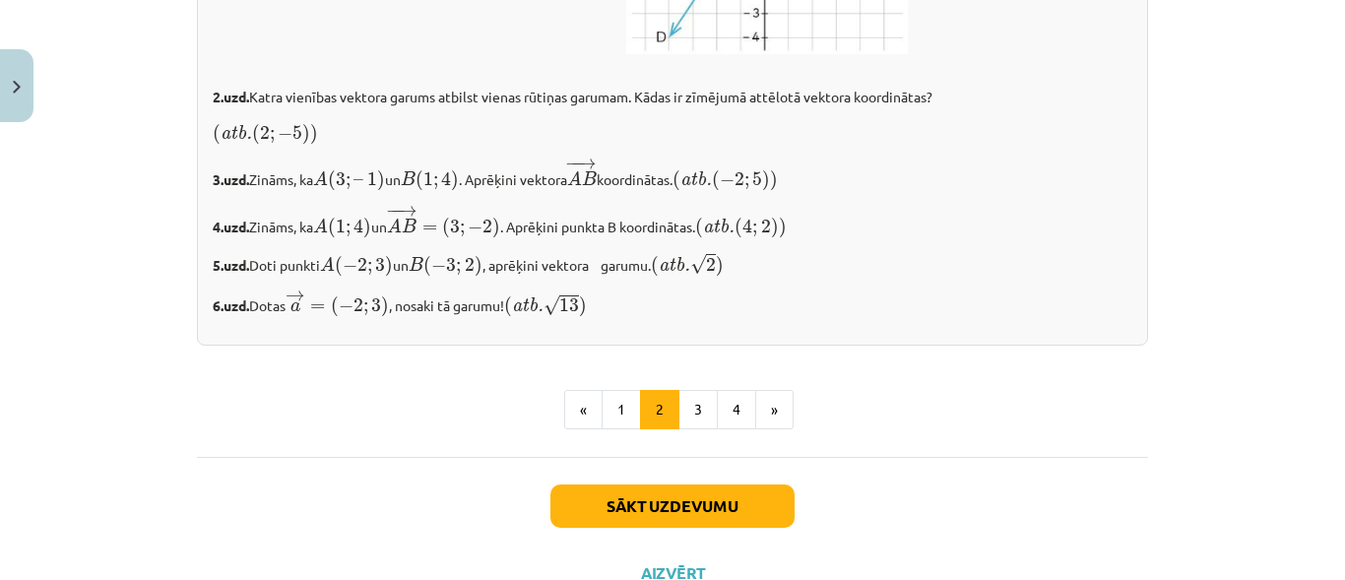
scroll to position [3636, 0]
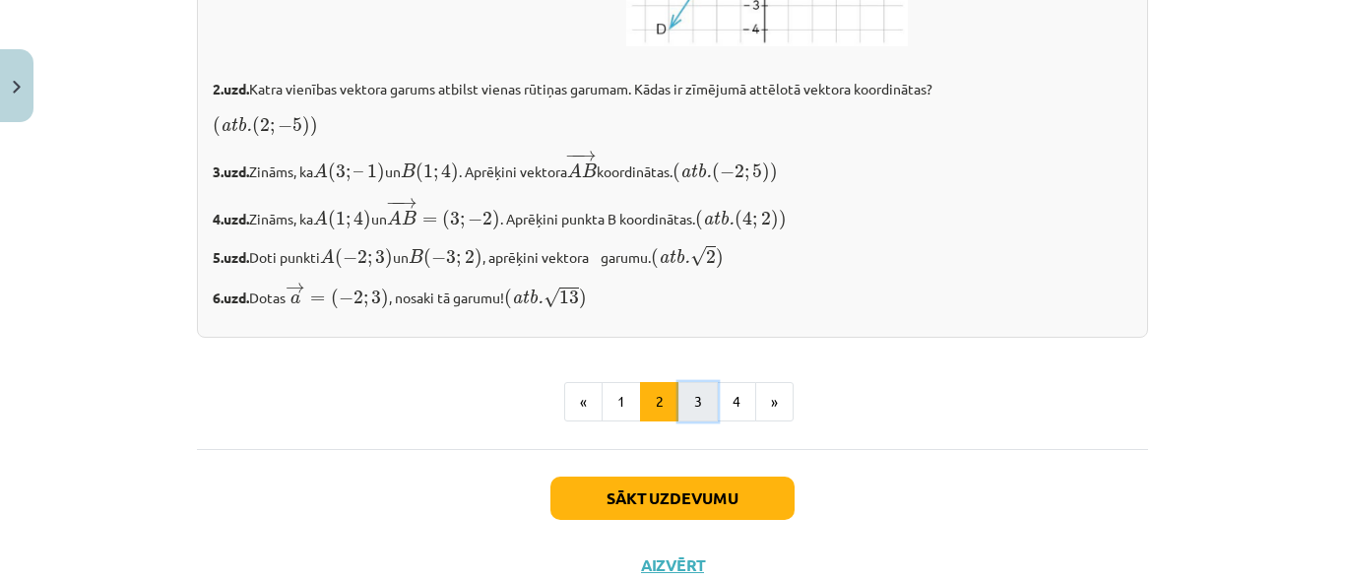
click at [678, 421] on button "3" at bounding box center [697, 401] width 39 height 39
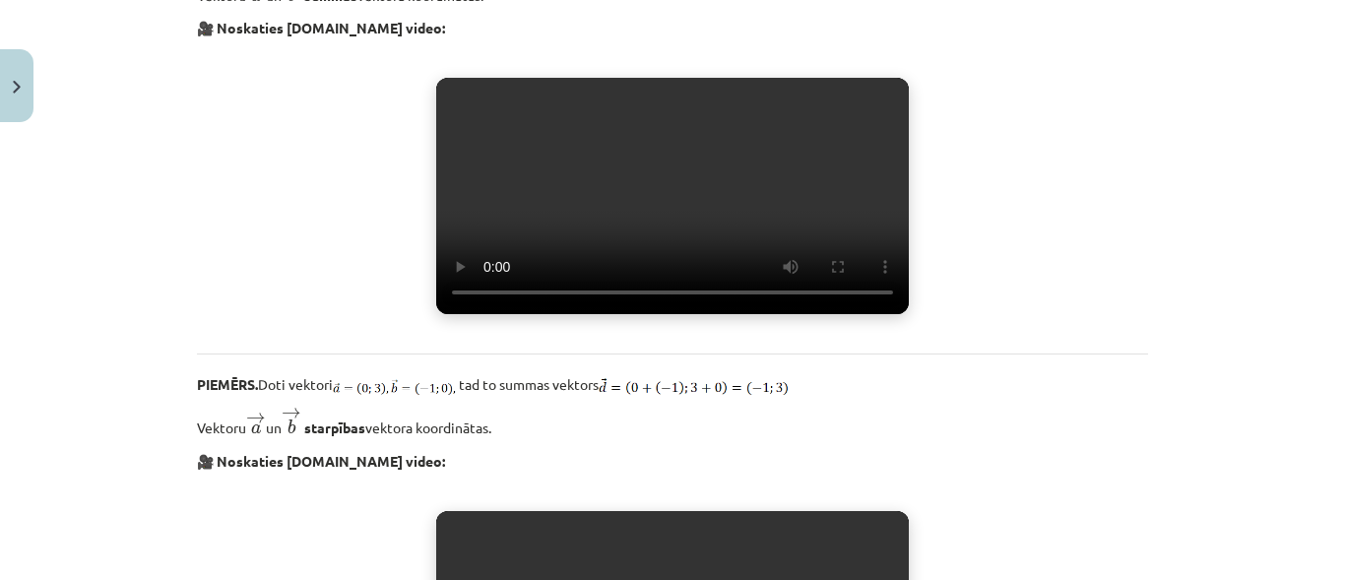
scroll to position [473, 0]
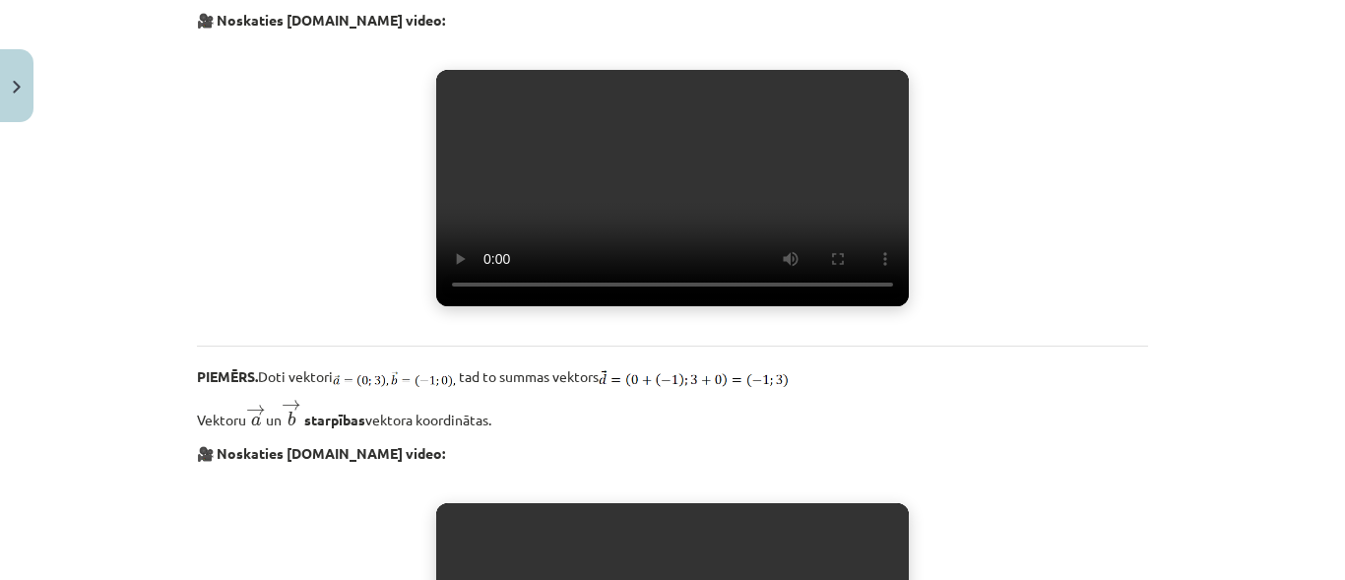
click at [861, 240] on video "Jūsu pārlūkprogramma neatbalsta video atskaņošanu." at bounding box center [672, 188] width 473 height 236
click at [824, 263] on video "Jūsu pārlūkprogramma neatbalsta video atskaņošanu." at bounding box center [672, 188] width 473 height 236
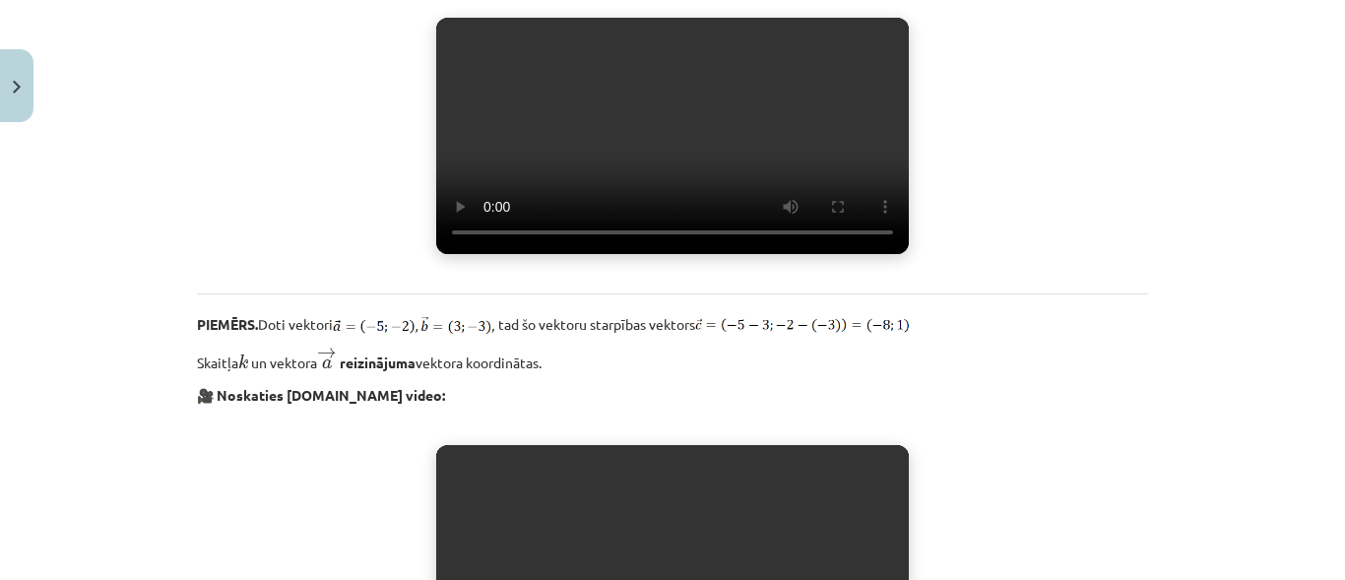
scroll to position [966, 0]
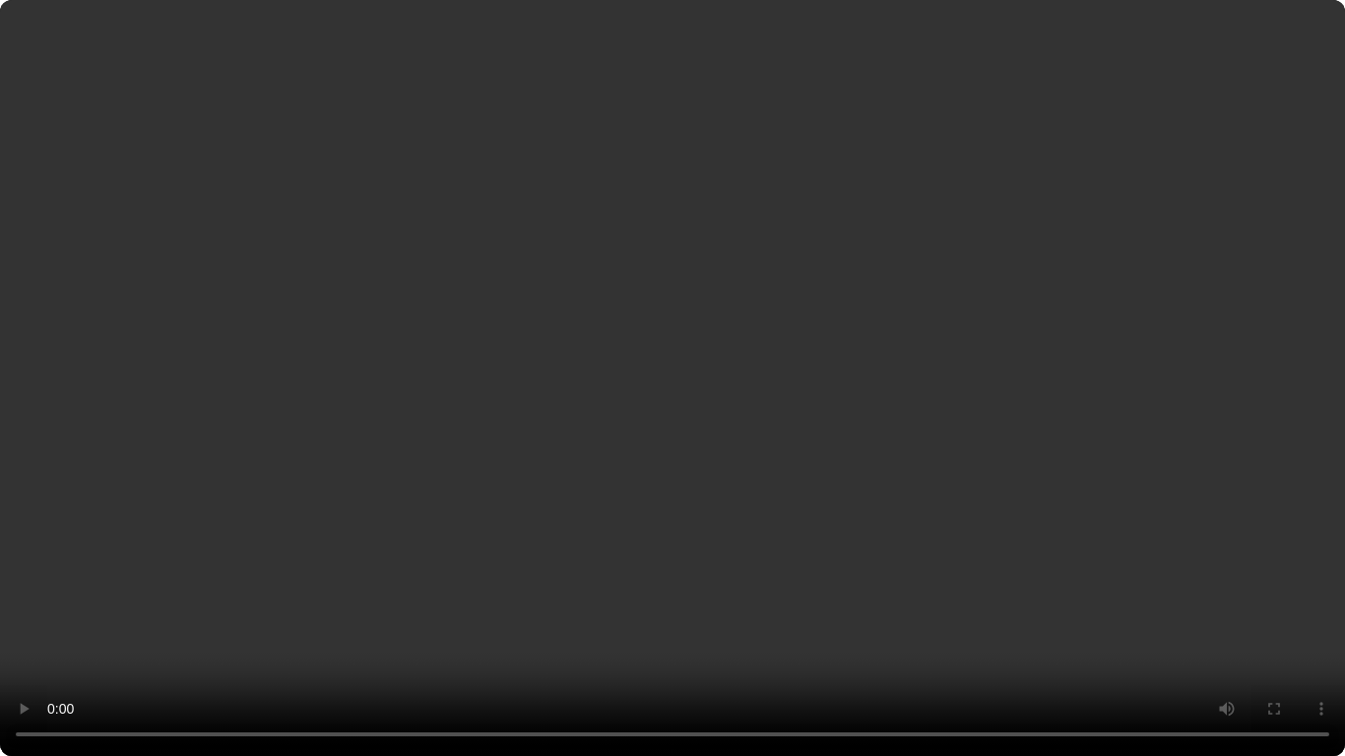
click at [1231, 533] on video "Jūsu pārlūkprogramma neatbalsta video atskaņošanu." at bounding box center [672, 378] width 1345 height 756
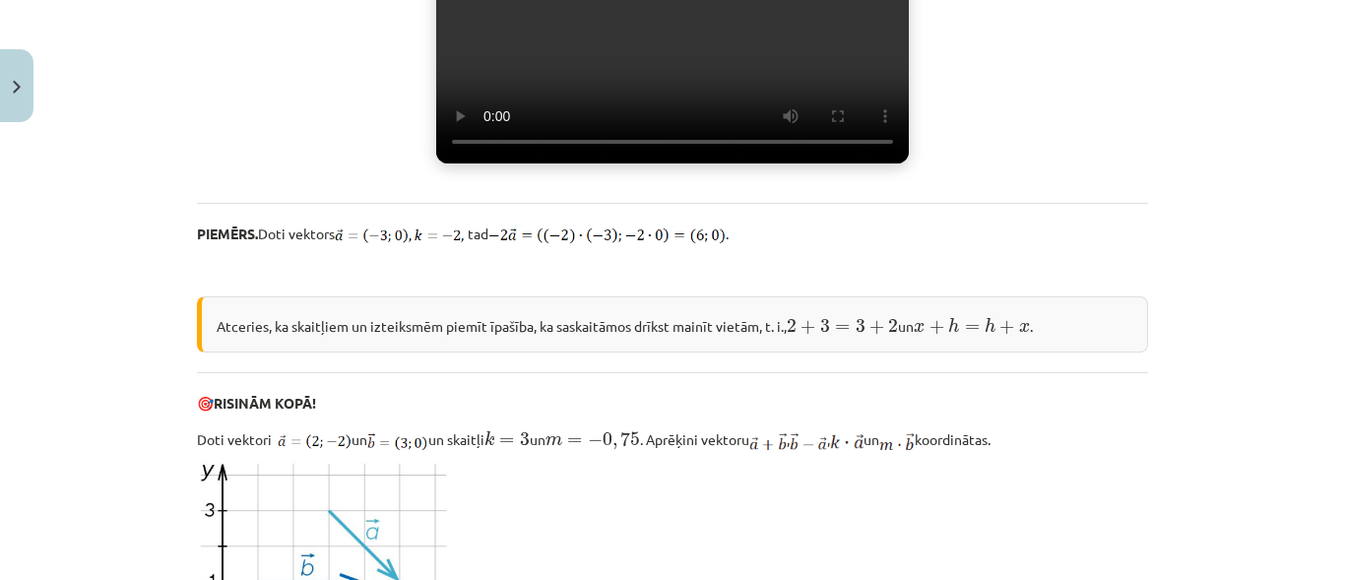
scroll to position [1468, 0]
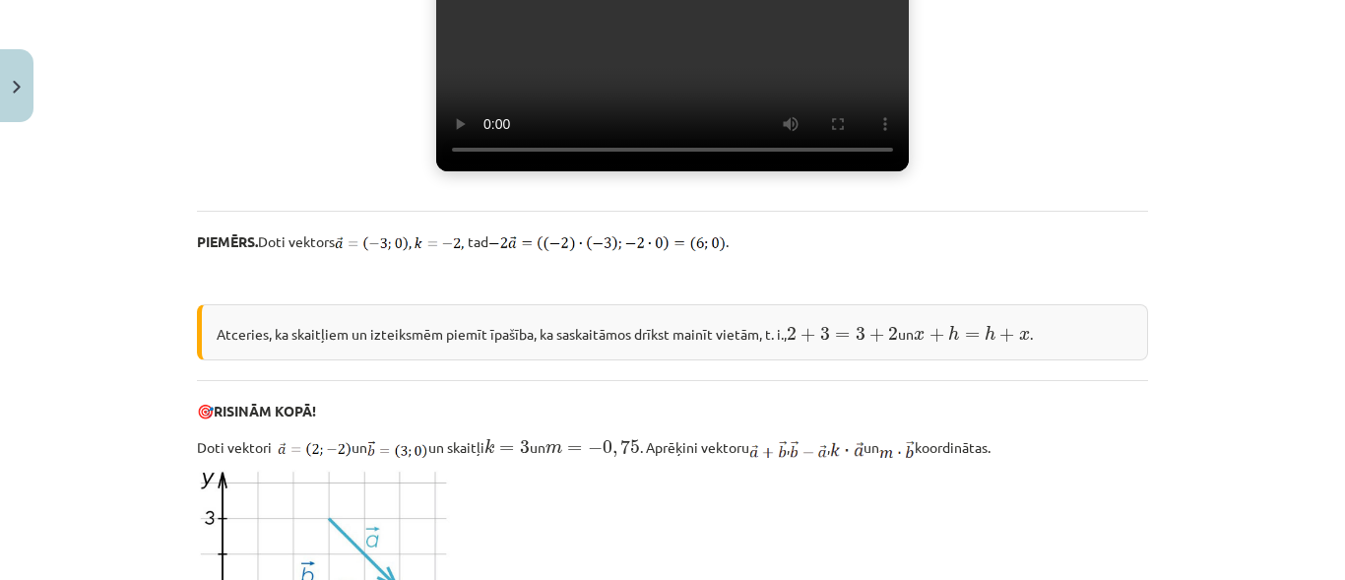
click at [678, 171] on video "Jūsu pārlūkprogramma neatbalsta video atskaņošanu." at bounding box center [672, 53] width 473 height 236
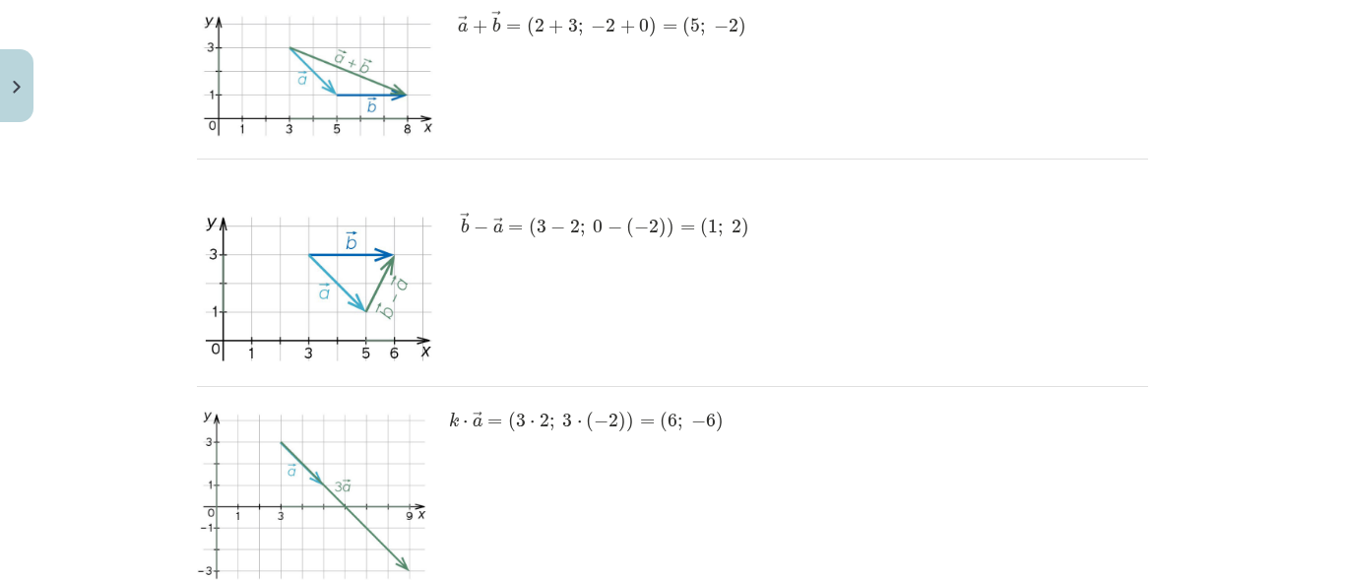
scroll to position [2241, 0]
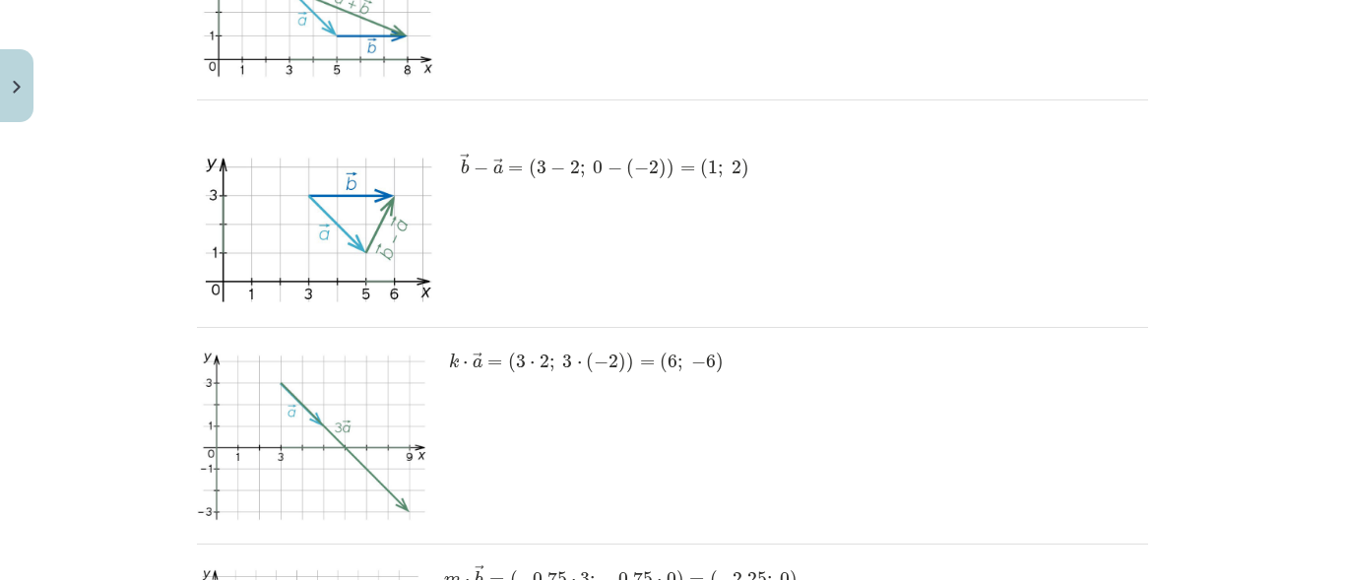
click at [1322, 361] on div "Mācību tēma: Matemātikas i - 10. klases 1. ieskaites mācību materiāls (a,b) #8 …" at bounding box center [672, 290] width 1345 height 580
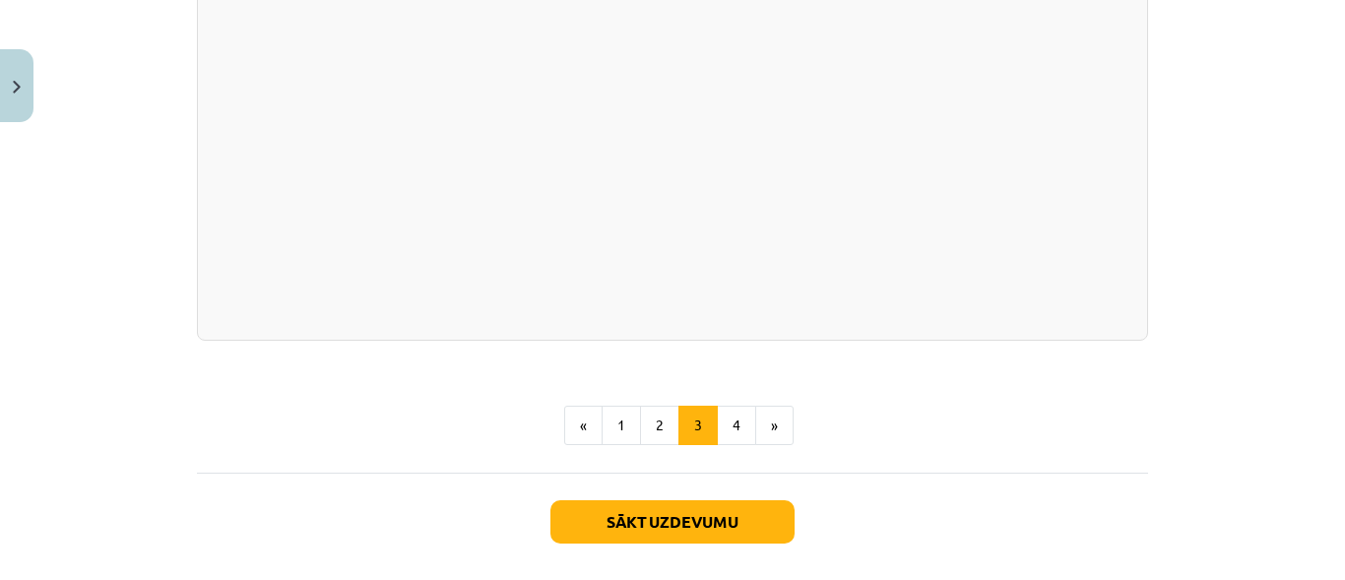
scroll to position [3678, 0]
